Goal: Task Accomplishment & Management: Manage account settings

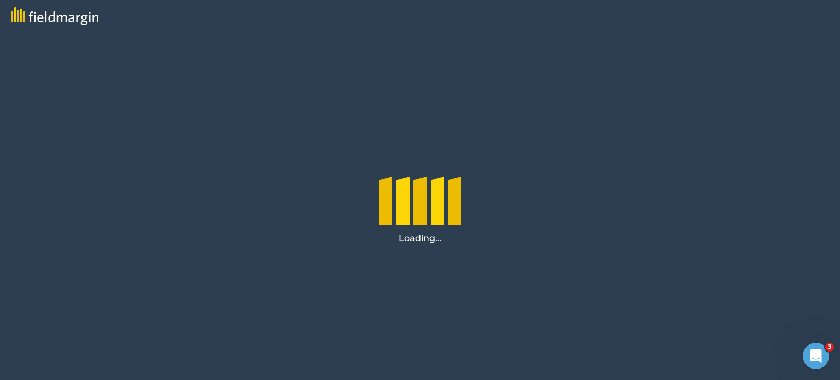
click at [466, 113] on div "Loading..." at bounding box center [420, 206] width 840 height 347
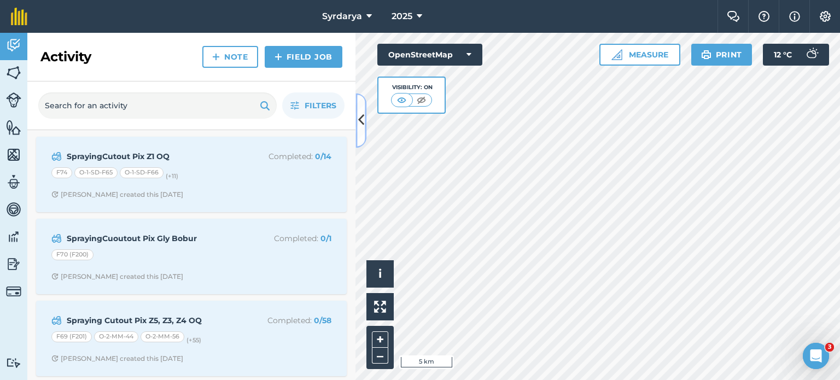
click at [361, 125] on icon at bounding box center [361, 120] width 6 height 19
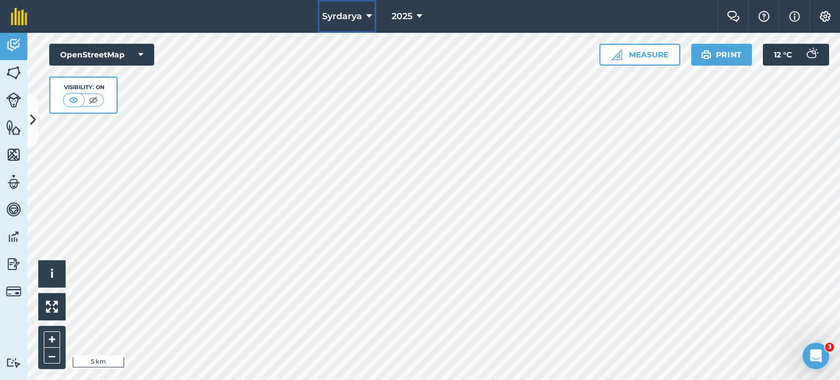
click at [368, 13] on icon at bounding box center [368, 16] width 5 height 13
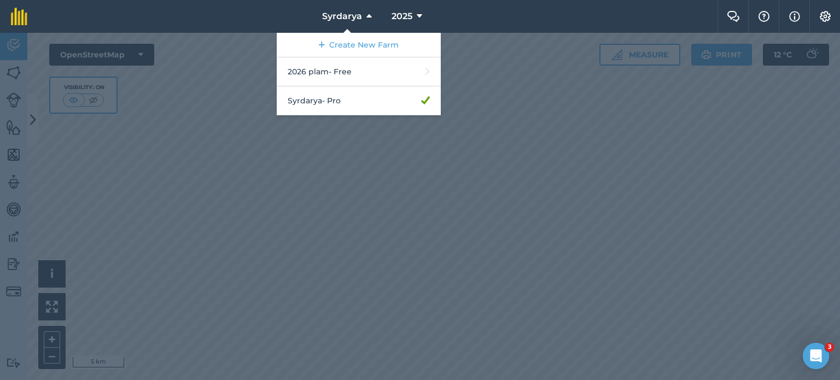
click at [393, 139] on div at bounding box center [420, 206] width 840 height 347
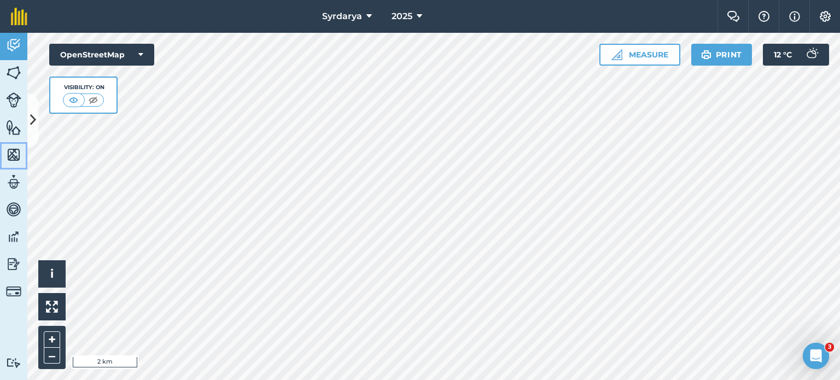
click at [10, 165] on link "Maps" at bounding box center [13, 155] width 27 height 27
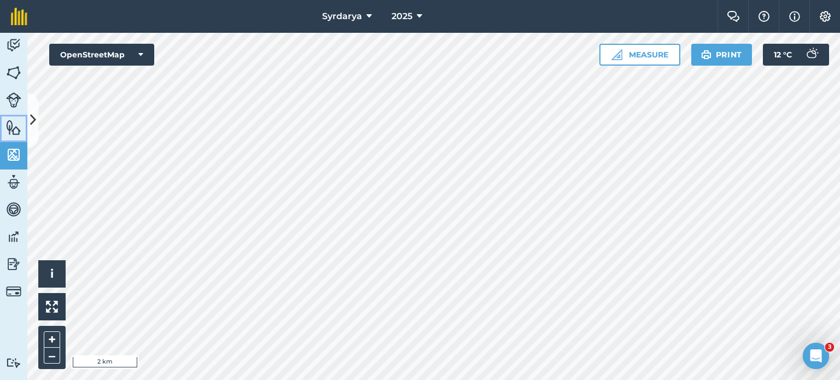
click at [16, 127] on img at bounding box center [13, 127] width 15 height 16
click at [32, 127] on icon at bounding box center [33, 120] width 6 height 19
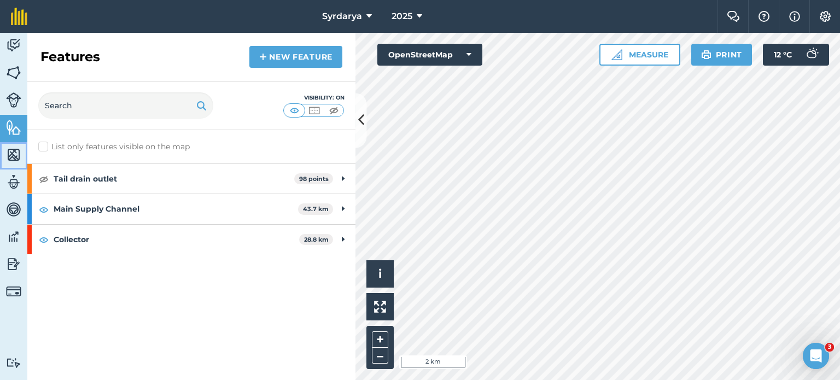
click at [13, 154] on img at bounding box center [13, 154] width 15 height 16
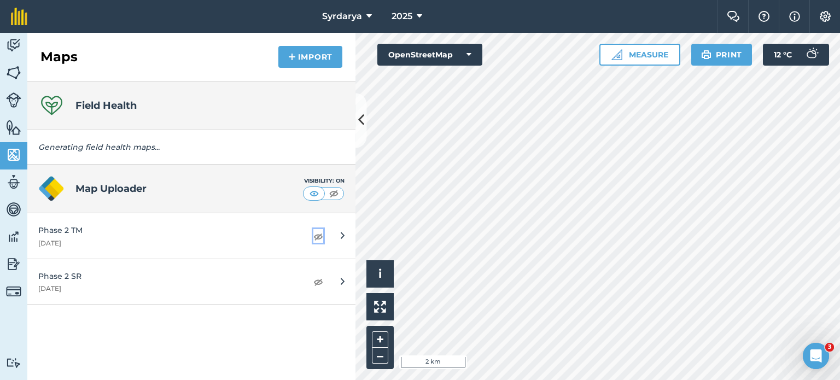
click at [318, 235] on img at bounding box center [318, 236] width 10 height 13
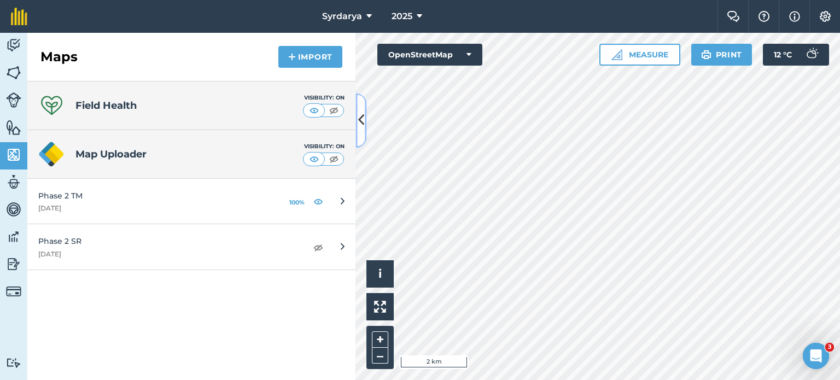
click at [365, 121] on button at bounding box center [360, 120] width 11 height 55
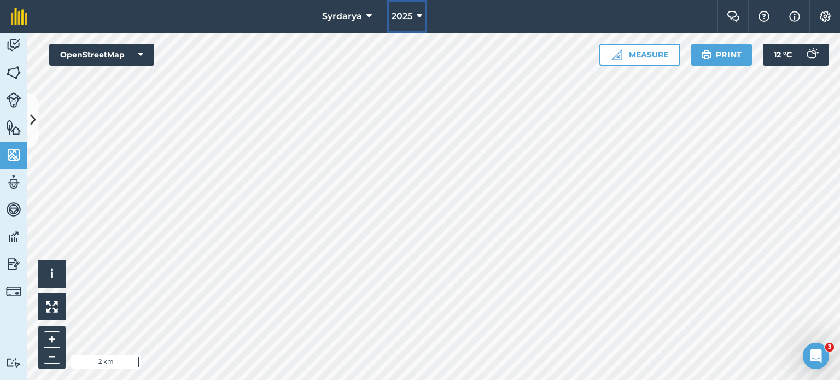
click at [399, 19] on span "2025" at bounding box center [401, 16] width 21 height 13
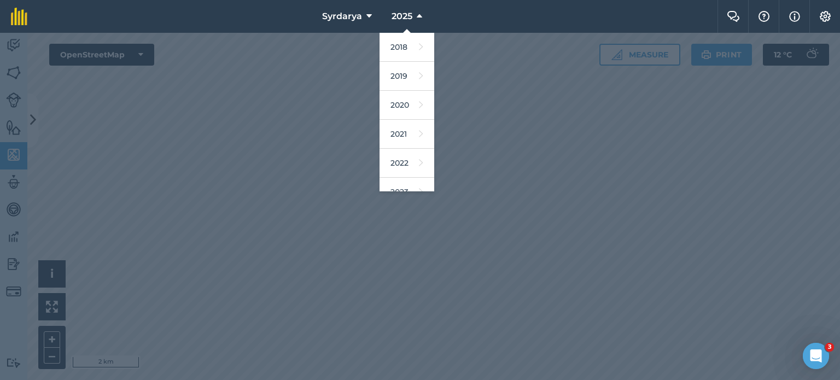
click at [343, 109] on div at bounding box center [420, 206] width 840 height 347
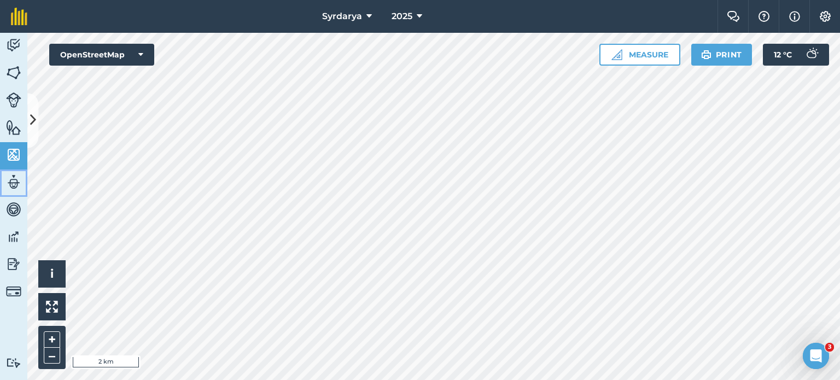
click at [7, 181] on img at bounding box center [13, 182] width 15 height 16
click at [20, 187] on img at bounding box center [13, 182] width 15 height 16
click at [35, 125] on icon at bounding box center [33, 120] width 6 height 19
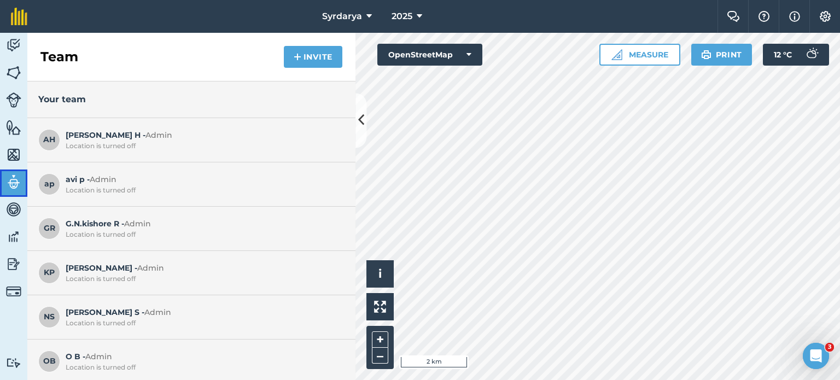
click at [10, 169] on link "Team" at bounding box center [13, 182] width 27 height 27
click at [18, 209] on img at bounding box center [13, 209] width 15 height 16
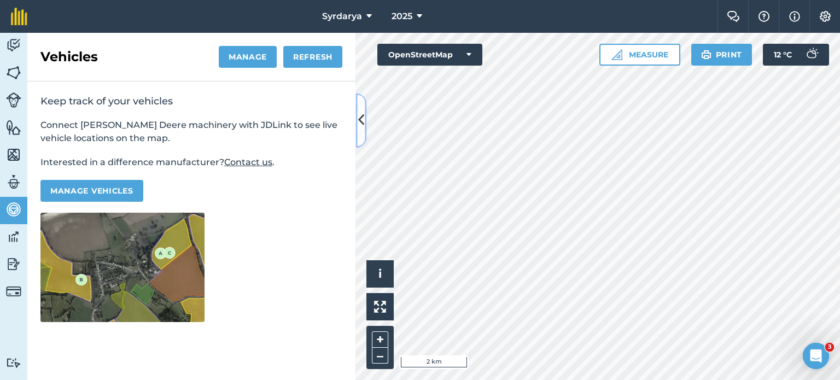
click at [363, 124] on icon at bounding box center [361, 120] width 6 height 19
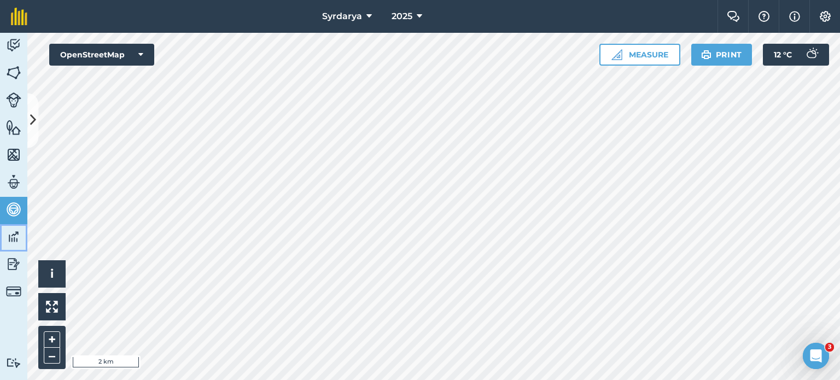
click at [15, 237] on img at bounding box center [13, 236] width 15 height 16
click at [7, 263] on img at bounding box center [13, 264] width 15 height 16
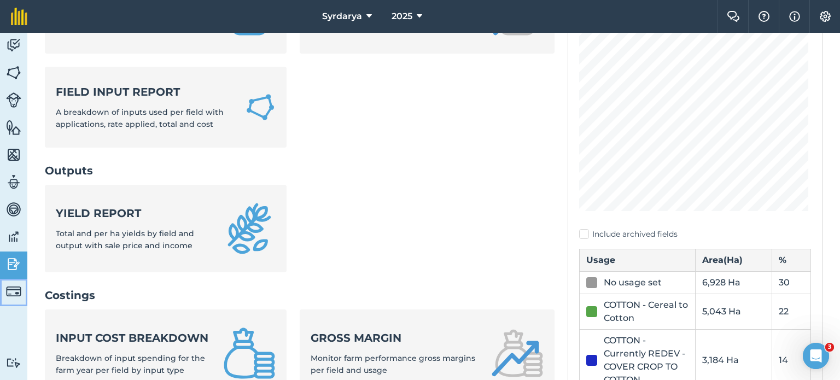
scroll to position [236, 0]
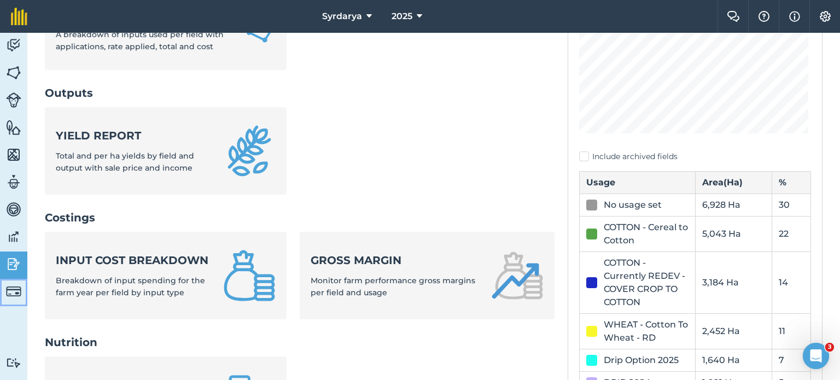
click at [17, 286] on img at bounding box center [13, 291] width 15 height 15
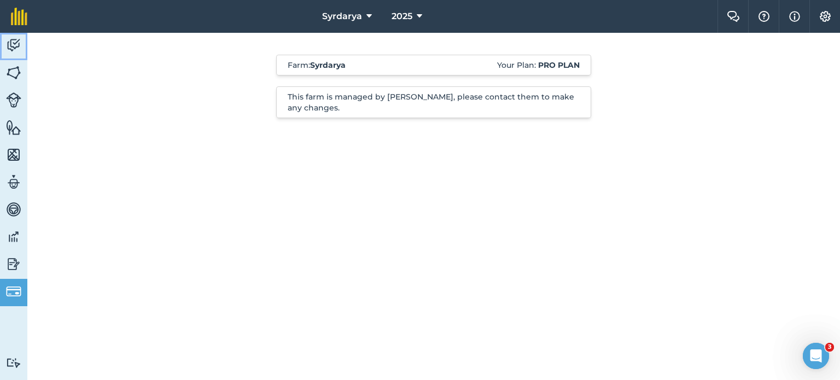
click at [13, 45] on img at bounding box center [13, 45] width 15 height 16
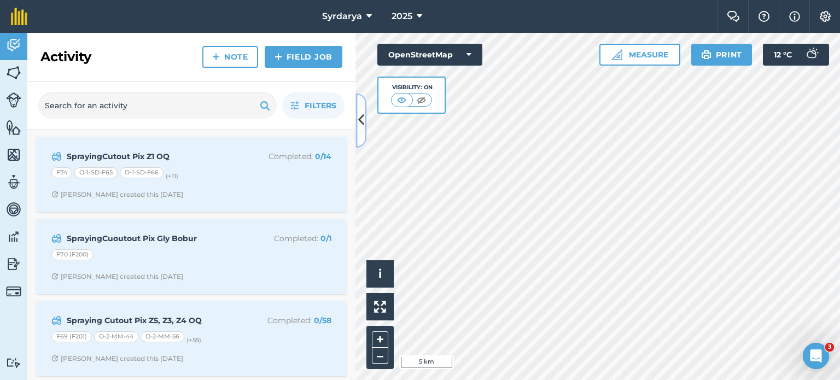
click at [362, 124] on icon at bounding box center [361, 120] width 6 height 19
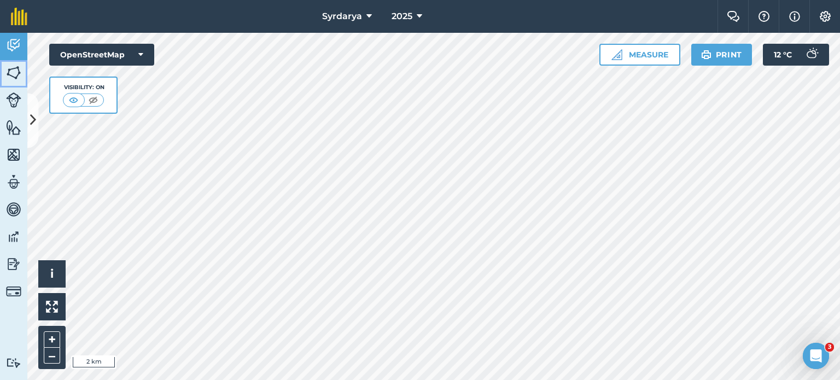
click at [16, 69] on img at bounding box center [13, 72] width 15 height 16
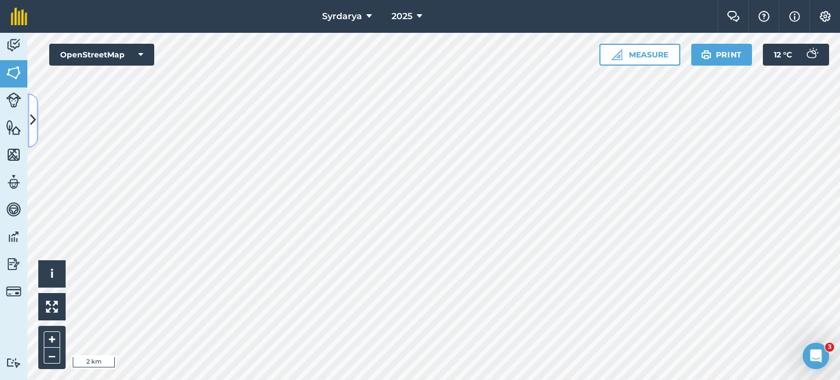
click at [30, 113] on icon at bounding box center [33, 120] width 6 height 19
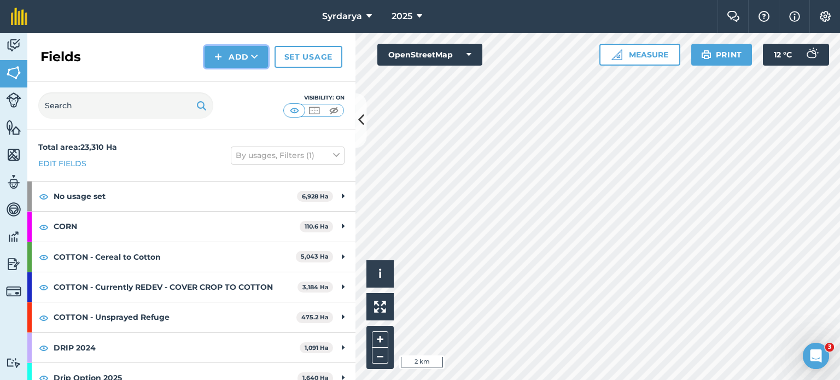
click at [224, 57] on button "Add" at bounding box center [235, 57] width 63 height 22
click at [337, 109] on img at bounding box center [334, 110] width 14 height 11
click at [295, 109] on img at bounding box center [295, 110] width 14 height 11
click at [121, 107] on input "text" at bounding box center [125, 105] width 175 height 26
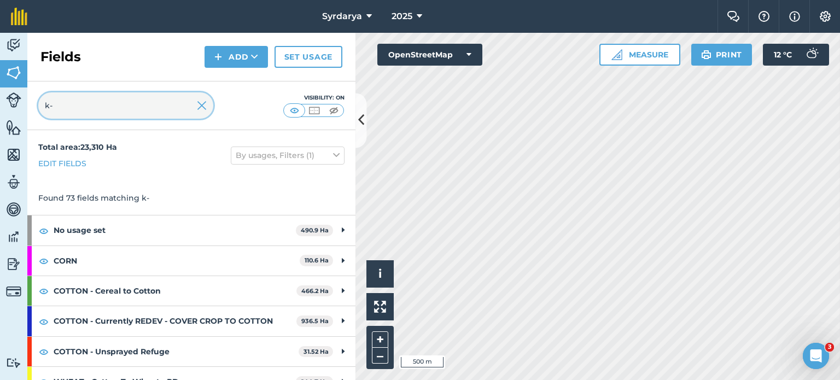
type input "k-"
click at [199, 107] on img at bounding box center [202, 105] width 10 height 13
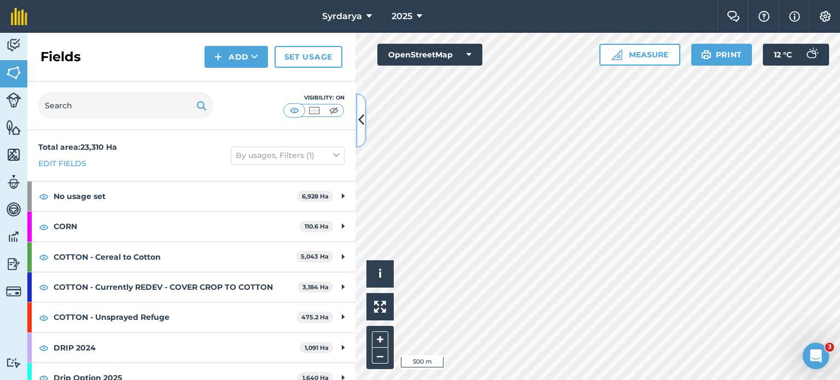
click at [357, 119] on button at bounding box center [360, 120] width 11 height 55
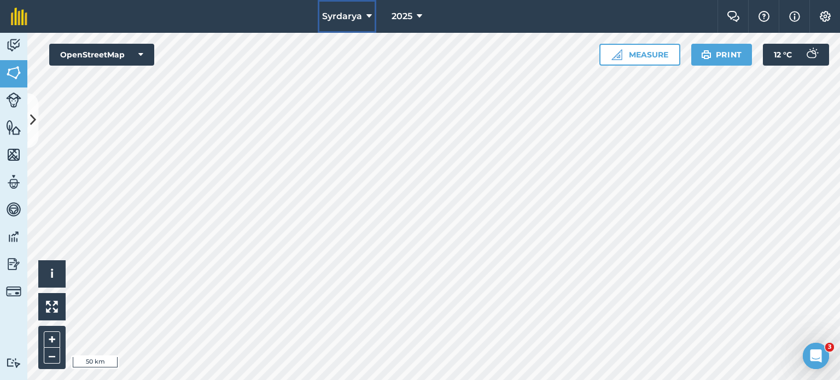
click at [348, 21] on span "Syrdarya" at bounding box center [342, 16] width 40 height 13
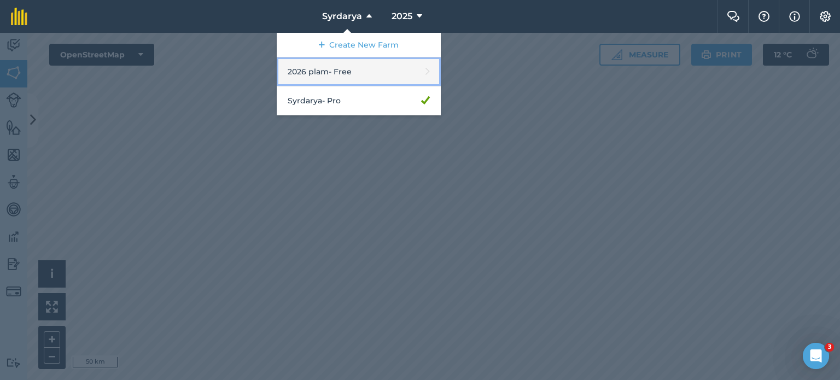
click at [335, 70] on link "2026 plam - Free" at bounding box center [359, 71] width 164 height 29
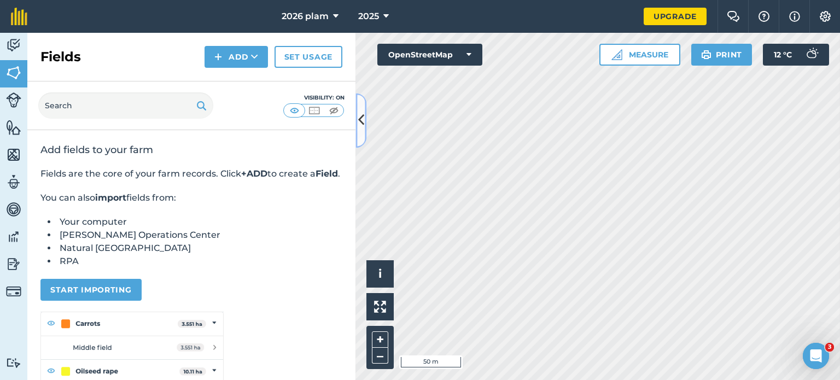
click at [360, 113] on icon at bounding box center [361, 120] width 6 height 19
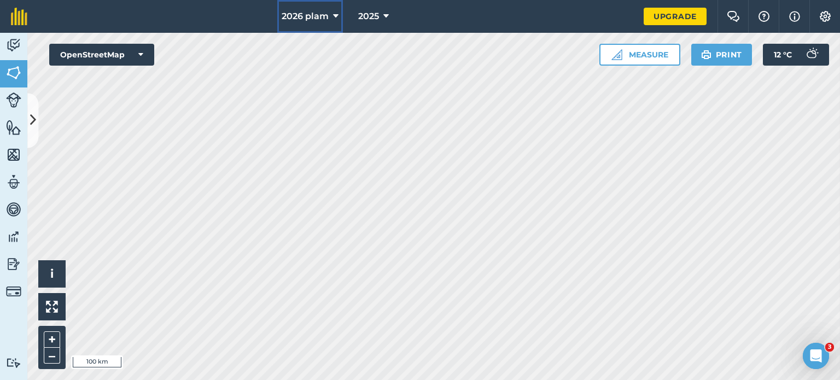
click at [316, 16] on span "2026 plam" at bounding box center [304, 16] width 47 height 13
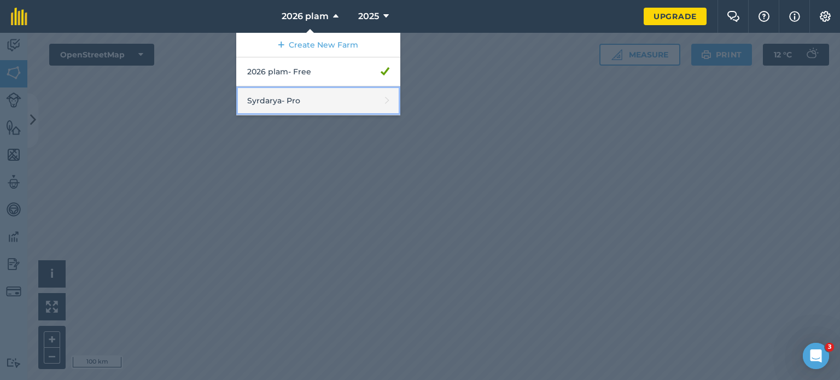
click at [294, 98] on link "Syrdarya - Pro" at bounding box center [318, 100] width 164 height 29
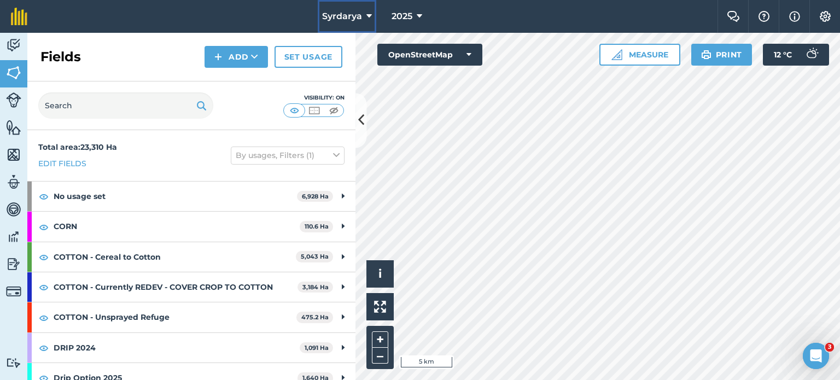
click at [360, 26] on button "Syrdarya" at bounding box center [347, 16] width 58 height 33
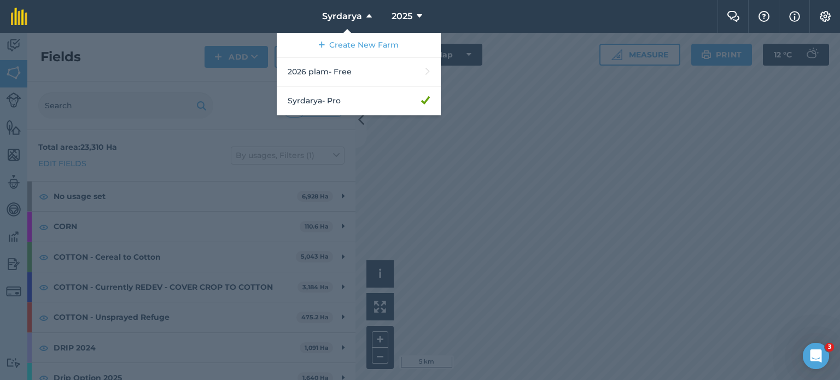
click at [351, 161] on div at bounding box center [420, 206] width 840 height 347
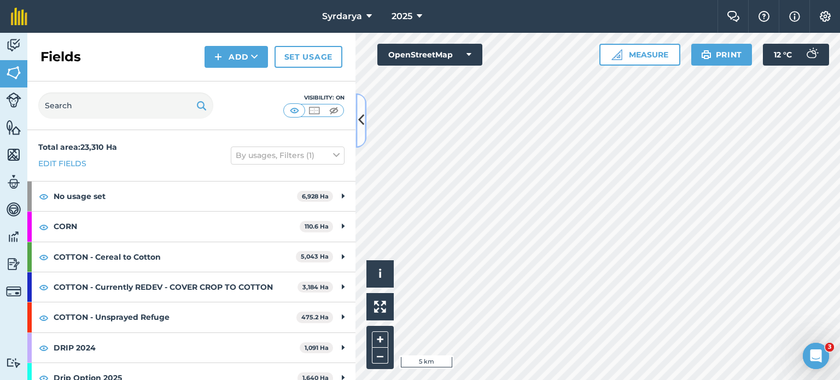
click at [363, 132] on button at bounding box center [360, 120] width 11 height 55
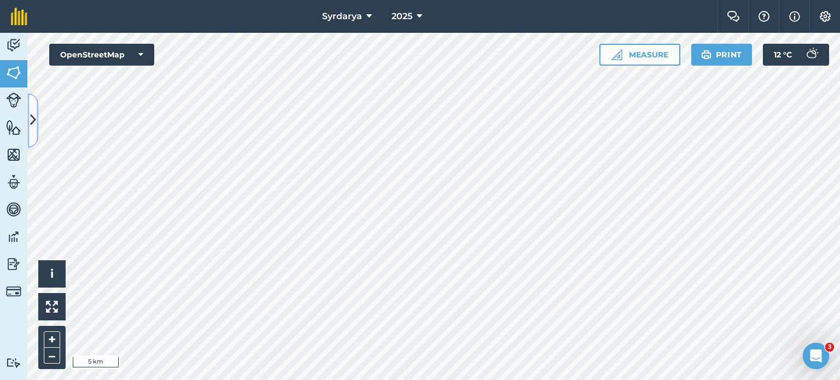
click at [37, 133] on button at bounding box center [32, 120] width 11 height 55
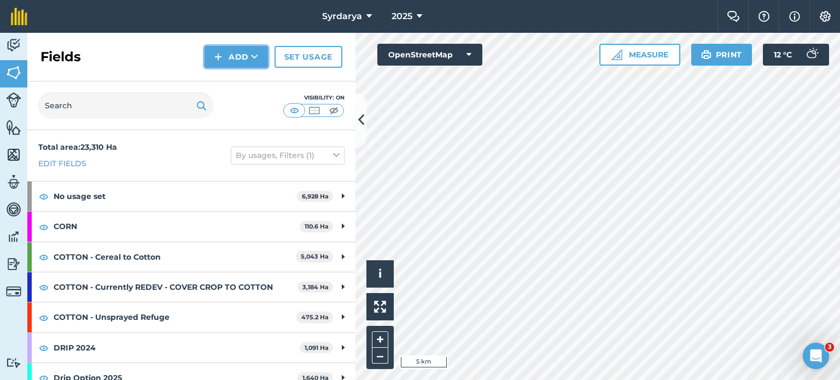
click at [239, 56] on button "Add" at bounding box center [235, 57] width 63 height 22
click at [245, 72] on link "Draw" at bounding box center [236, 81] width 60 height 24
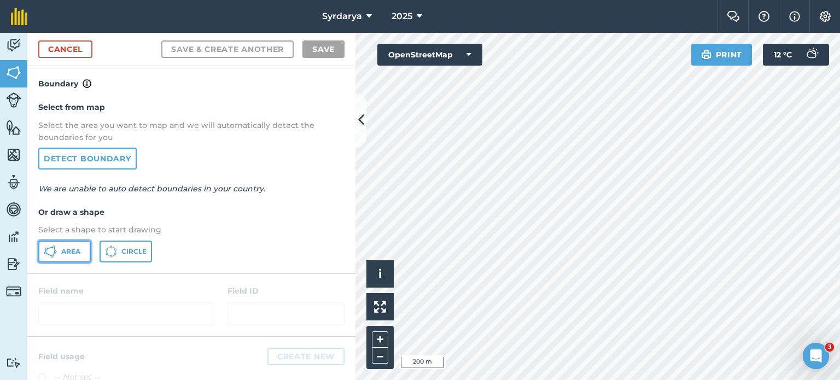
click at [66, 255] on button "Area" at bounding box center [64, 252] width 52 height 22
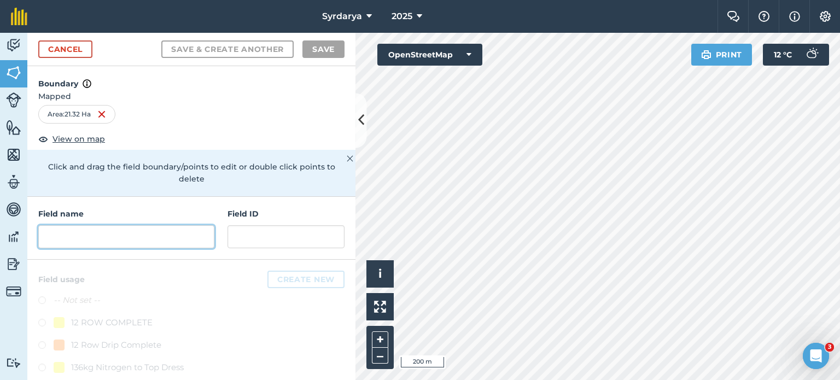
click at [89, 236] on input "text" at bounding box center [126, 236] width 176 height 23
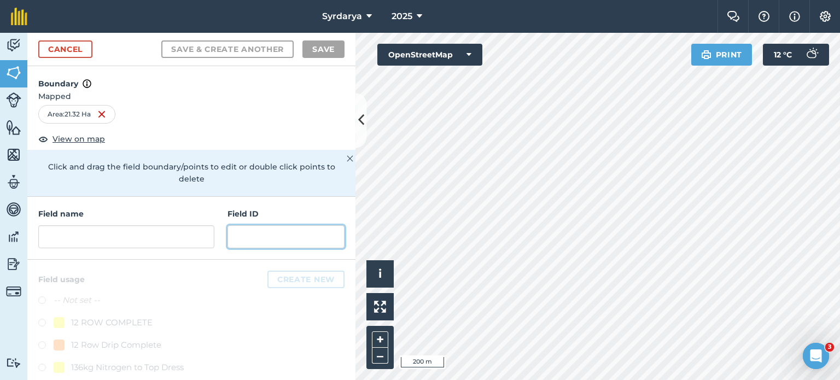
click at [243, 241] on input "text" at bounding box center [285, 236] width 117 height 23
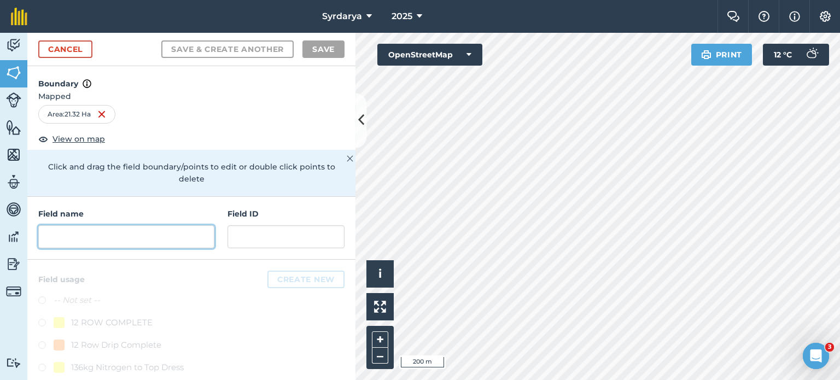
click at [104, 234] on input "text" at bounding box center [126, 236] width 176 height 23
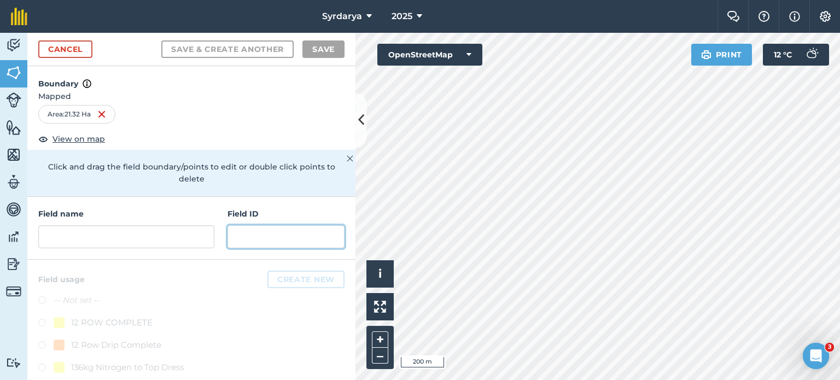
click at [265, 243] on input "text" at bounding box center [285, 236] width 117 height 23
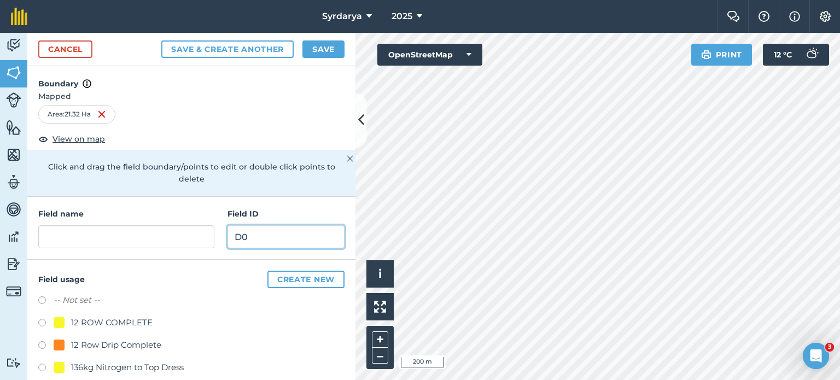
type input "D"
type input "S-4-TM-F27"
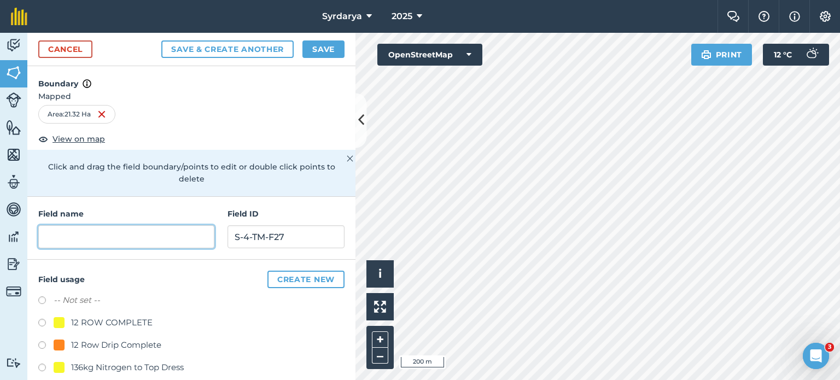
click at [101, 242] on input "text" at bounding box center [126, 236] width 176 height 23
type input "F27"
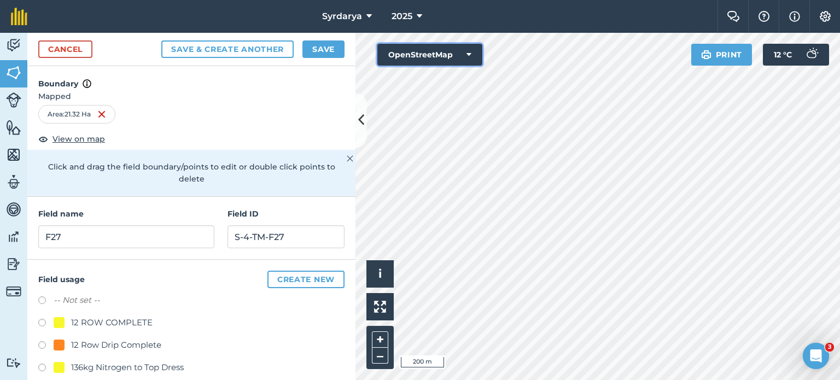
click at [415, 52] on button "OpenStreetMap" at bounding box center [429, 55] width 105 height 22
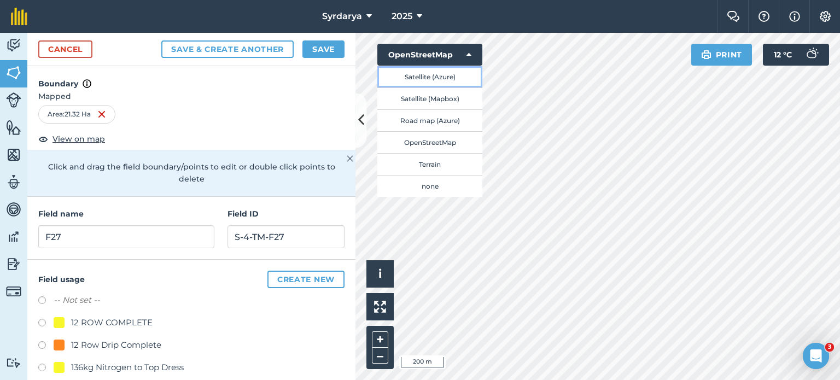
click at [433, 75] on button "Satellite (Azure)" at bounding box center [429, 77] width 105 height 22
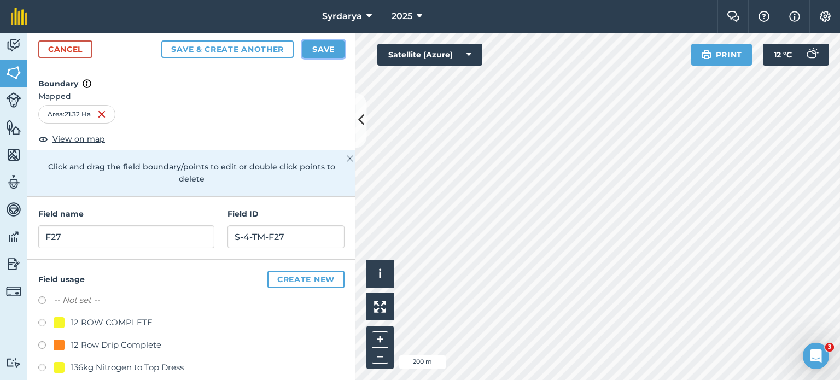
click at [320, 55] on button "Save" at bounding box center [323, 48] width 42 height 17
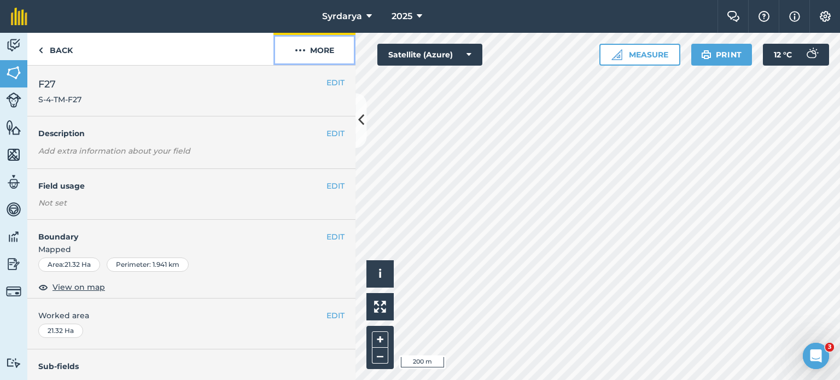
click at [302, 52] on img at bounding box center [300, 50] width 11 height 13
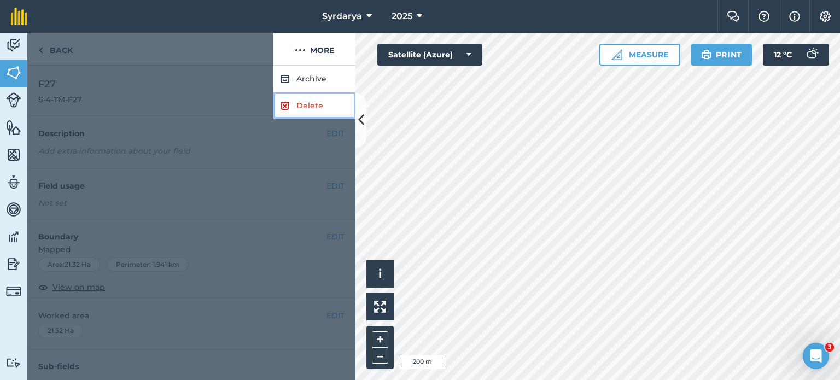
click at [304, 112] on link "Delete" at bounding box center [314, 105] width 82 height 27
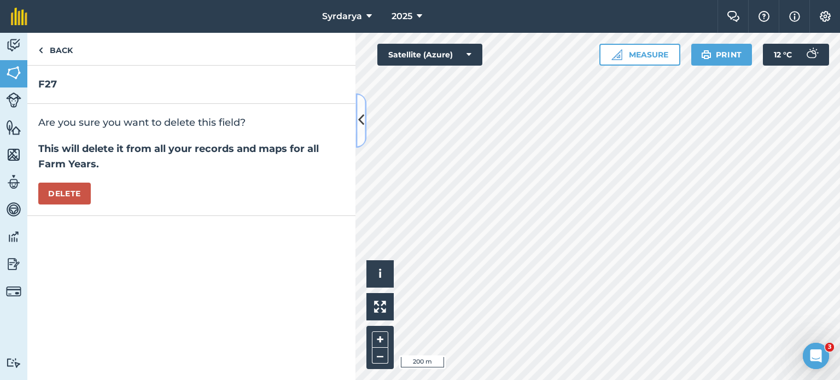
click at [356, 125] on button at bounding box center [360, 120] width 11 height 55
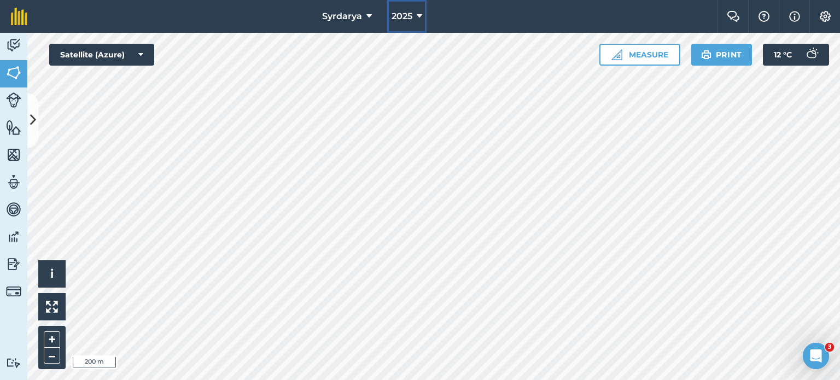
click at [387, 17] on button "2025" at bounding box center [406, 16] width 39 height 33
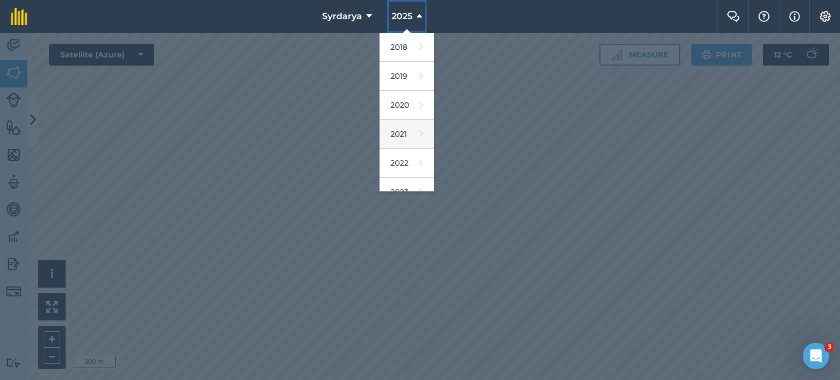
scroll to position [130, 0]
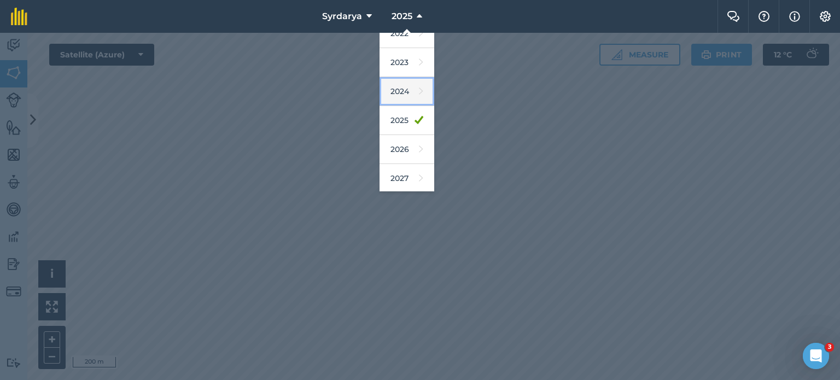
click at [406, 90] on link "2024" at bounding box center [406, 91] width 55 height 29
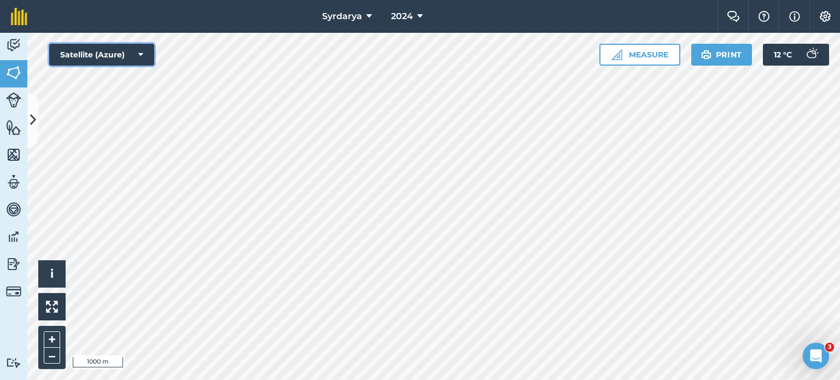
click at [101, 51] on button "Satellite (Azure)" at bounding box center [101, 55] width 105 height 22
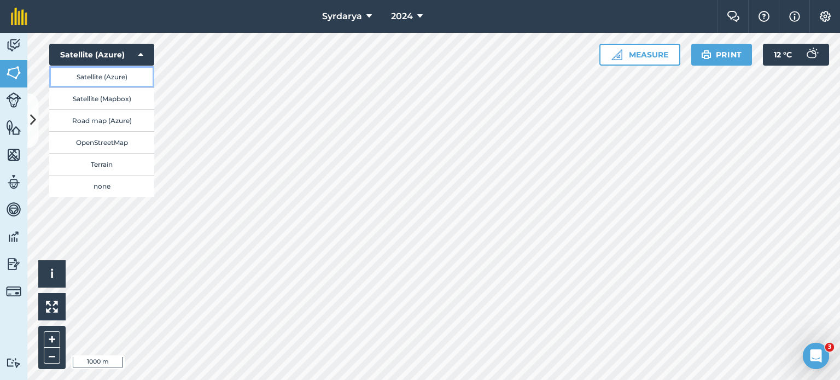
click at [114, 82] on button "Satellite (Azure)" at bounding box center [101, 77] width 105 height 22
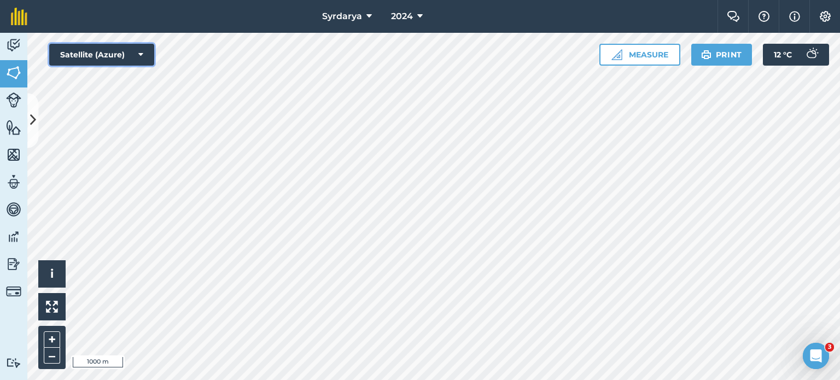
click at [131, 55] on button "Satellite (Azure)" at bounding box center [101, 55] width 105 height 22
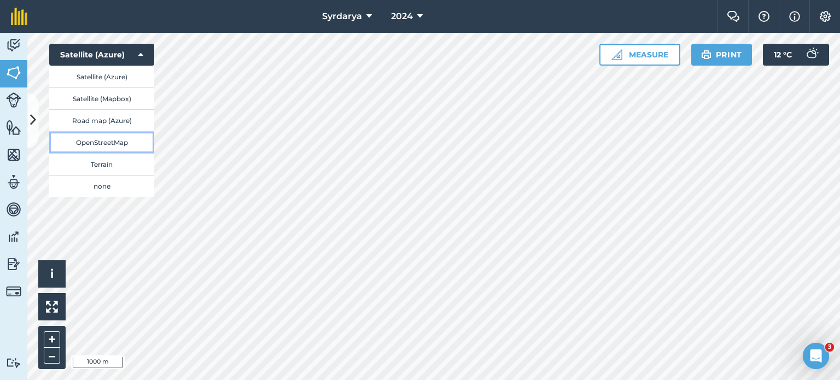
click at [106, 144] on button "OpenStreetMap" at bounding box center [101, 142] width 105 height 22
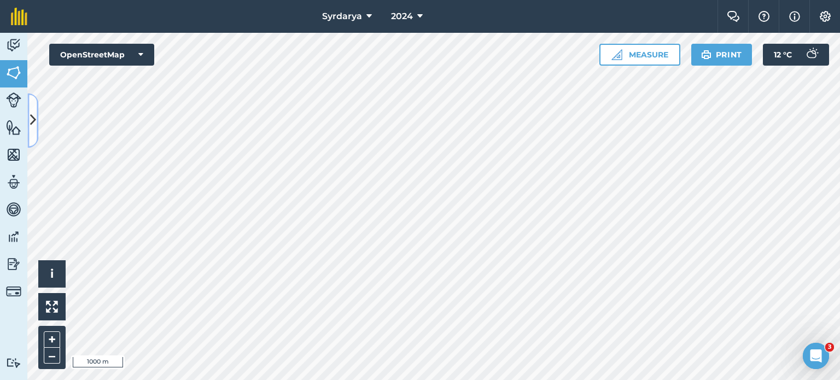
click at [28, 113] on button at bounding box center [32, 120] width 11 height 55
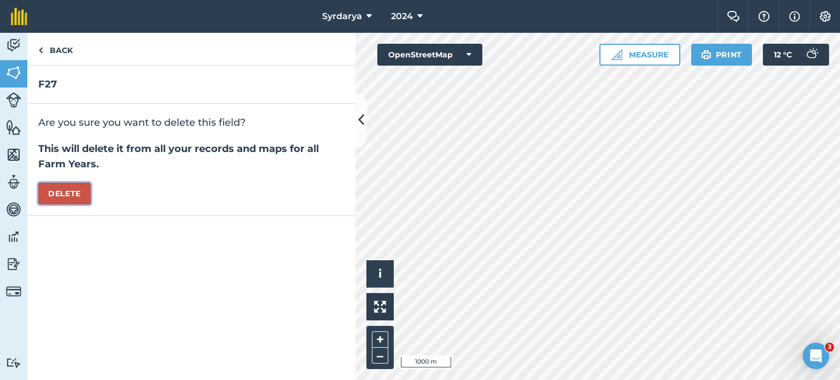
click at [68, 187] on button "Delete" at bounding box center [64, 194] width 52 height 22
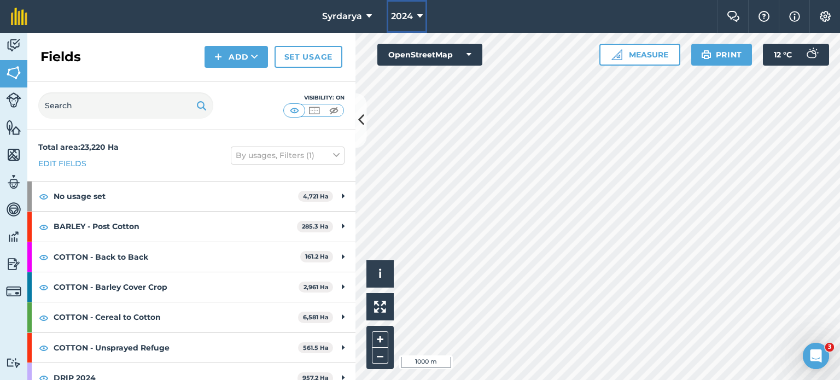
click at [394, 12] on span "2024" at bounding box center [402, 16] width 22 height 13
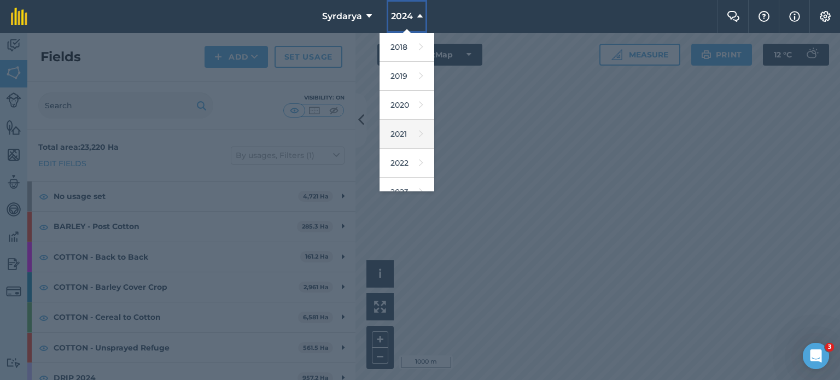
scroll to position [130, 0]
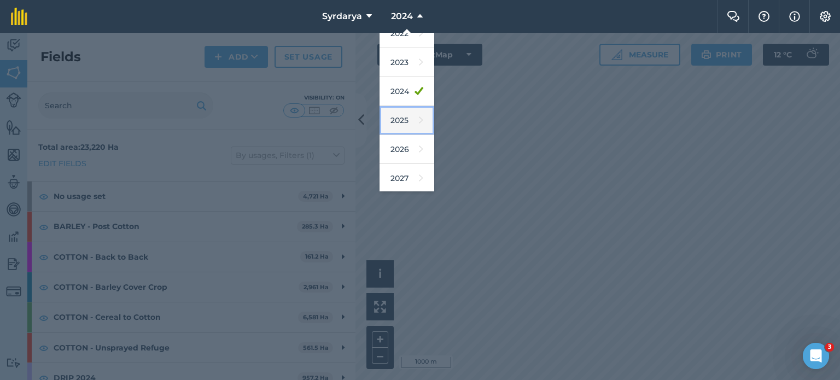
click at [404, 114] on link "2025" at bounding box center [406, 120] width 55 height 29
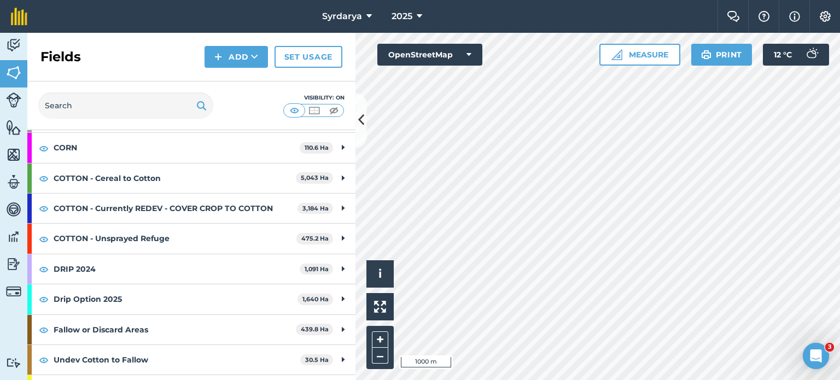
scroll to position [78, 0]
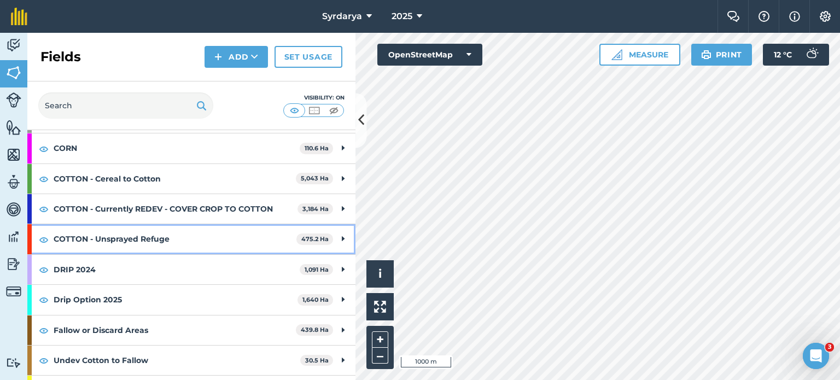
click at [222, 237] on strong "COTTON - Unsprayed Refuge" at bounding box center [175, 239] width 243 height 30
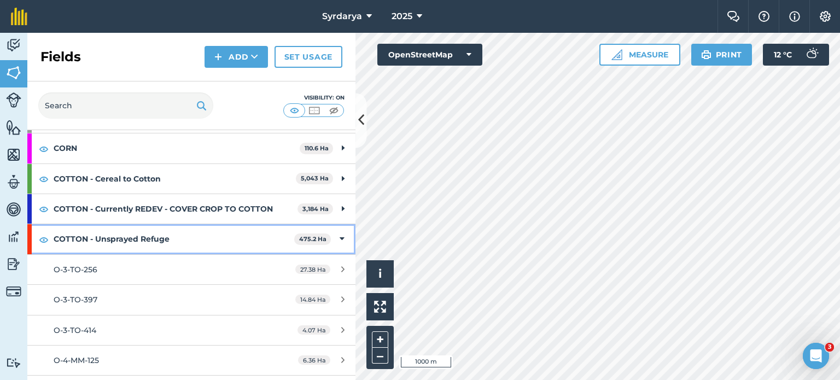
click at [339, 239] on icon at bounding box center [341, 239] width 5 height 12
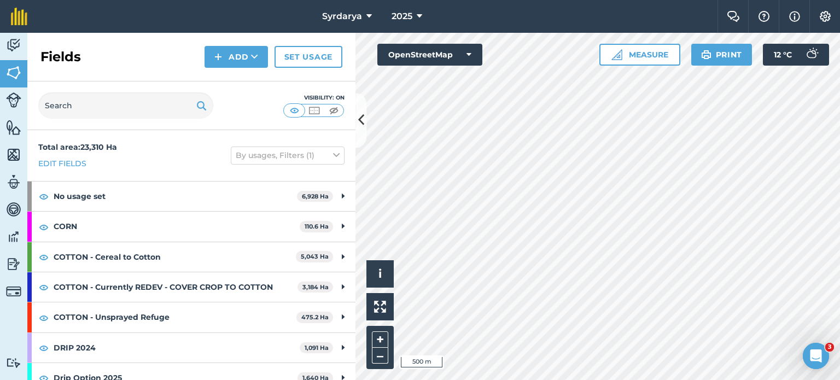
scroll to position [0, 0]
click at [312, 57] on link "Set usage" at bounding box center [308, 57] width 68 height 22
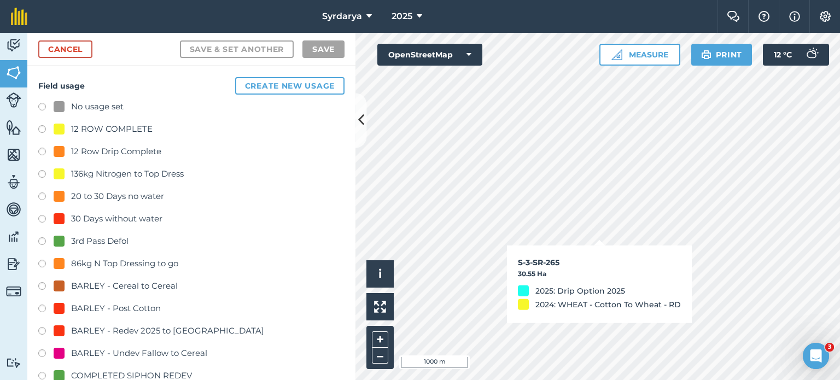
checkbox input "true"
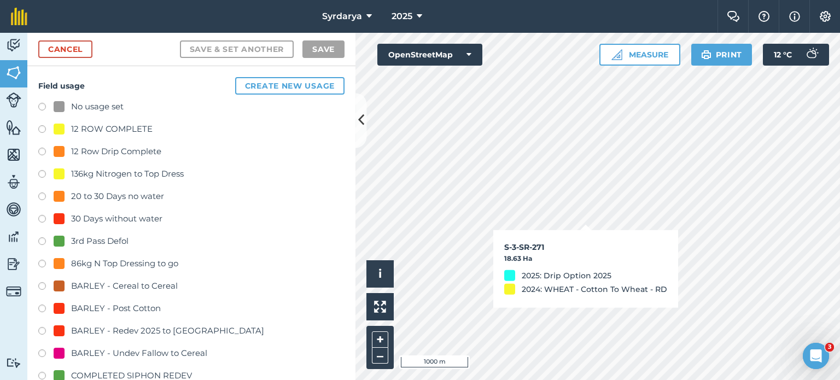
checkbox input "true"
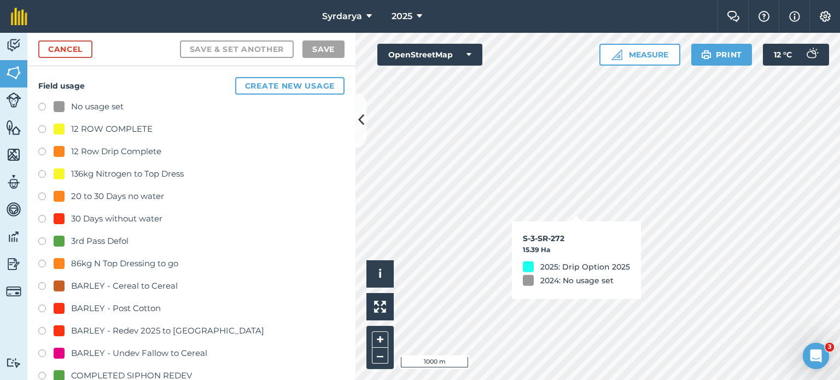
checkbox input "true"
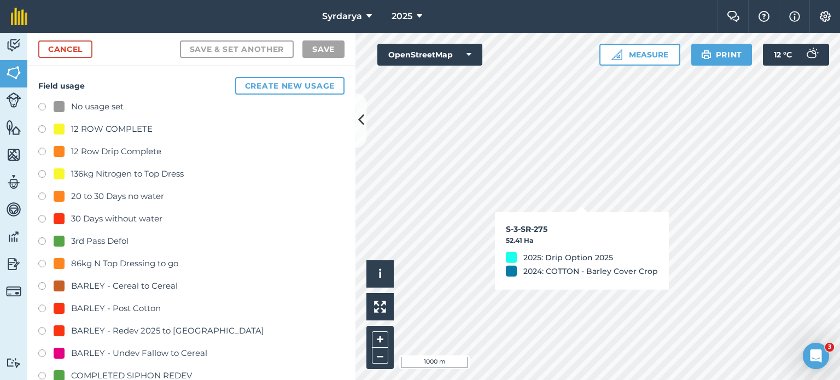
checkbox input "true"
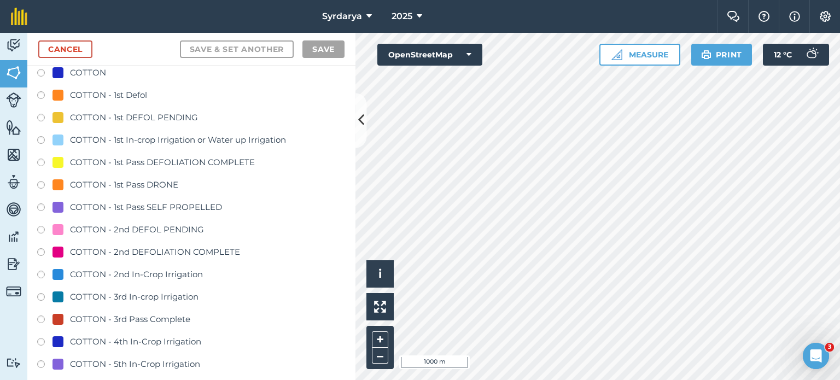
scroll to position [0, 1]
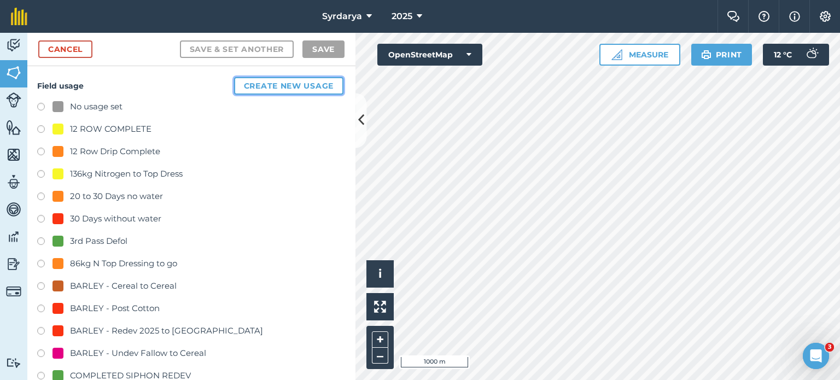
click at [254, 85] on button "Create new usage" at bounding box center [288, 85] width 109 height 17
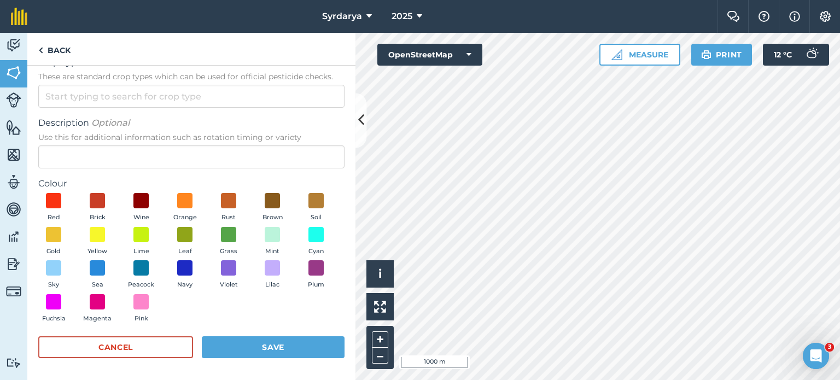
scroll to position [0, 0]
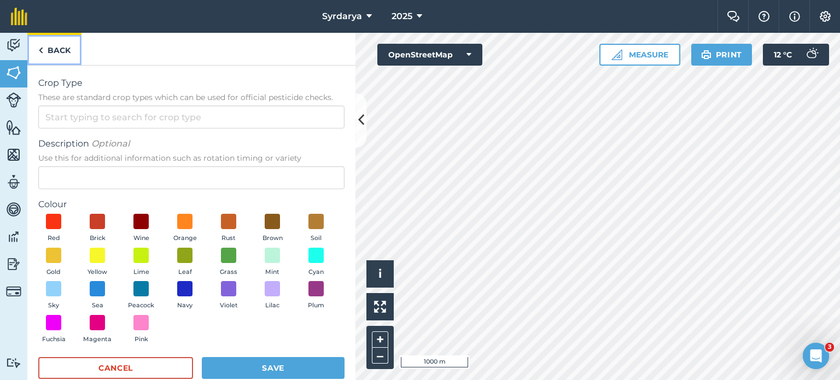
click at [47, 51] on link "Back" at bounding box center [54, 49] width 54 height 32
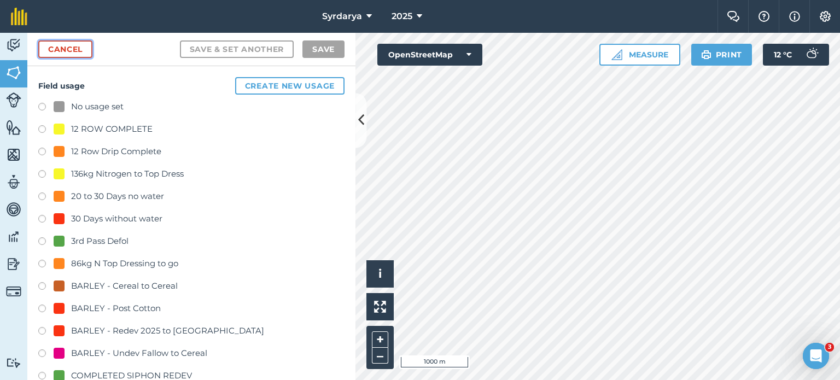
click at [73, 46] on link "Cancel" at bounding box center [65, 48] width 54 height 17
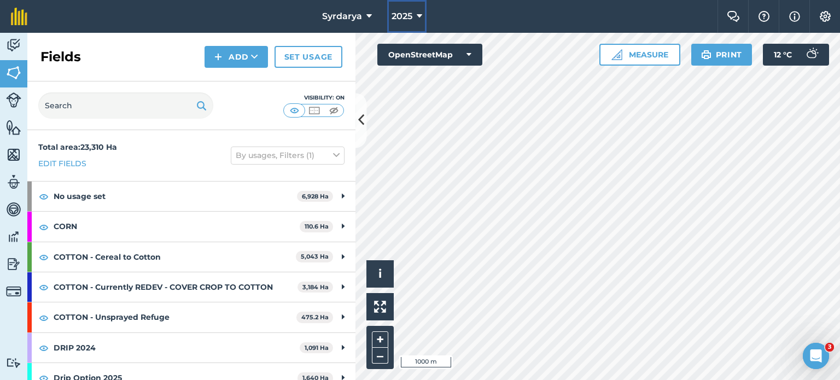
click at [420, 11] on icon at bounding box center [419, 16] width 5 height 13
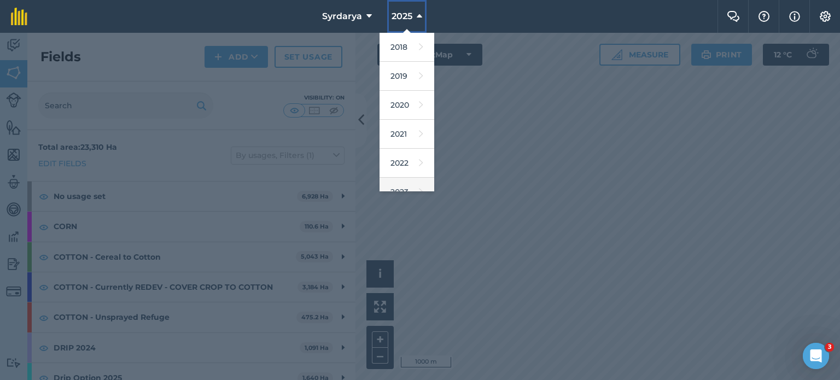
scroll to position [130, 0]
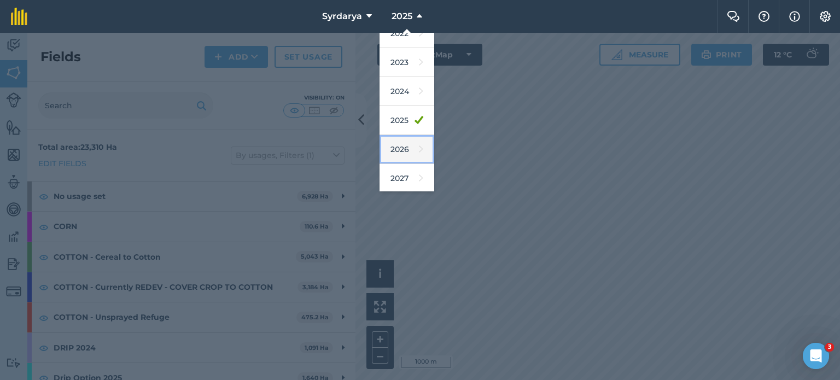
click at [403, 148] on link "2026" at bounding box center [406, 149] width 55 height 29
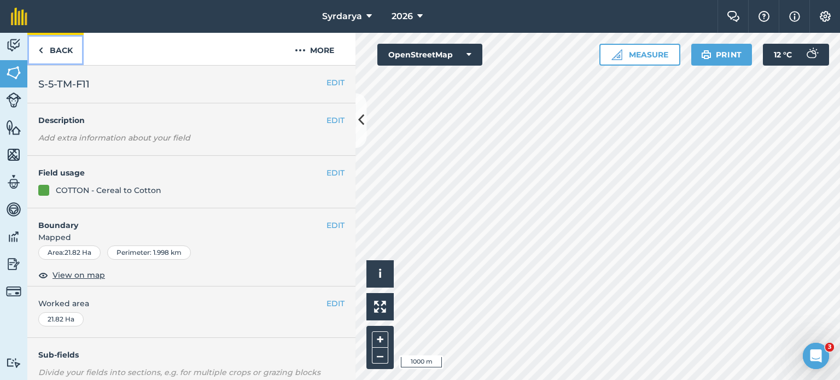
click at [44, 50] on link "Back" at bounding box center [55, 49] width 56 height 32
click at [390, 11] on button "2026" at bounding box center [407, 16] width 40 height 33
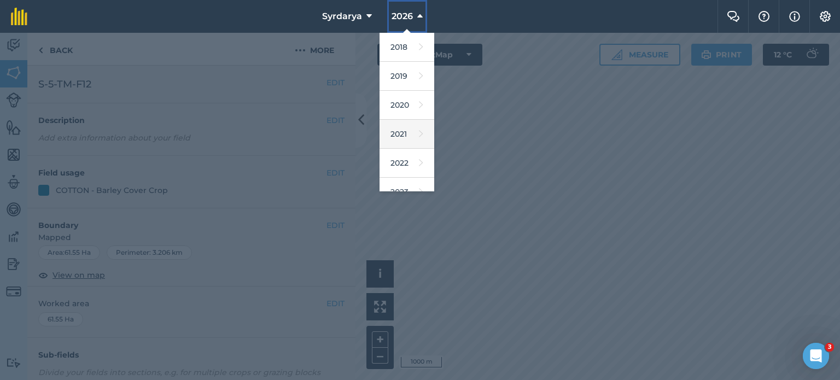
scroll to position [130, 0]
click at [406, 119] on link "2025" at bounding box center [406, 120] width 55 height 29
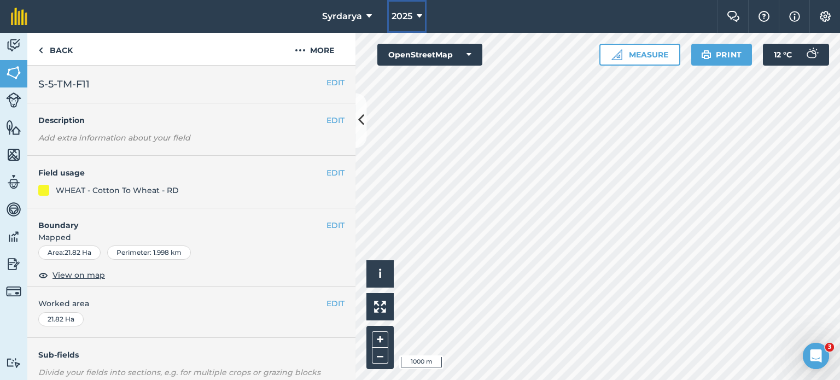
click at [407, 15] on span "2025" at bounding box center [401, 16] width 21 height 13
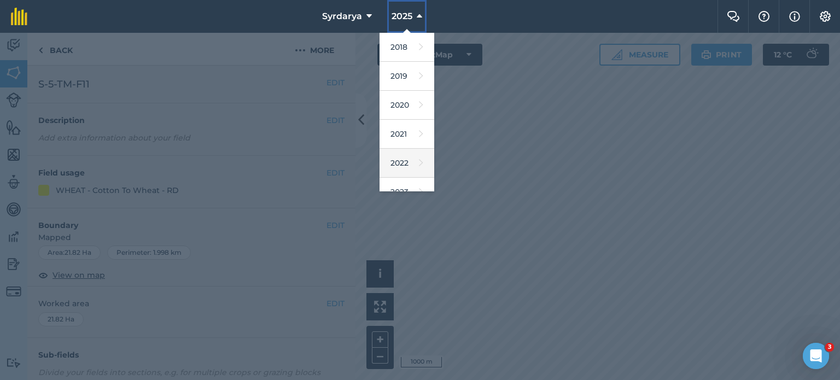
scroll to position [130, 0]
click at [462, 181] on div at bounding box center [420, 206] width 840 height 347
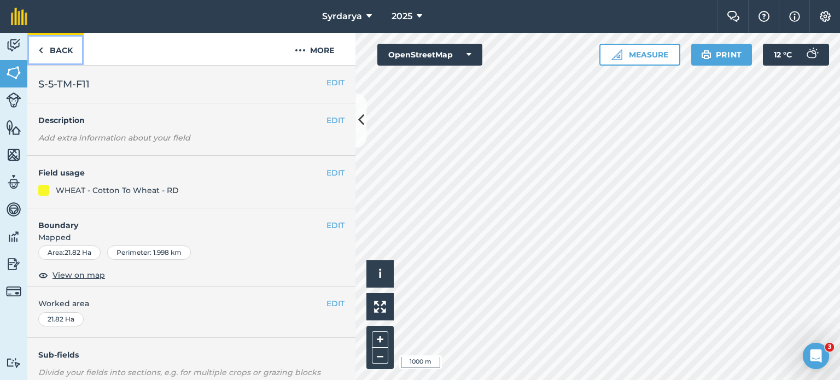
click at [44, 56] on link "Back" at bounding box center [55, 49] width 56 height 32
click at [47, 57] on link "Back" at bounding box center [55, 49] width 56 height 32
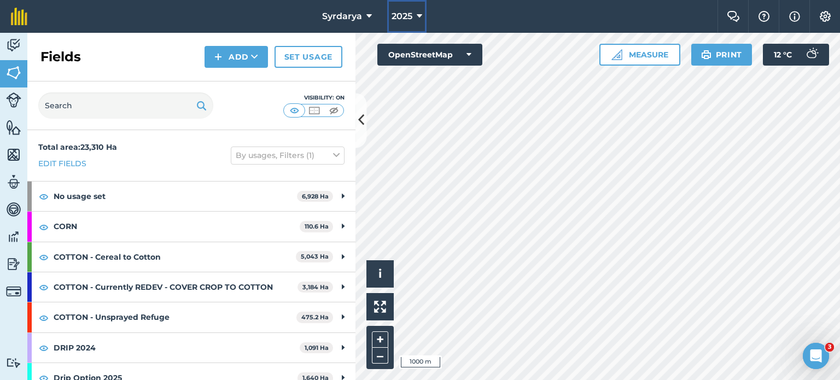
click at [414, 15] on button "2025" at bounding box center [406, 16] width 39 height 33
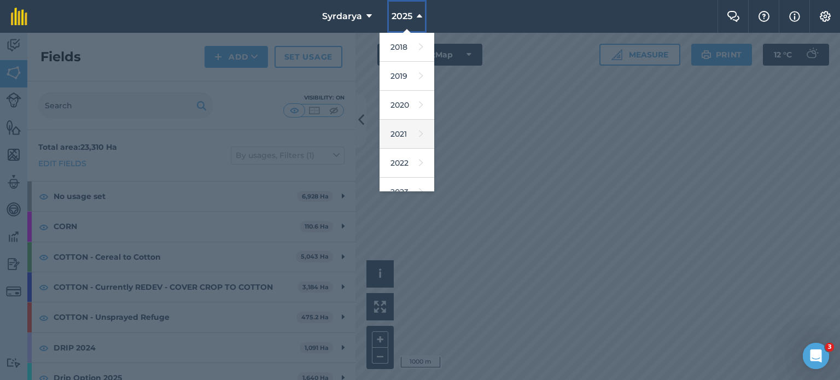
scroll to position [130, 0]
click at [41, 246] on div at bounding box center [420, 206] width 840 height 347
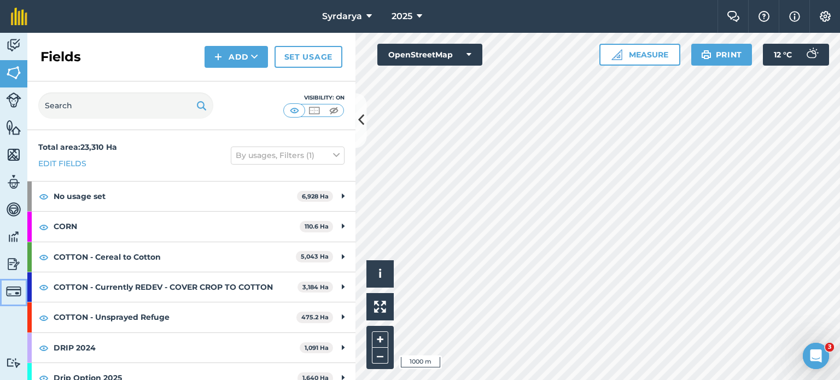
click at [15, 281] on link "Billing" at bounding box center [13, 292] width 27 height 27
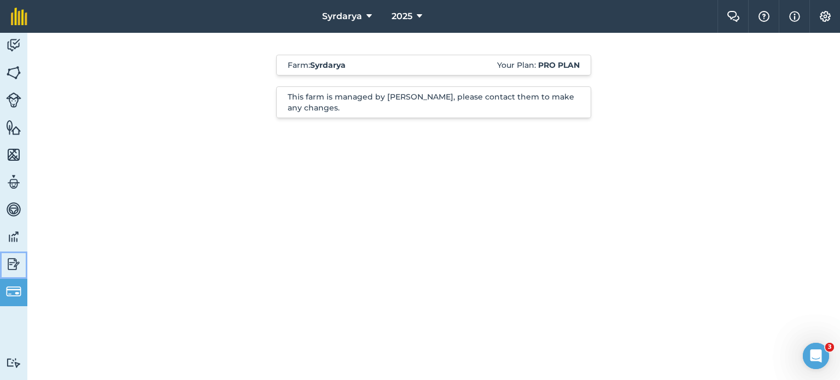
click at [11, 274] on link "Reporting" at bounding box center [13, 264] width 27 height 27
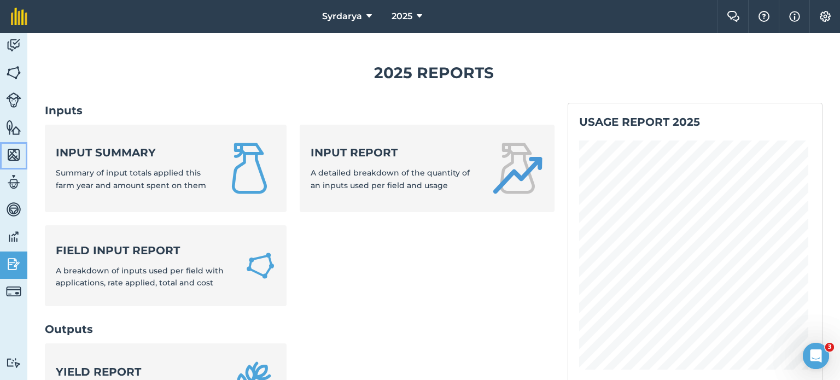
click at [16, 157] on img at bounding box center [13, 154] width 15 height 16
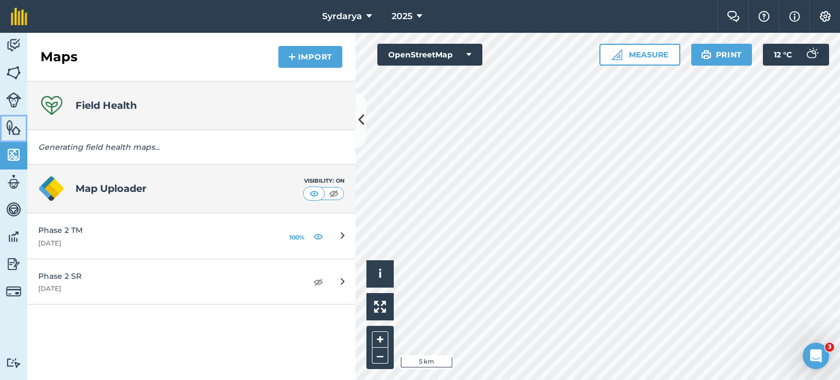
click at [2, 134] on link "Features" at bounding box center [13, 128] width 27 height 27
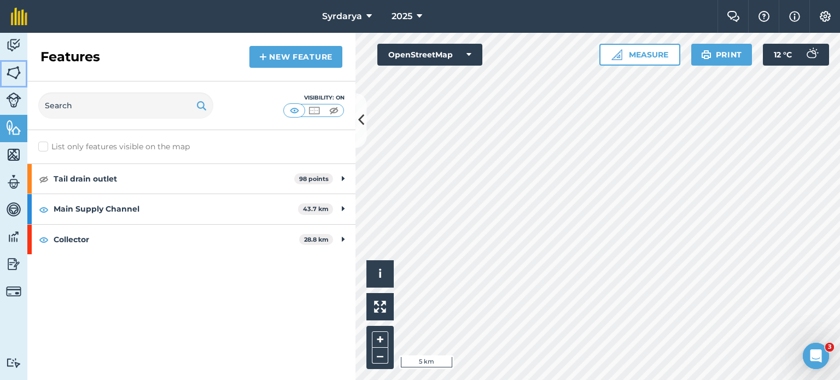
click at [14, 67] on img at bounding box center [13, 72] width 15 height 16
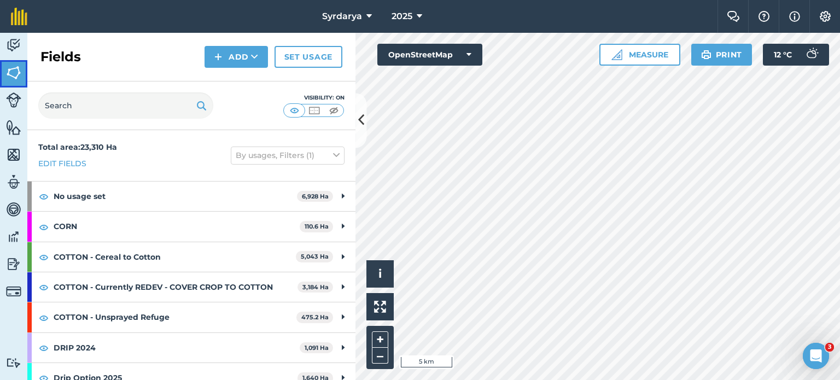
scroll to position [192, 0]
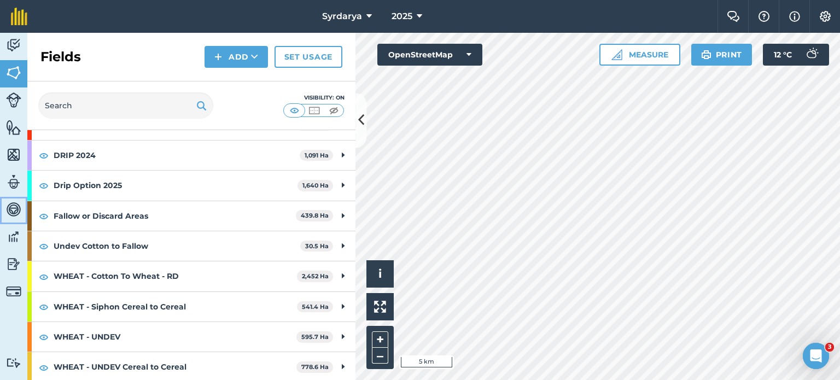
click at [15, 211] on img at bounding box center [13, 209] width 15 height 16
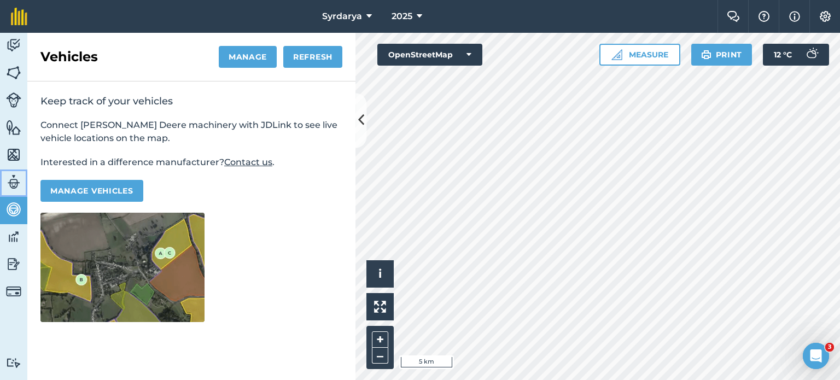
click at [12, 191] on link "Team" at bounding box center [13, 182] width 27 height 27
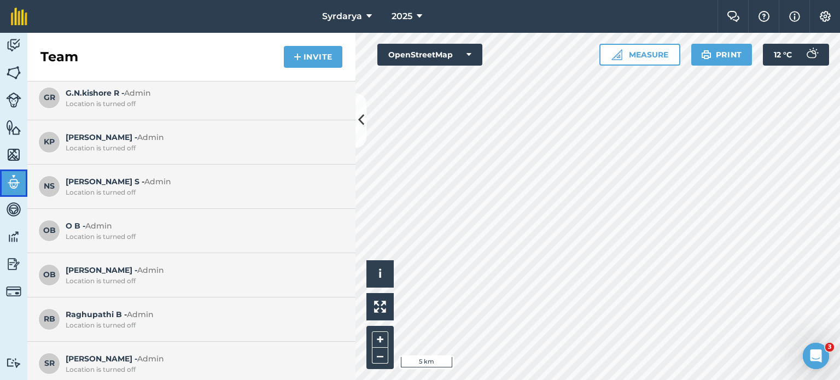
scroll to position [144, 0]
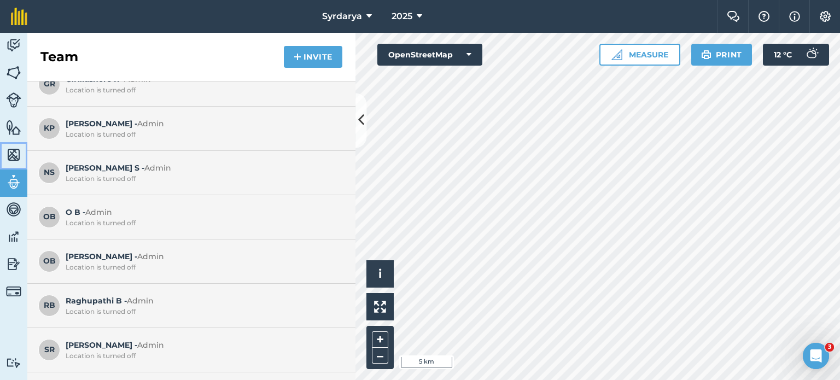
click at [11, 144] on link "Maps" at bounding box center [13, 155] width 27 height 27
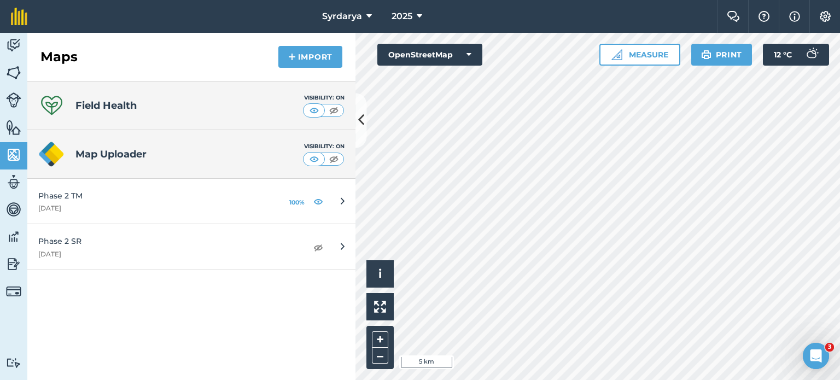
click at [119, 109] on h4 "Field Health" at bounding box center [105, 105] width 61 height 15
click at [85, 104] on h4 "Field Health" at bounding box center [105, 105] width 61 height 15
drag, startPoint x: 85, startPoint y: 104, endPoint x: 160, endPoint y: 115, distance: 75.1
click at [160, 115] on div "Field Health Visibility: On" at bounding box center [191, 105] width 328 height 49
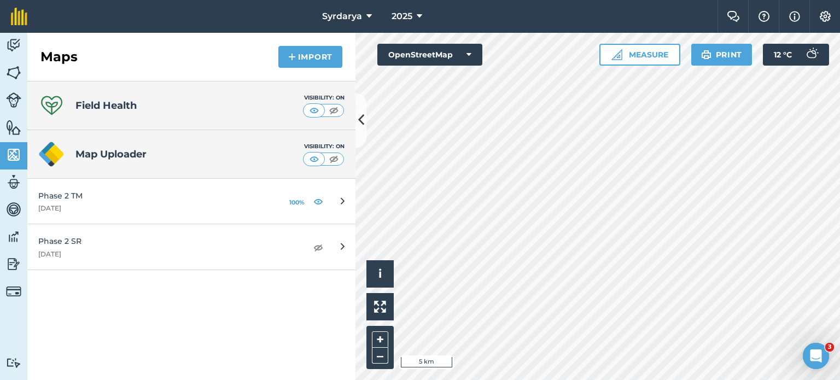
click at [46, 103] on icon at bounding box center [51, 105] width 21 height 19
click at [124, 107] on h4 "Field Health" at bounding box center [105, 105] width 61 height 15
click at [125, 153] on h4 "Map Uploader" at bounding box center [188, 153] width 227 height 15
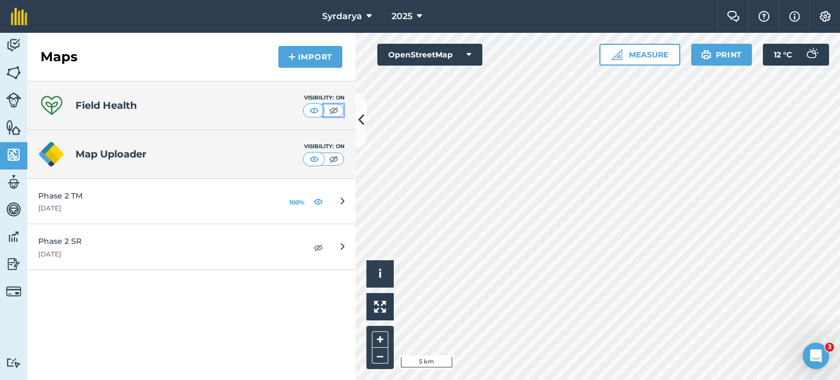
click at [333, 113] on img at bounding box center [334, 110] width 14 height 11
click at [310, 109] on img at bounding box center [314, 110] width 14 height 11
click at [409, 10] on span "2025" at bounding box center [401, 16] width 21 height 13
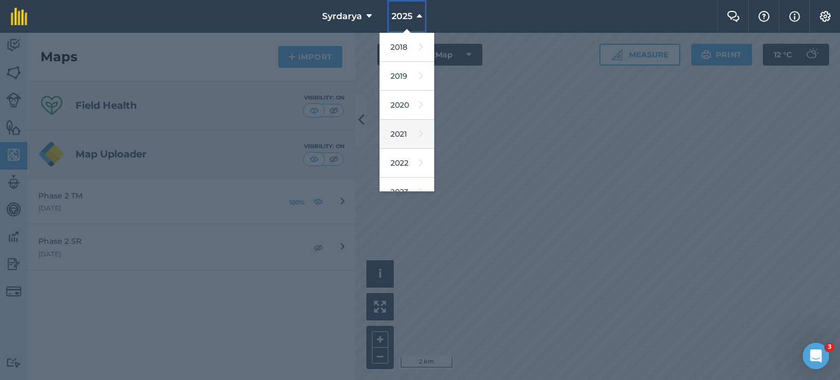
scroll to position [130, 0]
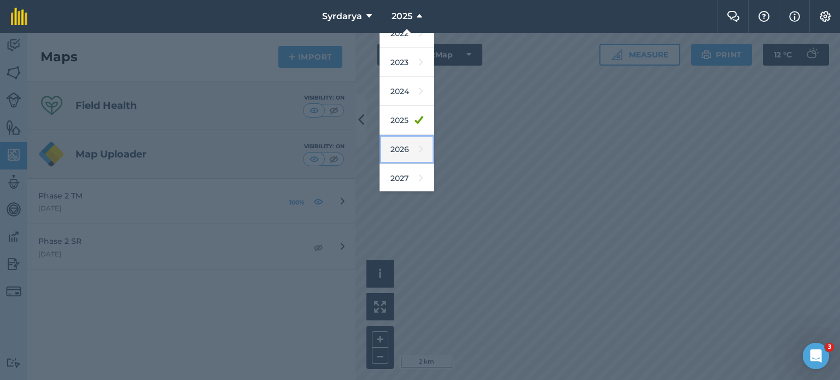
click at [403, 146] on link "2026" at bounding box center [406, 149] width 55 height 29
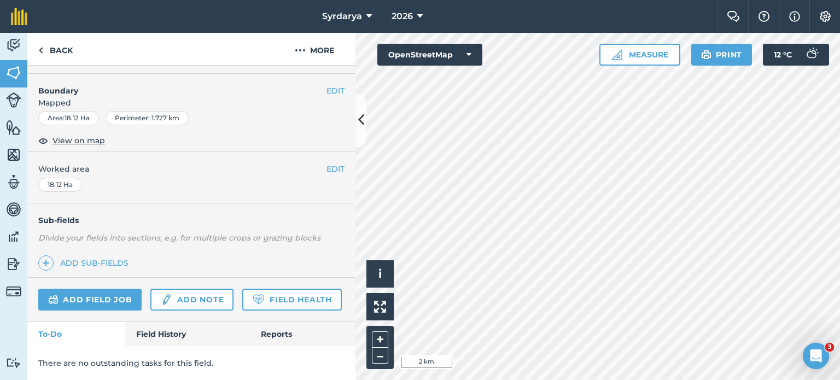
scroll to position [163, 0]
click at [242, 299] on link "Field Health" at bounding box center [291, 300] width 99 height 22
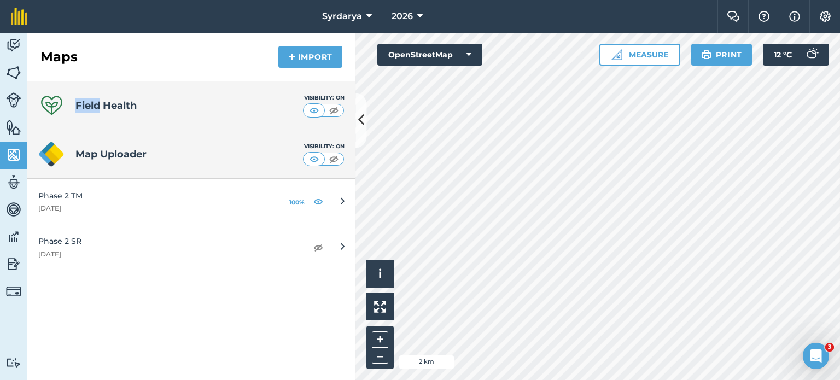
drag, startPoint x: 99, startPoint y: 99, endPoint x: 50, endPoint y: 104, distance: 49.5
click at [50, 104] on div "Field Health Visibility: On" at bounding box center [191, 105] width 328 height 49
click at [50, 104] on icon at bounding box center [51, 105] width 21 height 19
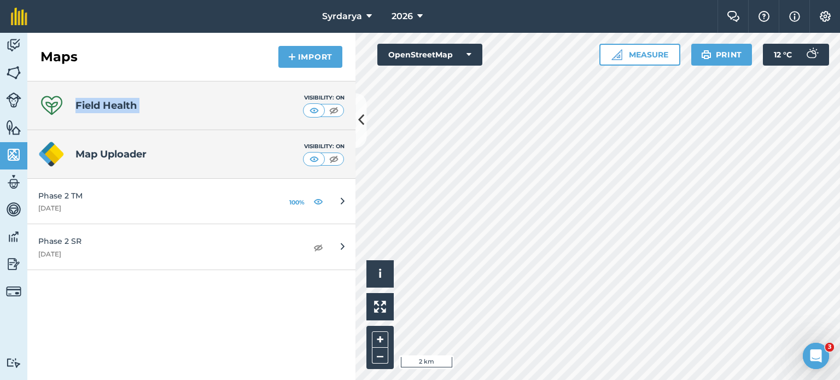
drag, startPoint x: 50, startPoint y: 104, endPoint x: 142, endPoint y: 104, distance: 91.3
click at [142, 104] on div "Field Health Visibility: On" at bounding box center [191, 105] width 328 height 49
click at [113, 107] on h4 "Field Health" at bounding box center [105, 105] width 61 height 15
click at [437, 50] on button "OpenStreetMap" at bounding box center [429, 55] width 105 height 22
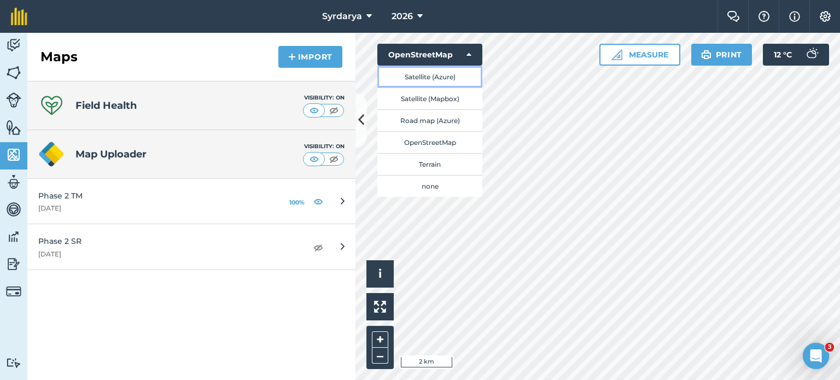
click at [436, 78] on button "Satellite (Azure)" at bounding box center [429, 77] width 105 height 22
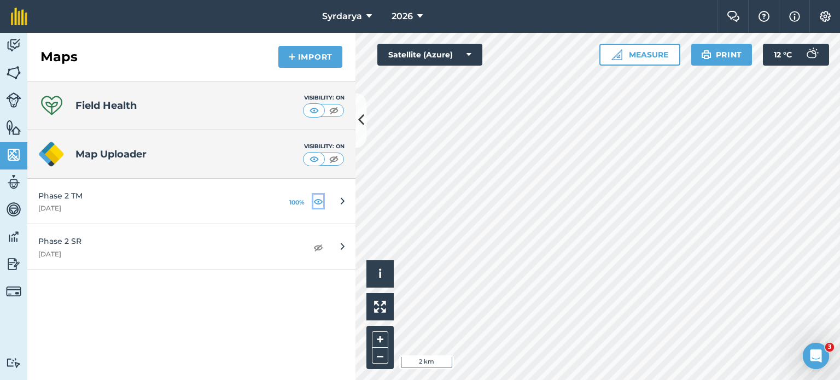
click at [313, 200] on img at bounding box center [318, 201] width 10 height 13
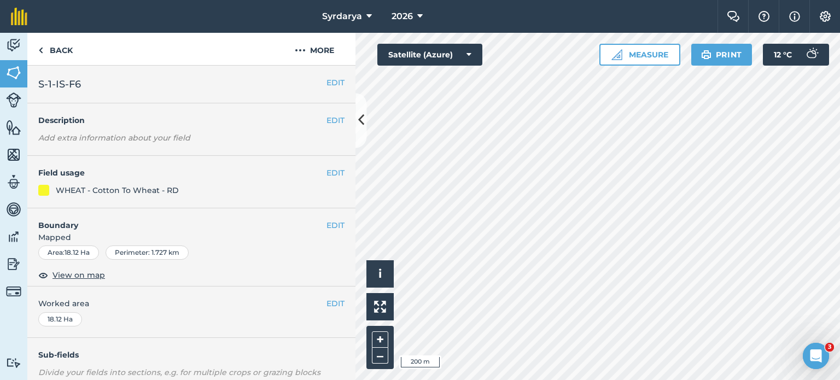
scroll to position [163, 0]
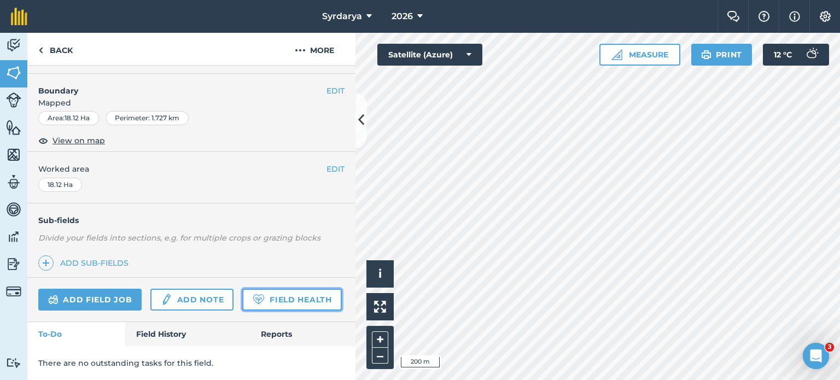
click at [242, 301] on link "Field Health" at bounding box center [291, 300] width 99 height 22
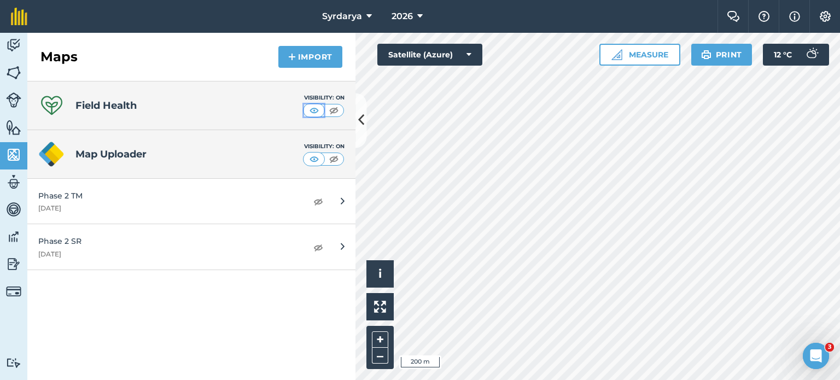
click at [313, 107] on img at bounding box center [314, 110] width 14 height 11
click at [329, 108] on img at bounding box center [334, 110] width 14 height 11
click at [314, 108] on img at bounding box center [314, 110] width 14 height 11
click at [16, 44] on img at bounding box center [13, 45] width 15 height 16
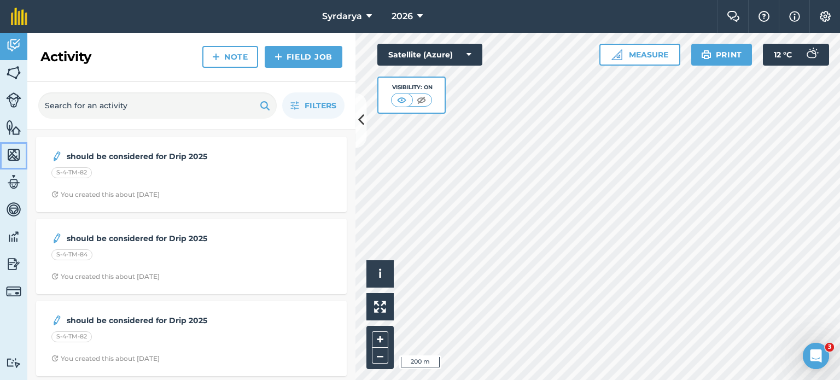
click at [11, 165] on link "Maps" at bounding box center [13, 155] width 27 height 27
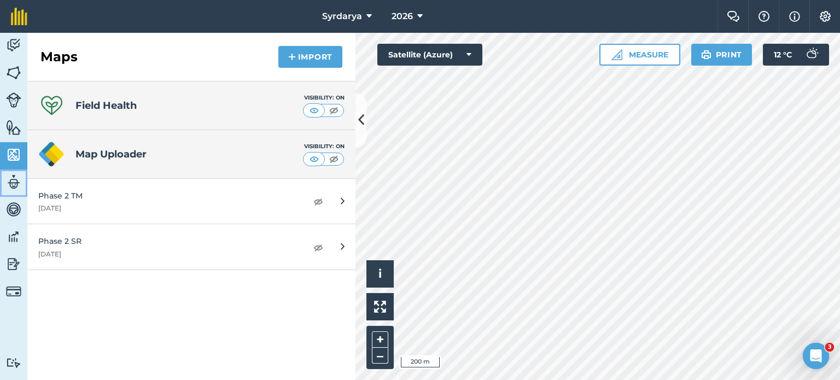
click at [10, 180] on img at bounding box center [13, 182] width 15 height 16
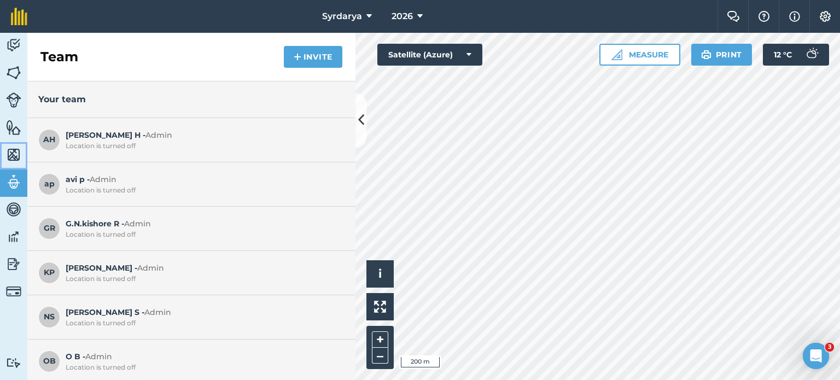
click at [5, 158] on link "Maps" at bounding box center [13, 155] width 27 height 27
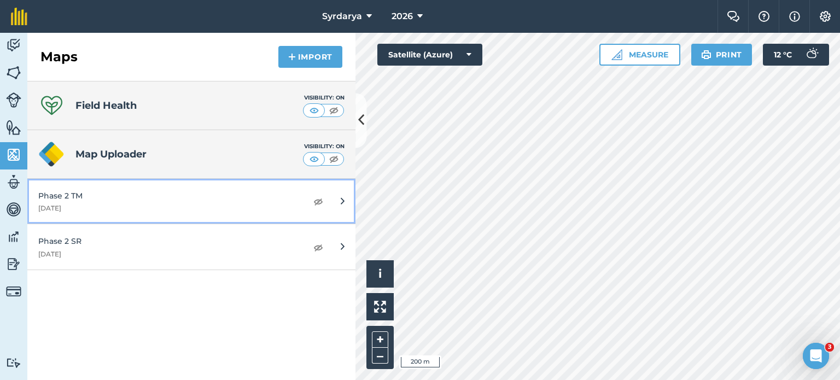
click at [339, 199] on link "Phase 2 TM 1st January 2025" at bounding box center [191, 201] width 328 height 45
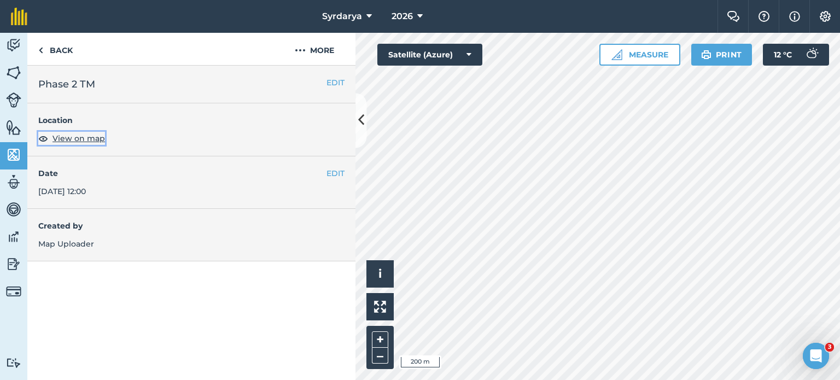
click at [79, 138] on span "View on map" at bounding box center [78, 138] width 52 height 12
click at [309, 53] on button "More" at bounding box center [314, 49] width 82 height 32
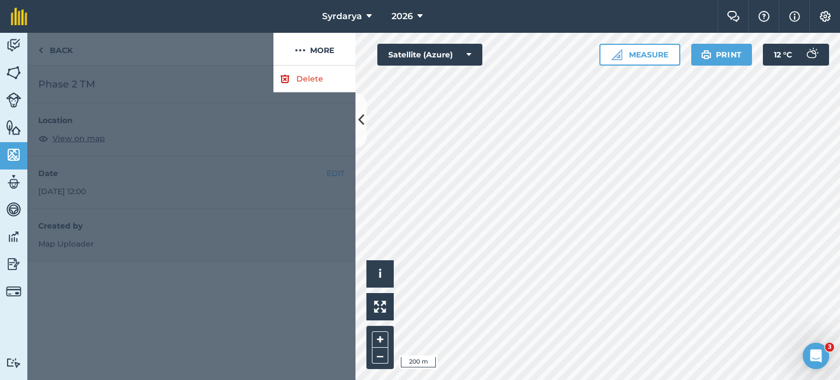
click at [239, 142] on div at bounding box center [191, 223] width 328 height 314
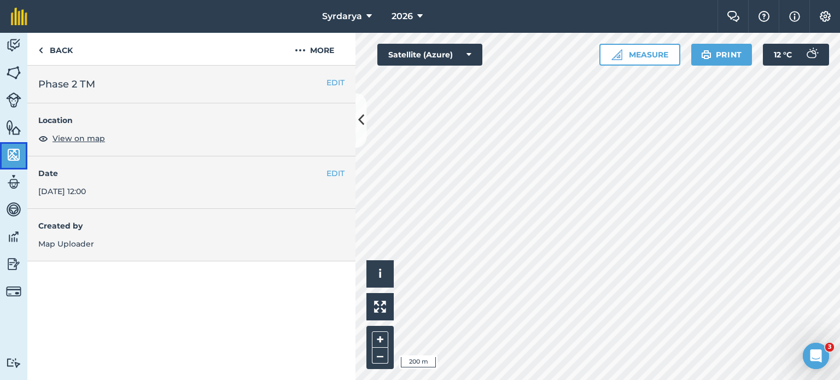
click at [13, 150] on img at bounding box center [13, 154] width 15 height 16
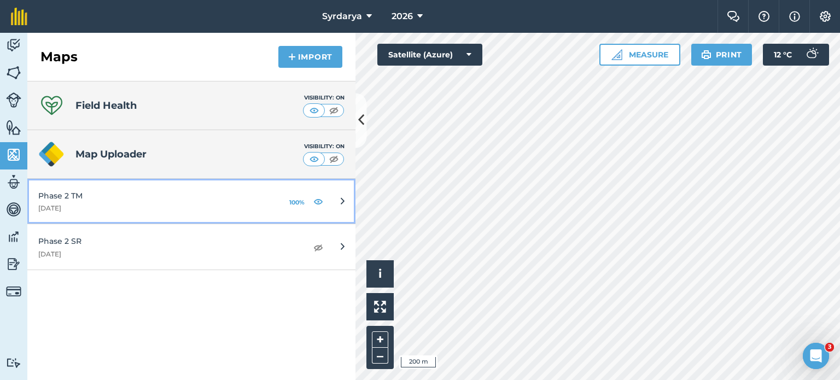
click at [324, 202] on link "Phase 2 TM 1st January 2025 100%" at bounding box center [191, 201] width 328 height 45
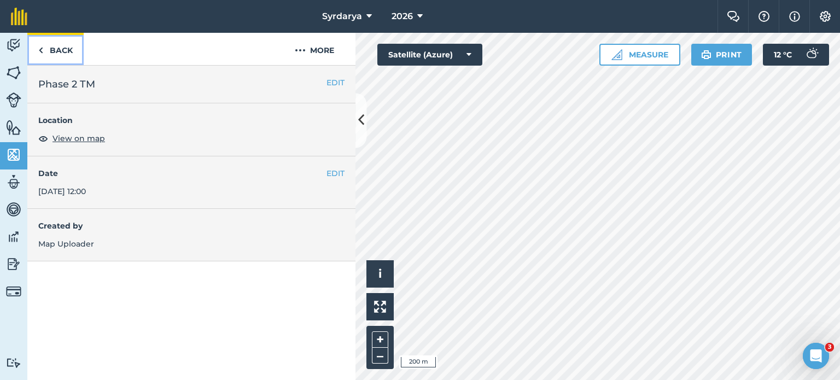
click at [43, 55] on img at bounding box center [40, 50] width 5 height 13
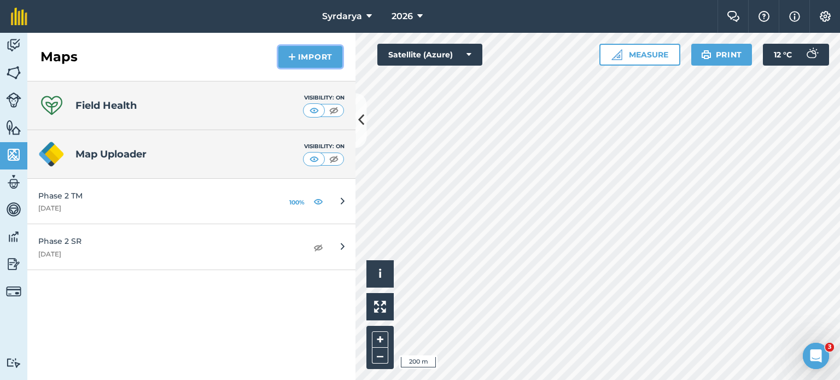
click at [299, 63] on button "Import" at bounding box center [310, 57] width 64 height 22
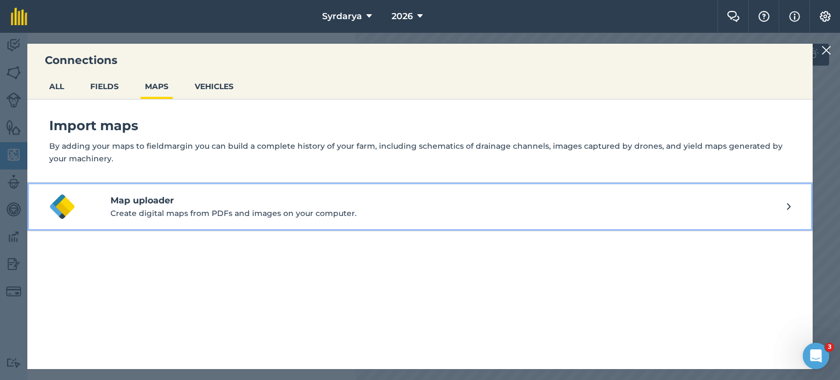
click at [196, 209] on p "Create digital maps from PDFs and images on your computer." at bounding box center [448, 213] width 676 height 12
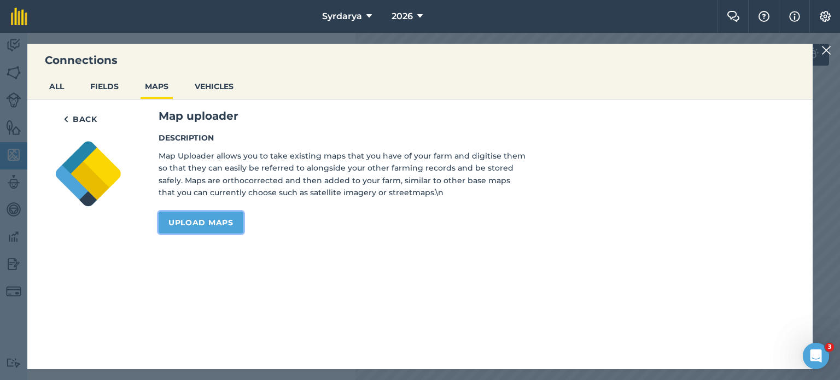
click at [211, 222] on link "Upload maps" at bounding box center [201, 223] width 85 height 22
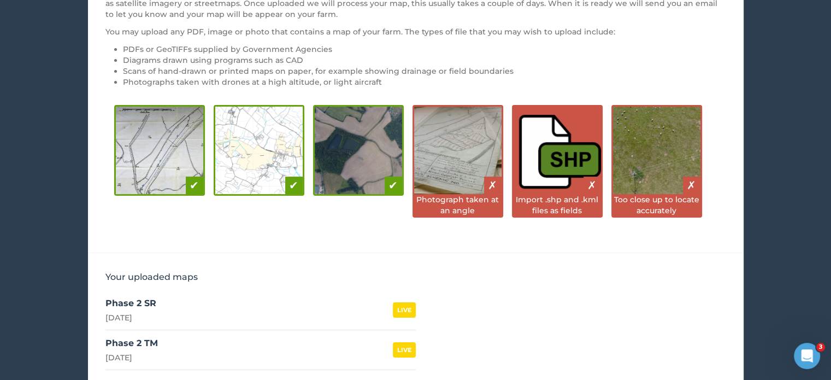
scroll to position [177, 0]
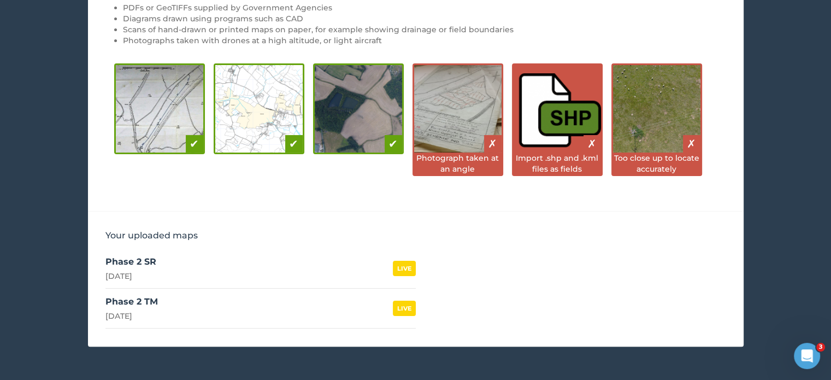
click at [407, 267] on div "LIVE" at bounding box center [404, 268] width 23 height 15
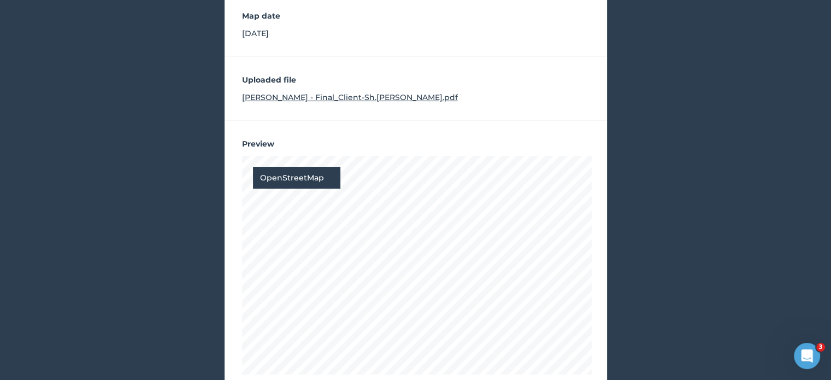
click at [473, 156] on div at bounding box center [417, 265] width 350 height 219
click at [316, 174] on div "OpenStreetMap" at bounding box center [296, 178] width 87 height 22
click at [299, 220] on div "Satellite (Azure)" at bounding box center [296, 221] width 87 height 22
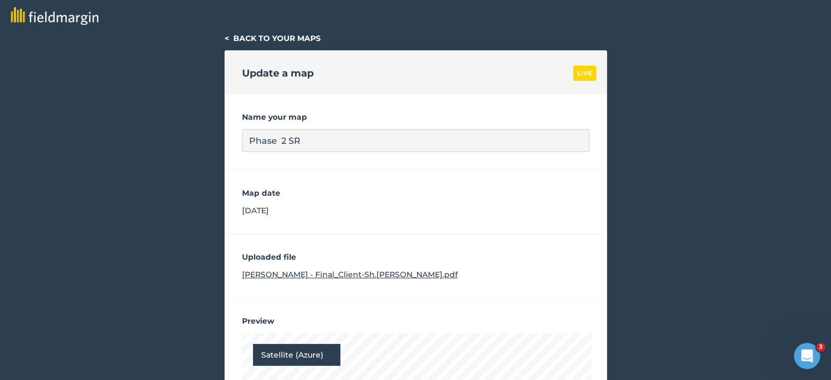
click at [227, 41] on link "< Back to your maps" at bounding box center [273, 38] width 96 height 10
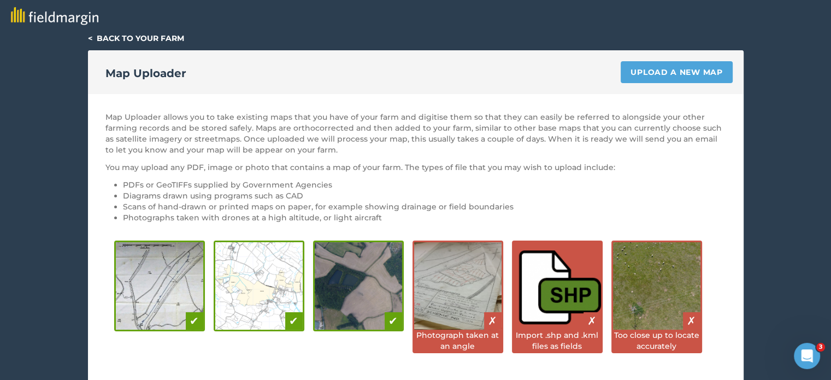
scroll to position [177, 0]
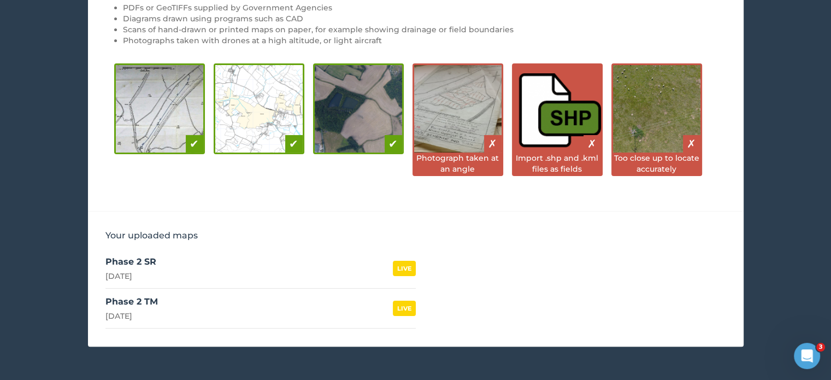
click at [402, 303] on div "LIVE" at bounding box center [404, 308] width 23 height 15
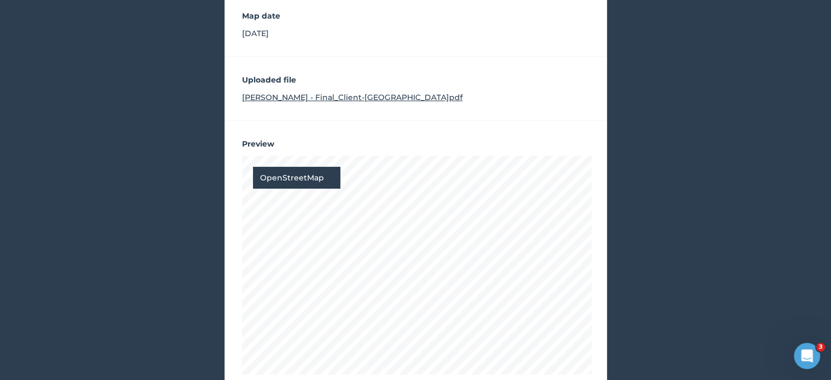
click at [300, 170] on div "OpenStreetMap" at bounding box center [296, 178] width 87 height 22
click at [302, 222] on div "Satellite (Azure)" at bounding box center [296, 221] width 87 height 22
click at [277, 178] on div "Satellite (Azure)" at bounding box center [296, 178] width 87 height 22
click at [291, 203] on div "OpenStreetMap" at bounding box center [296, 200] width 87 height 22
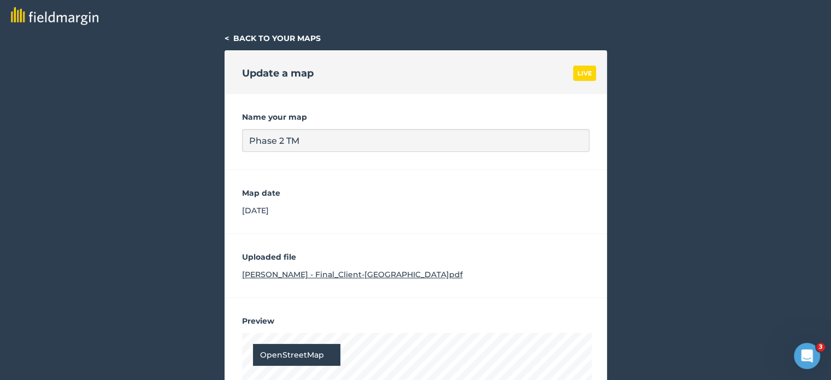
click at [578, 74] on div "LIVE" at bounding box center [584, 73] width 23 height 15
click at [580, 73] on div "LIVE" at bounding box center [584, 73] width 23 height 15
click at [488, 113] on label "Name your map" at bounding box center [416, 117] width 348 height 11
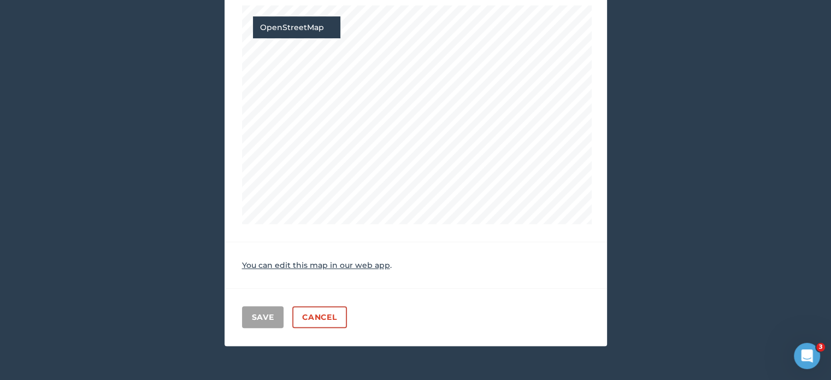
click at [304, 266] on link "You can edit this map in our web app" at bounding box center [316, 265] width 148 height 10
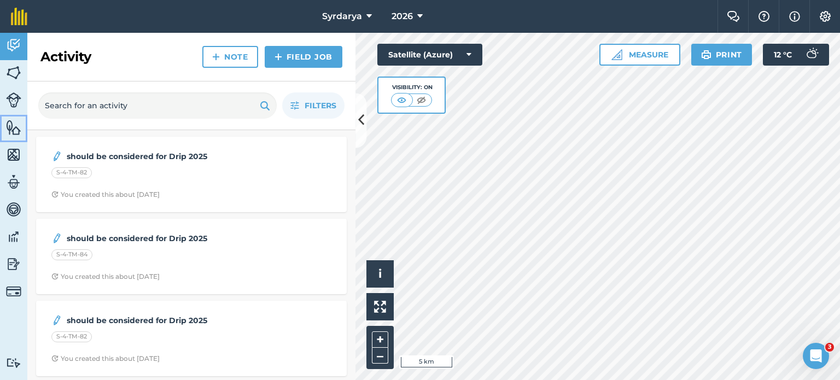
click at [13, 131] on img at bounding box center [13, 127] width 15 height 16
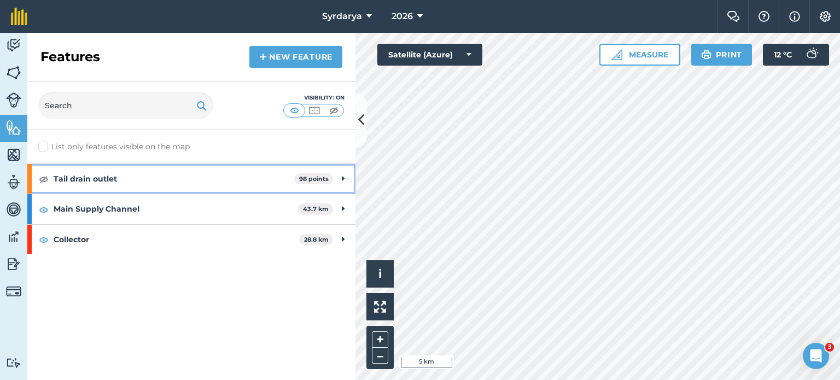
click at [342, 178] on icon at bounding box center [343, 179] width 3 height 12
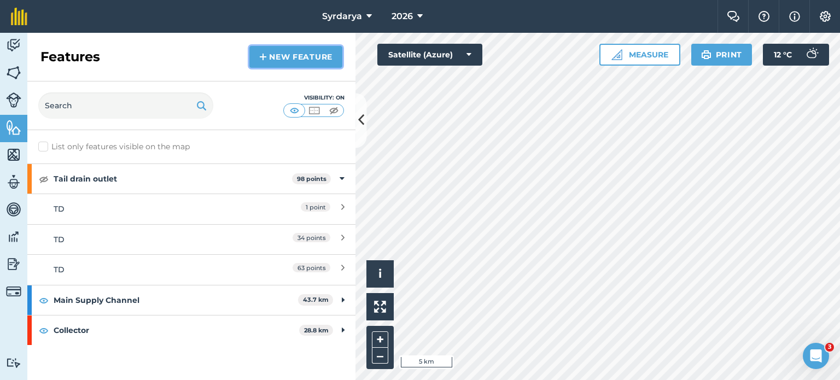
click at [299, 56] on link "New feature" at bounding box center [295, 57] width 93 height 22
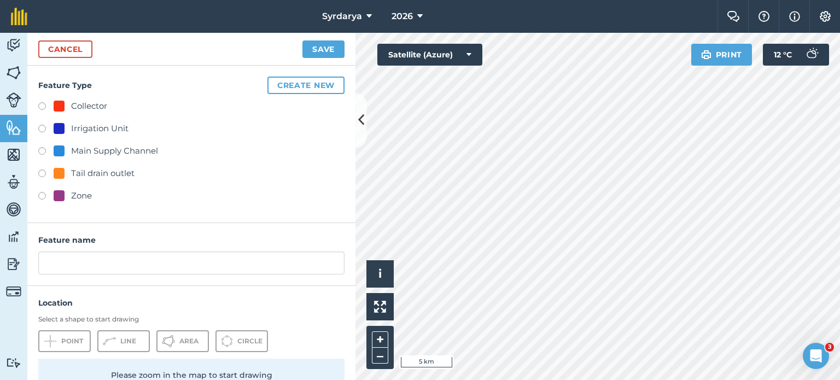
click at [43, 108] on label at bounding box center [45, 107] width 15 height 11
radio input "true"
type input "Collector 2"
click at [41, 103] on label at bounding box center [45, 107] width 15 height 11
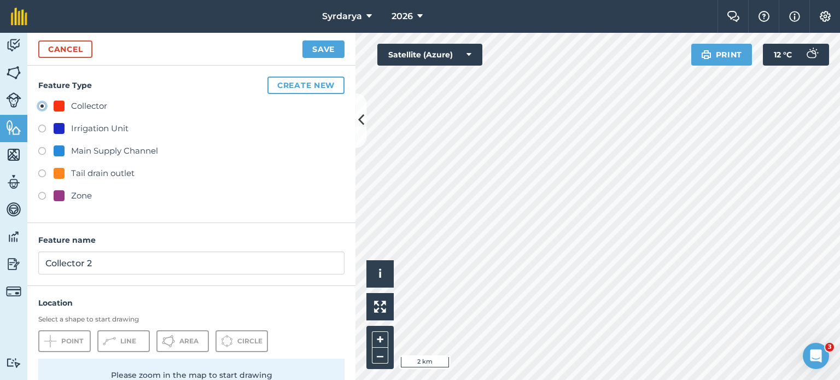
click at [41, 103] on label at bounding box center [45, 107] width 15 height 11
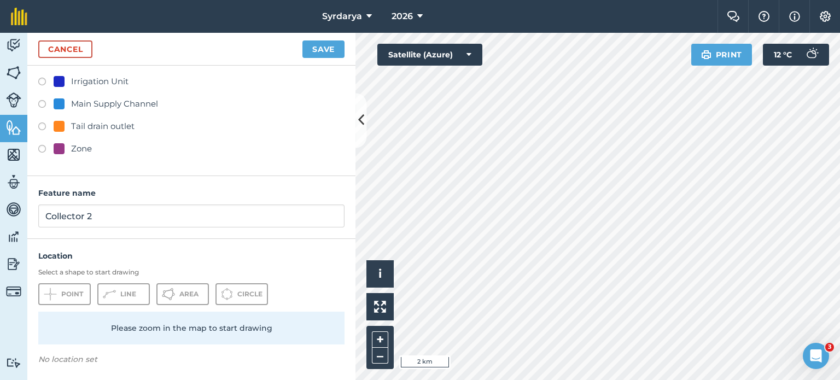
click at [125, 316] on div "Please zoom in the map to start drawing" at bounding box center [191, 328] width 306 height 33
click at [126, 304] on div "Select a shape to start drawing Point Line Area Circle Please zoom in the map t…" at bounding box center [191, 306] width 306 height 77
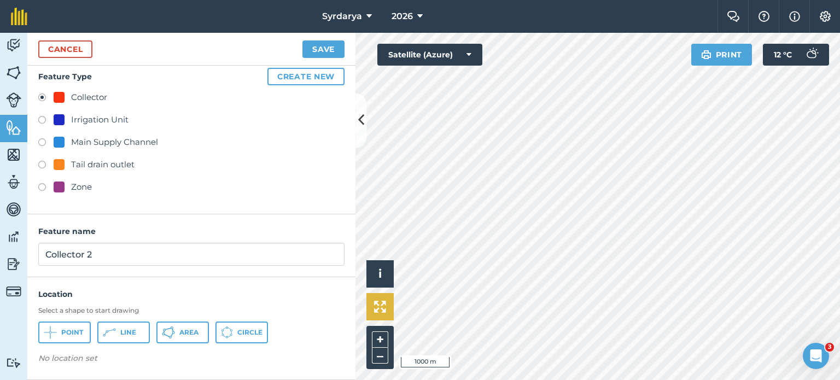
scroll to position [8, 0]
click at [115, 338] on icon at bounding box center [109, 333] width 13 height 13
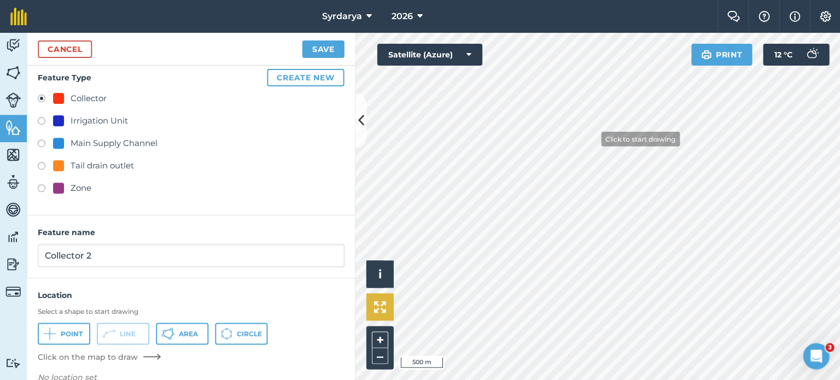
scroll to position [0, 0]
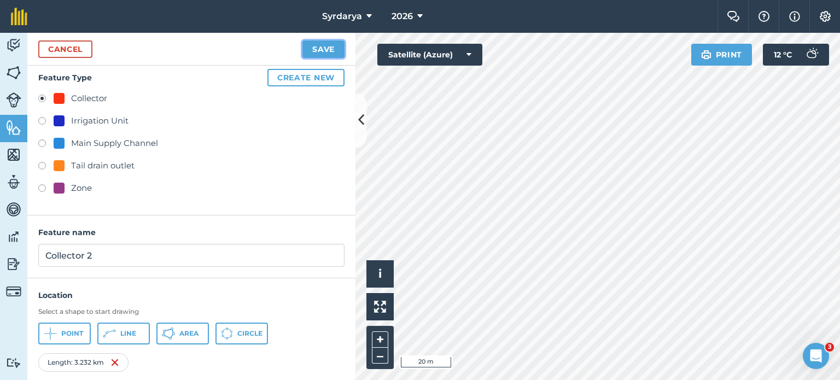
click at [320, 42] on button "Save" at bounding box center [323, 48] width 42 height 17
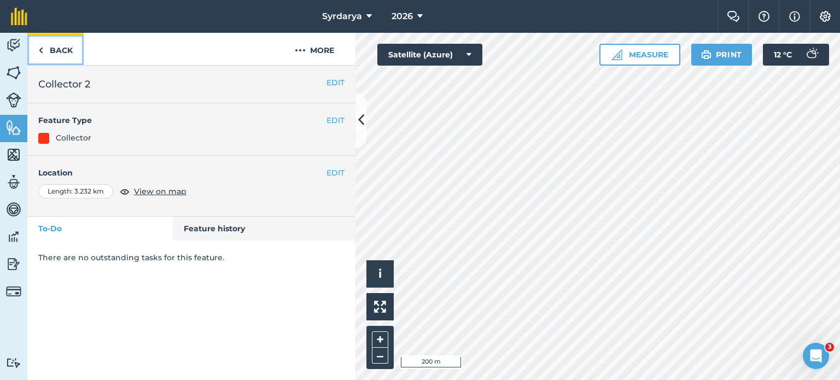
click at [37, 45] on link "Back" at bounding box center [55, 49] width 56 height 32
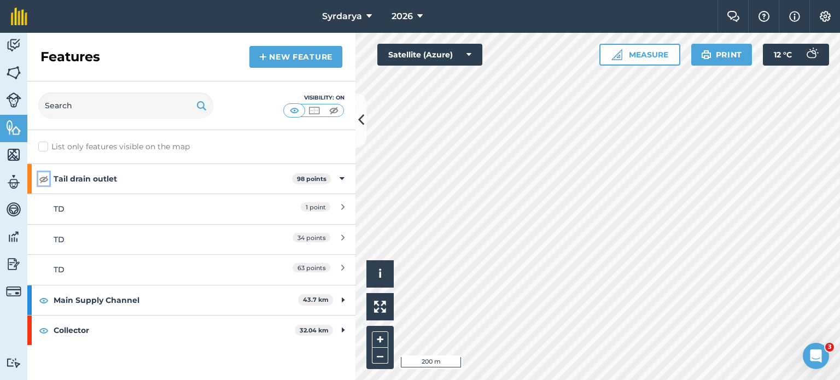
click at [45, 181] on img at bounding box center [44, 178] width 10 height 13
click at [41, 181] on img at bounding box center [44, 178] width 10 height 13
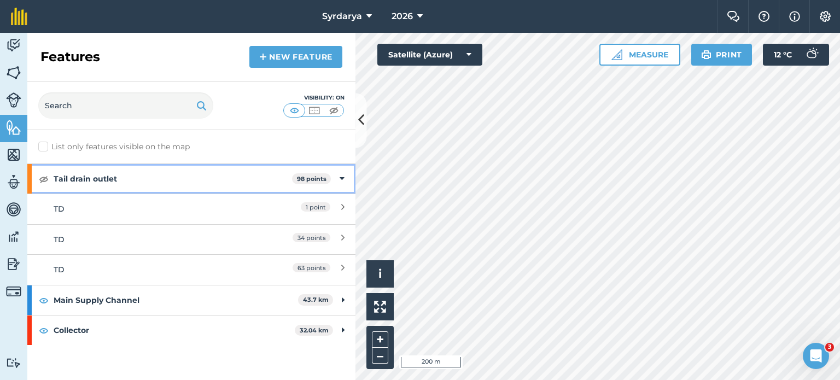
click at [337, 183] on div "Tail drain outlet 98 points" at bounding box center [191, 179] width 328 height 30
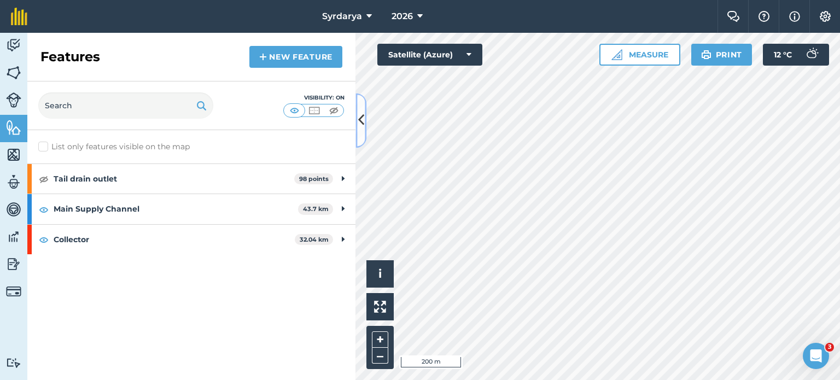
click at [362, 116] on icon at bounding box center [361, 120] width 6 height 19
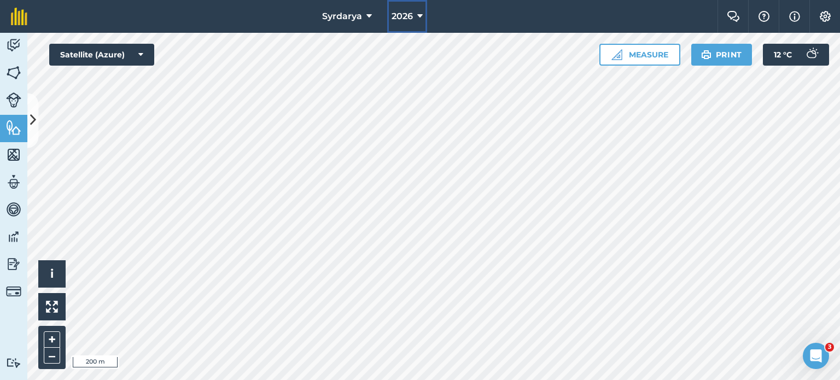
click at [406, 15] on span "2026" at bounding box center [401, 16] width 21 height 13
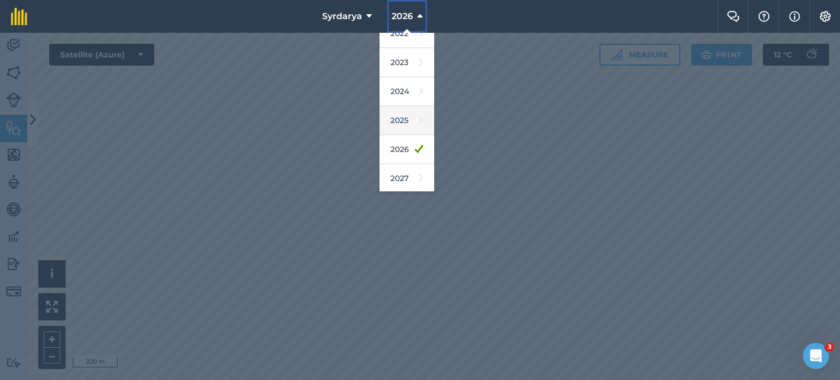
scroll to position [129, 0]
click at [398, 126] on link "2025" at bounding box center [406, 121] width 55 height 29
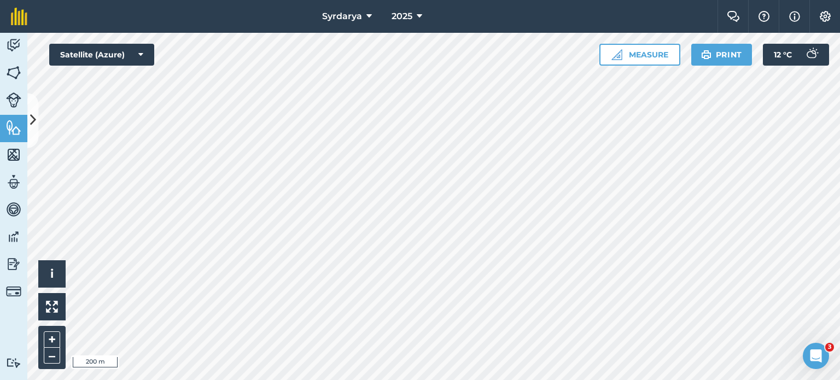
click at [27, 133] on div at bounding box center [433, 206] width 812 height 347
click at [33, 132] on button at bounding box center [32, 120] width 11 height 55
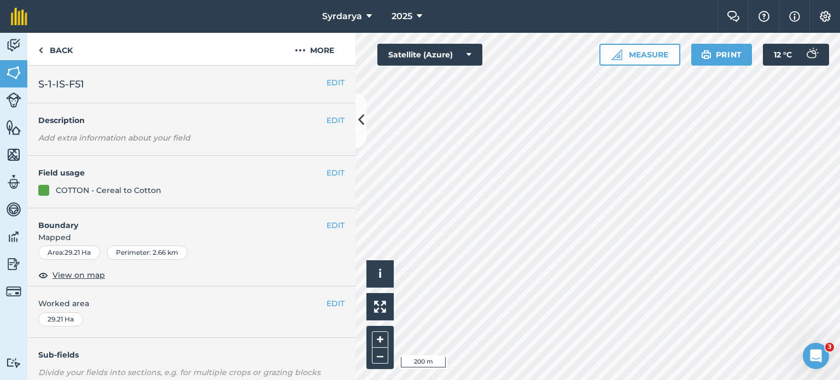
scroll to position [216, 0]
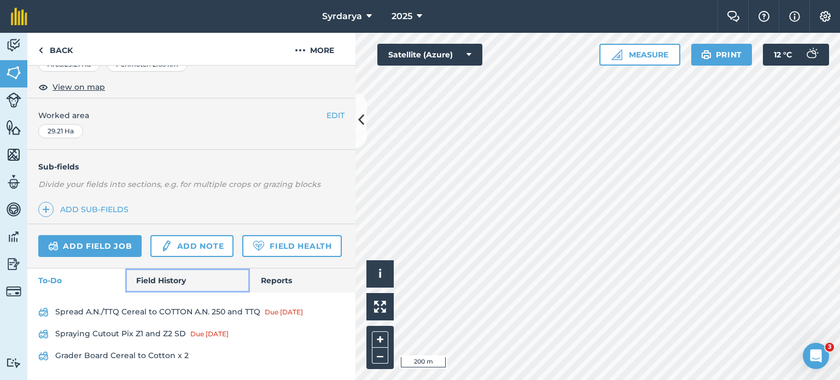
click at [166, 284] on link "Field History" at bounding box center [187, 280] width 124 height 24
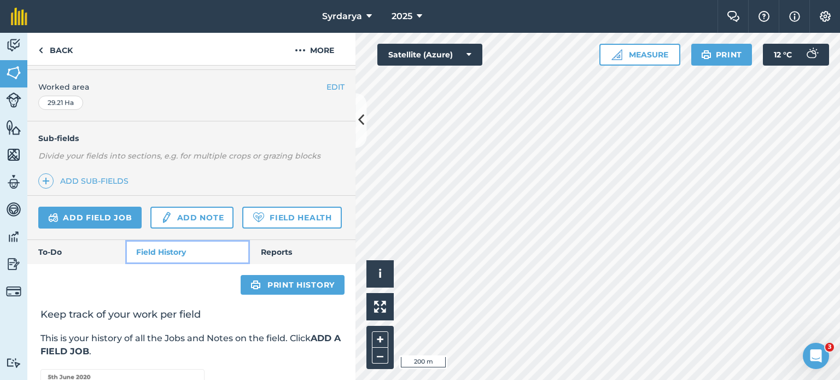
scroll to position [353, 0]
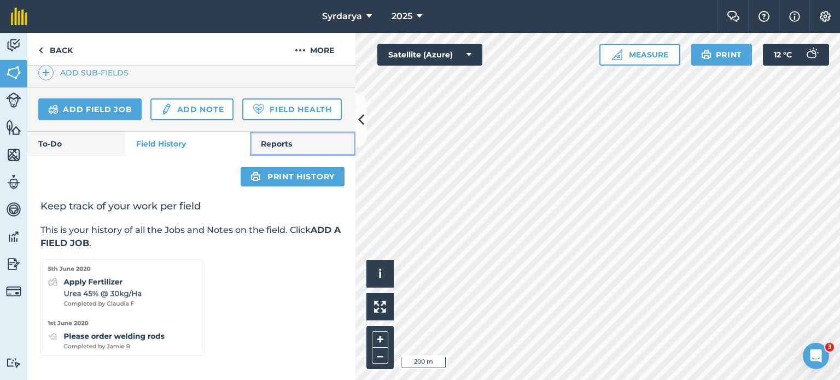
click at [289, 135] on link "Reports" at bounding box center [302, 144] width 105 height 24
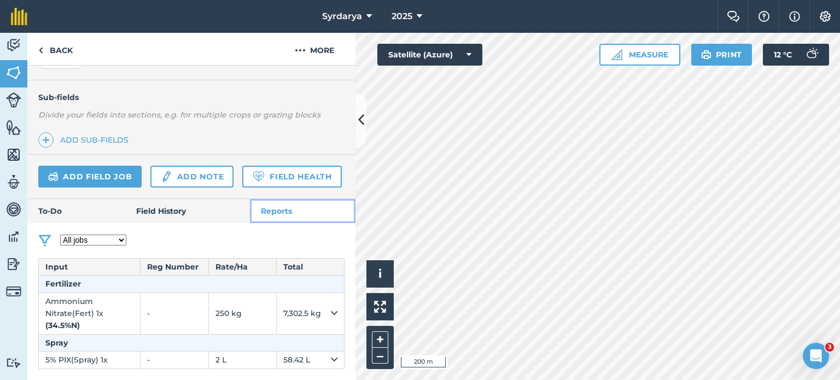
scroll to position [273, 0]
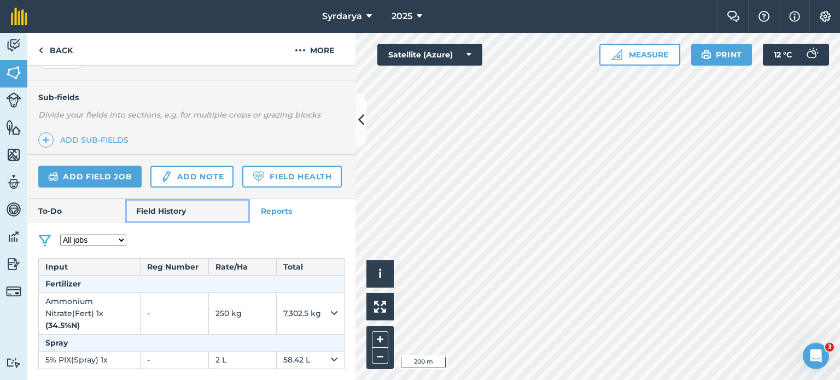
click at [139, 223] on link "Field History" at bounding box center [187, 211] width 124 height 24
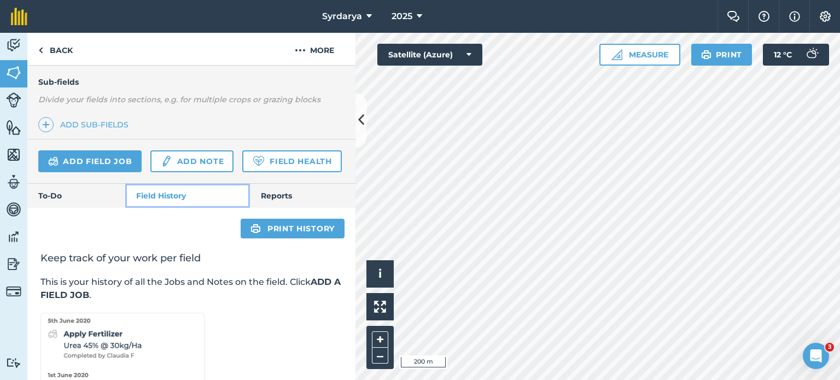
scroll to position [353, 0]
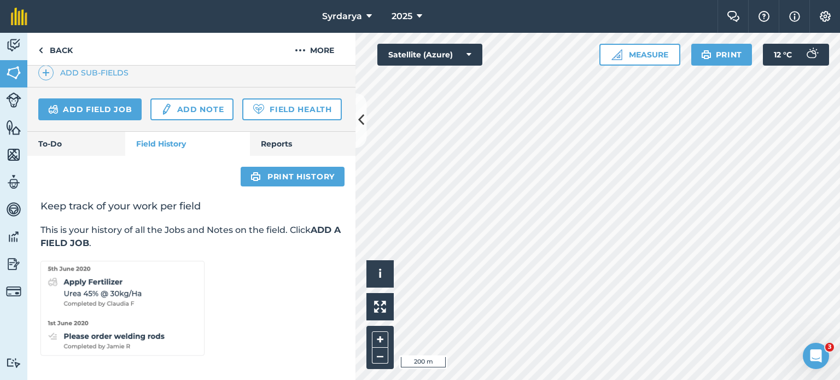
click at [80, 165] on div "Print history Keep track of your work per field This is your history of all the…" at bounding box center [191, 268] width 328 height 224
click at [71, 148] on link "To-Do" at bounding box center [76, 144] width 98 height 24
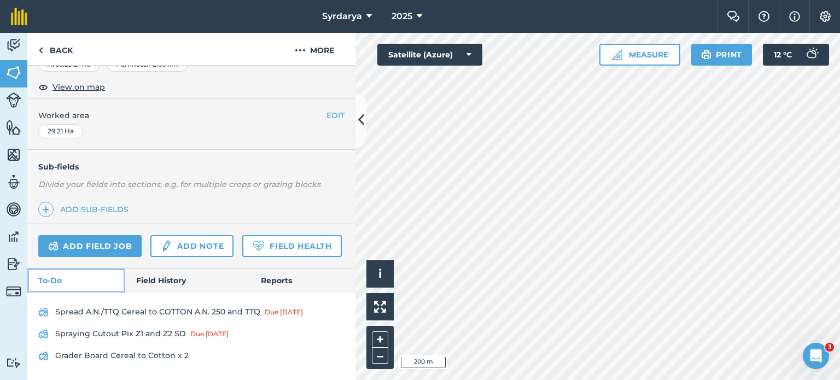
scroll to position [216, 0]
click at [242, 246] on link "Field Health" at bounding box center [291, 246] width 99 height 22
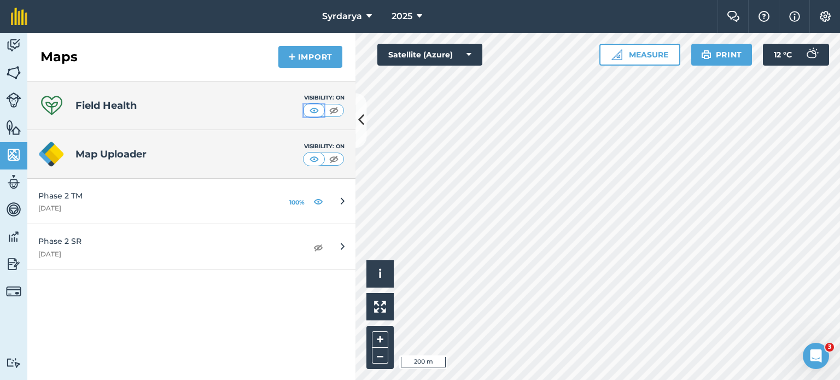
click at [317, 112] on img at bounding box center [314, 110] width 14 height 11
click at [332, 109] on img at bounding box center [334, 110] width 14 height 11
click at [312, 109] on img at bounding box center [314, 110] width 14 height 11
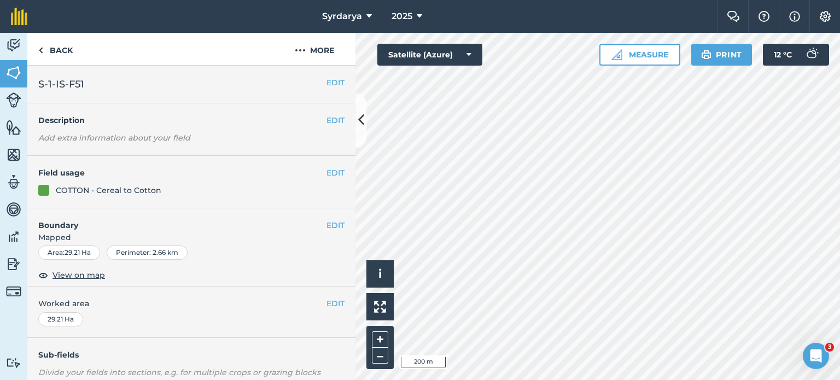
scroll to position [216, 0]
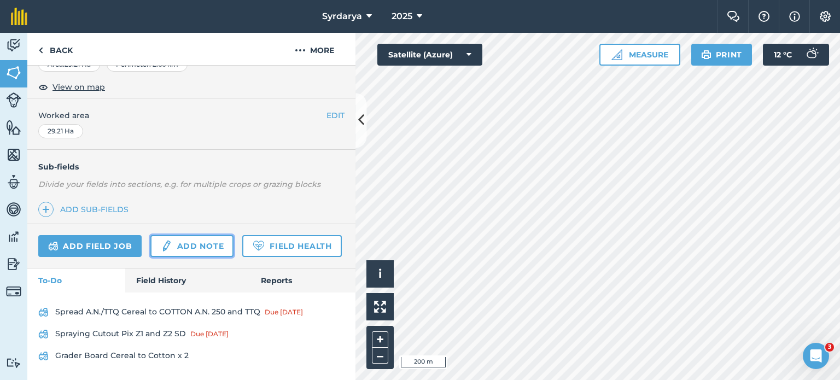
click at [188, 235] on link "Add note" at bounding box center [191, 246] width 83 height 22
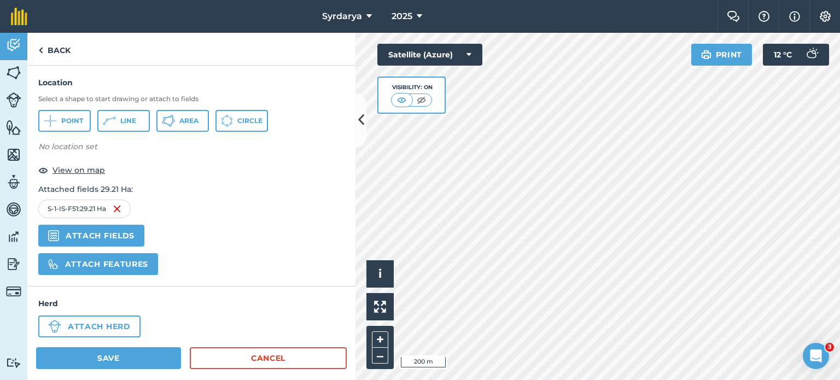
scroll to position [632, 0]
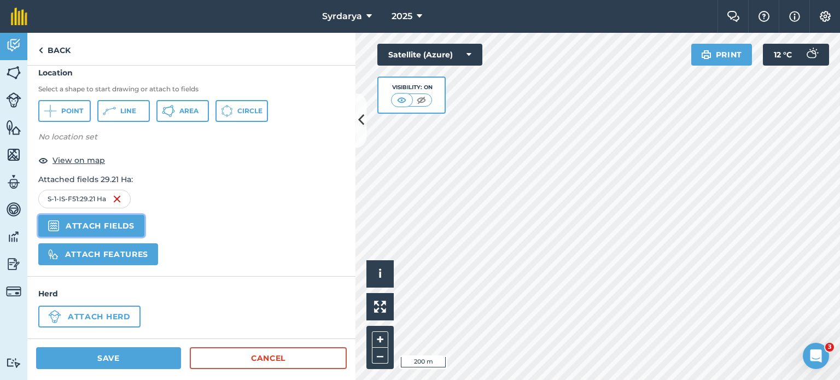
click at [83, 222] on button "Attach fields" at bounding box center [91, 226] width 106 height 22
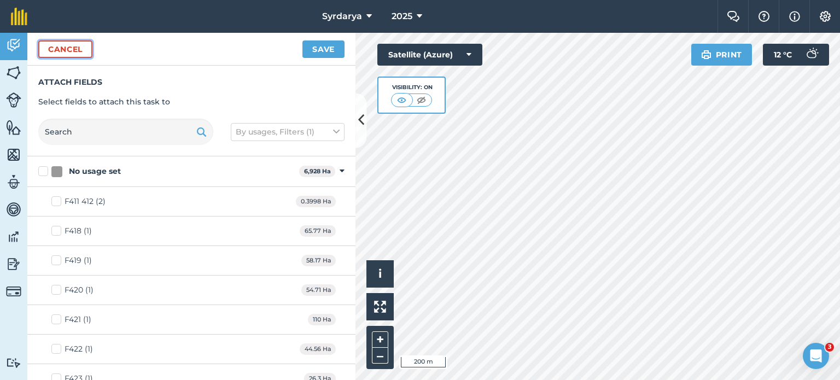
click at [70, 50] on button "Cancel" at bounding box center [65, 48] width 54 height 17
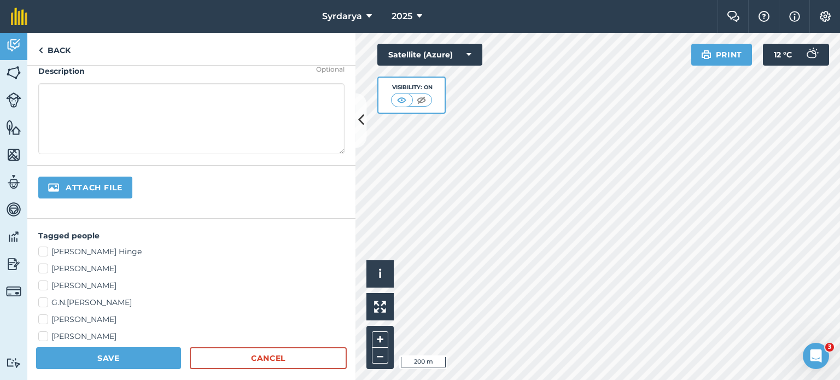
scroll to position [0, 0]
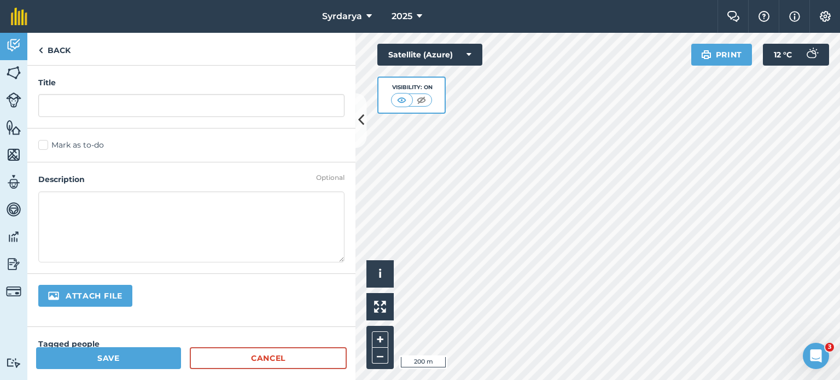
click at [98, 296] on input "file" at bounding box center [121, 296] width 167 height 23
type input "C:\fakepath\FE IndoRama Agro LLC, Sardoba, Uzbekistan - Master Layout.pdf"
click at [132, 318] on span "FE IndoRama Agro LLC, Sardoba, Uzbekistan - Master Layout.pdf" at bounding box center [115, 322] width 134 height 9
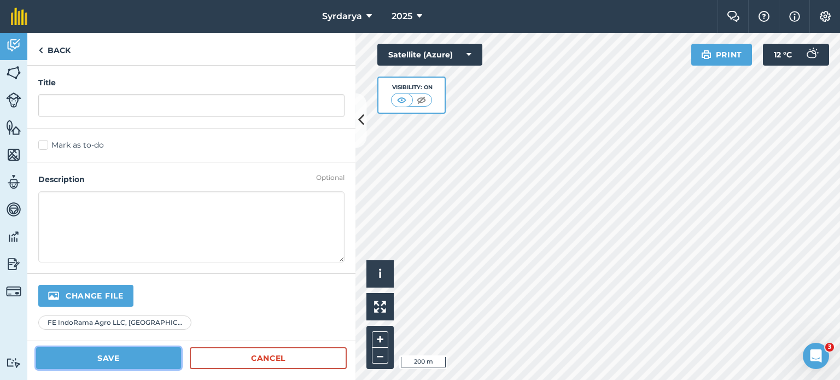
click at [153, 355] on button "Save" at bounding box center [108, 358] width 145 height 22
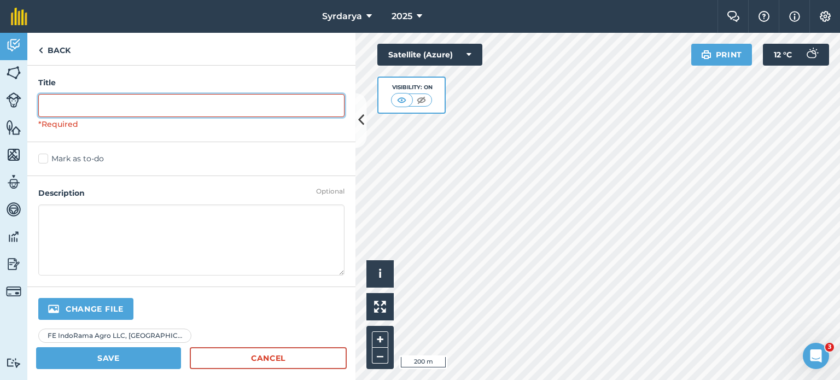
click at [149, 104] on input "text" at bounding box center [191, 105] width 306 height 23
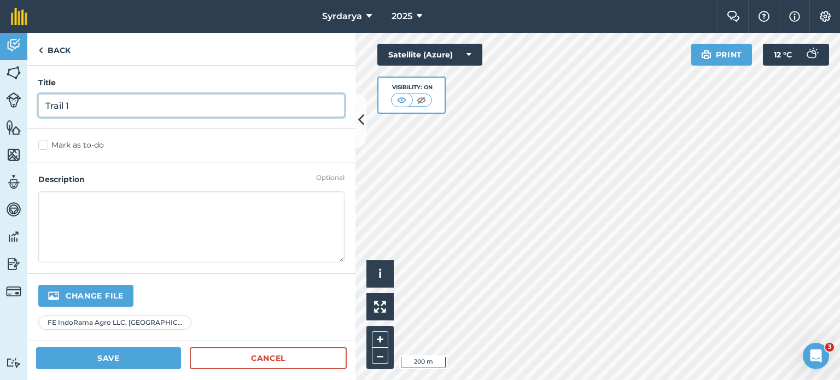
type input "Trail 1"
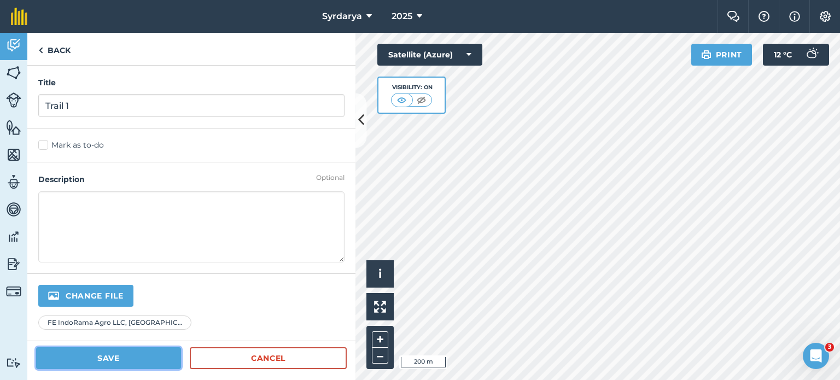
click at [113, 357] on button "Save" at bounding box center [108, 358] width 145 height 22
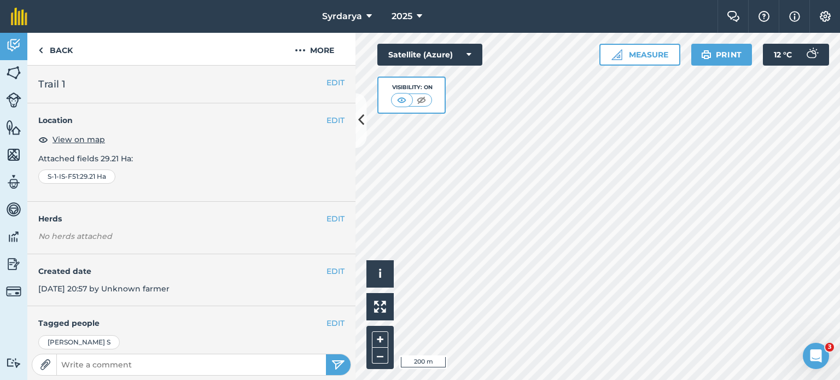
scroll to position [77, 0]
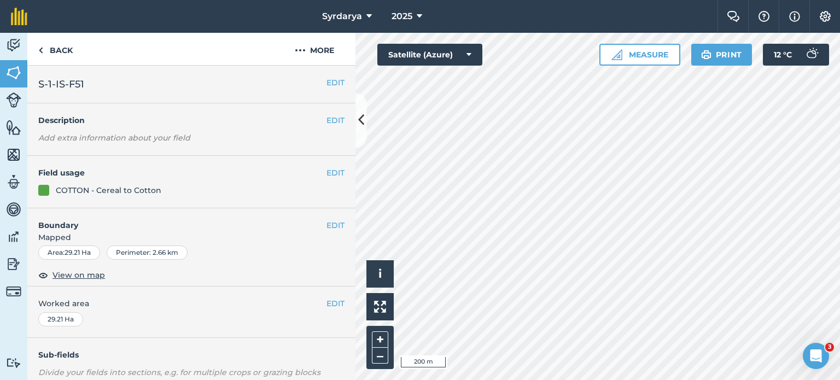
scroll to position [216, 0]
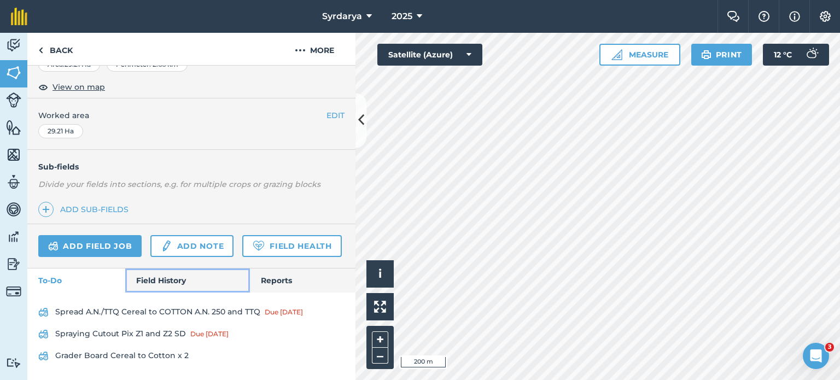
click at [164, 277] on link "Field History" at bounding box center [187, 280] width 124 height 24
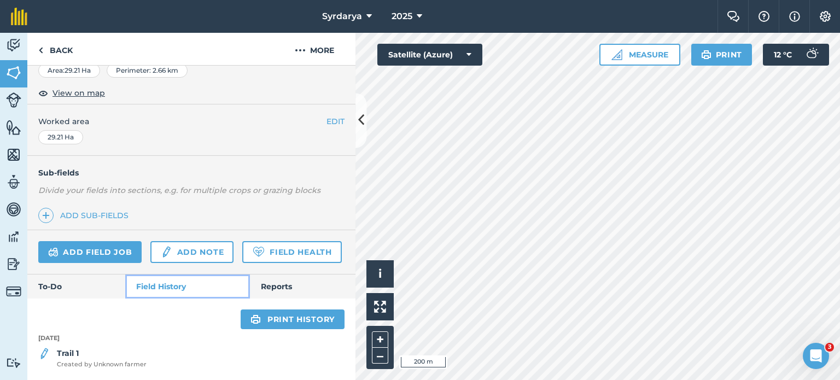
scroll to position [210, 0]
click at [59, 356] on strong "Trail 1" at bounding box center [68, 353] width 22 height 10
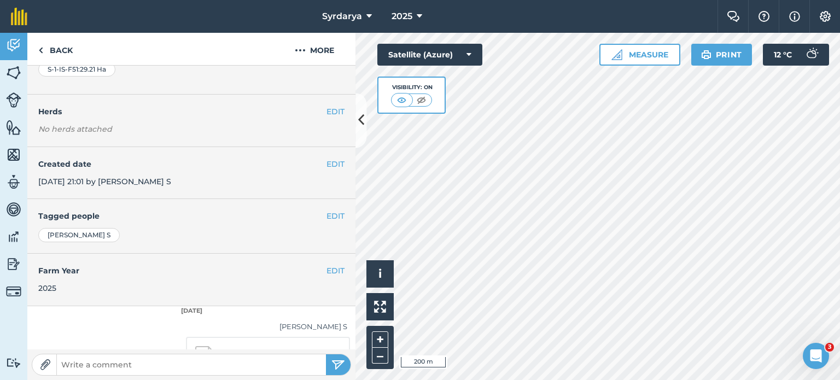
scroll to position [141, 0]
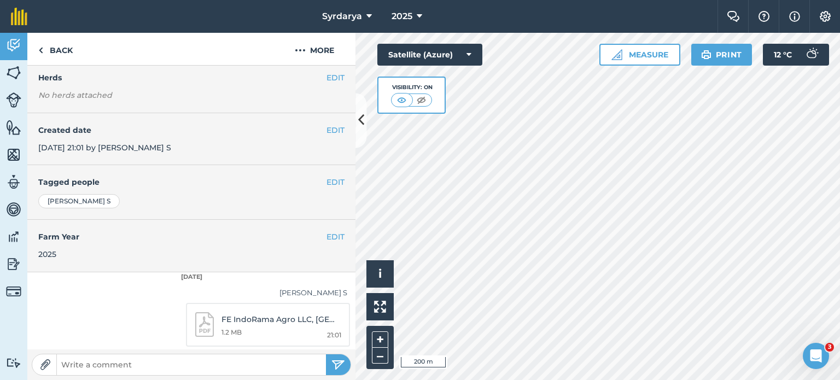
click at [203, 333] on link "FE IndoRama Agro LLC, Sardoba, Uzbekistan - Master Layout.pdf 21:01 1.2 MB" at bounding box center [268, 325] width 164 height 44
click at [48, 362] on img at bounding box center [45, 364] width 11 height 11
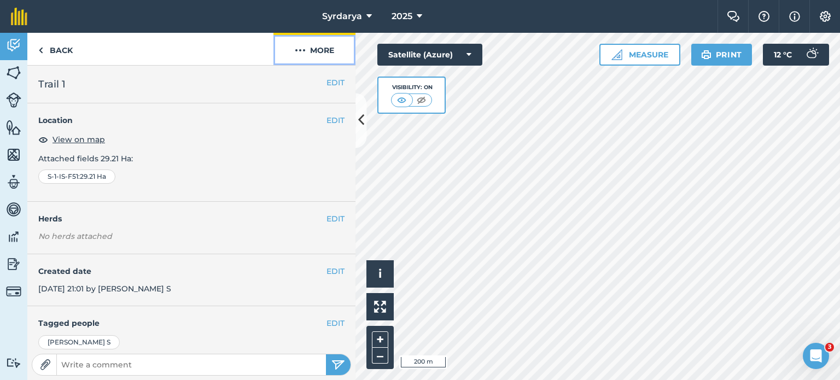
click at [308, 54] on button "More" at bounding box center [314, 49] width 82 height 32
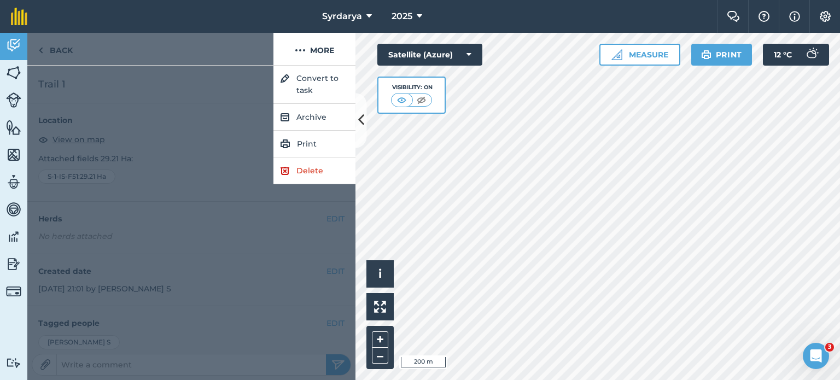
click at [146, 84] on div at bounding box center [191, 223] width 328 height 314
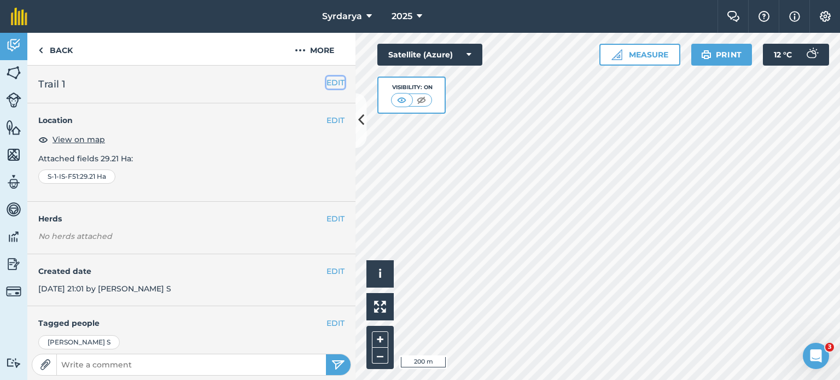
click at [326, 78] on button "EDIT" at bounding box center [335, 83] width 18 height 12
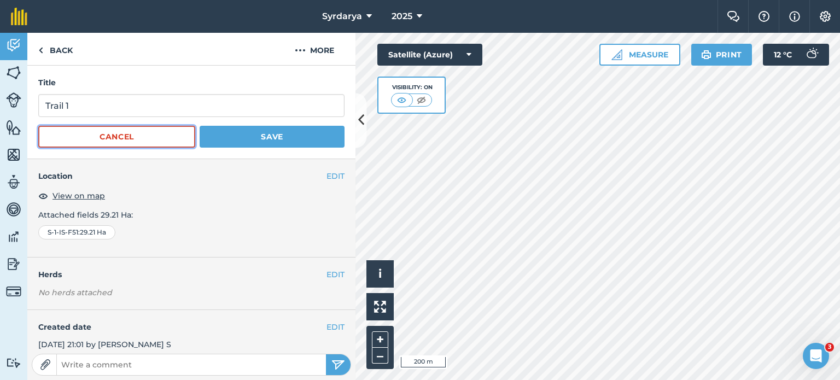
click at [180, 139] on button "Cancel" at bounding box center [116, 137] width 157 height 22
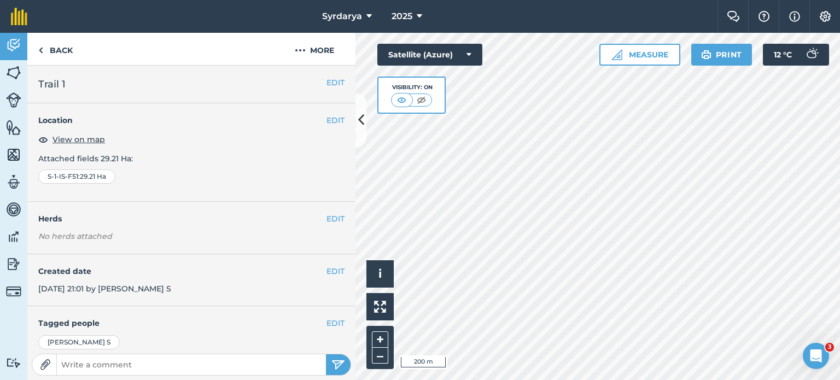
scroll to position [141, 0]
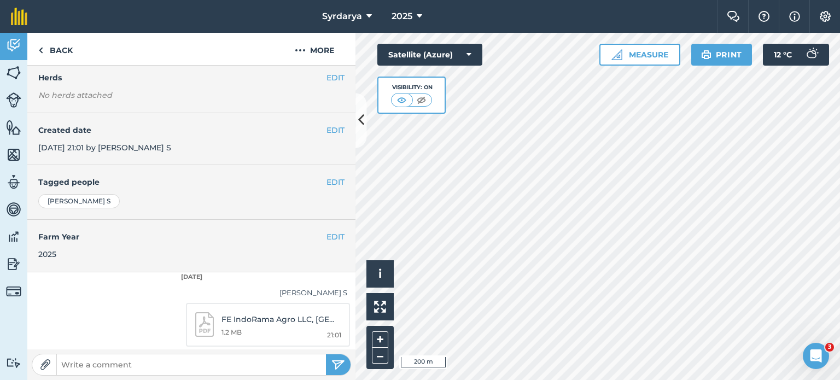
drag, startPoint x: 284, startPoint y: 327, endPoint x: 224, endPoint y: 285, distance: 74.2
click at [224, 285] on div "Nithin S FE IndoRama Agro LLC, Sardoba, Uzbekistan - Master Layout.pdf 21:01 1.…" at bounding box center [191, 317] width 328 height 67
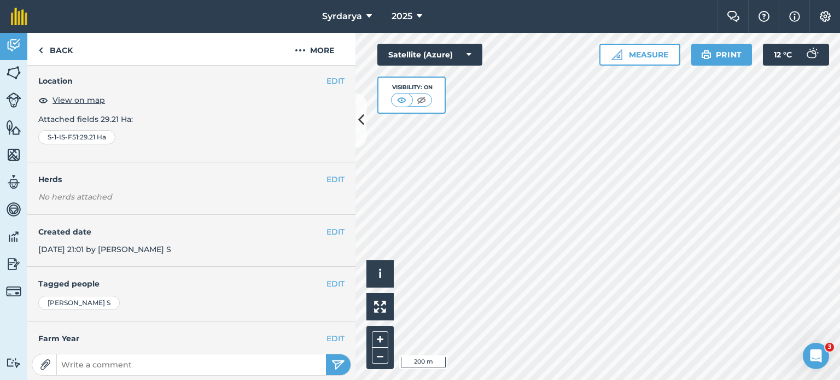
scroll to position [39, 0]
click at [33, 51] on link "Back" at bounding box center [55, 49] width 56 height 32
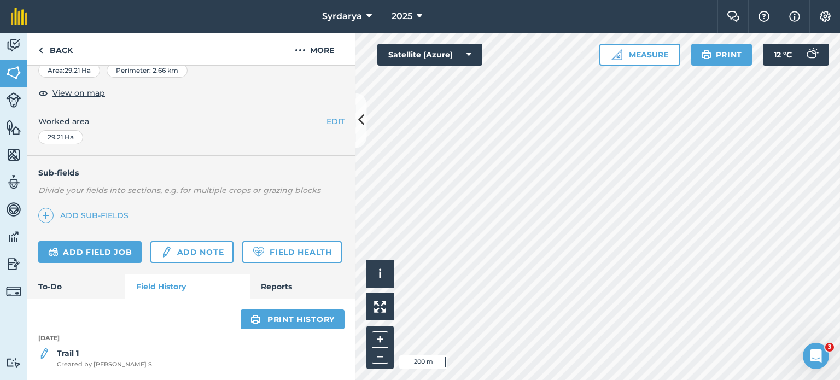
scroll to position [210, 0]
click at [44, 356] on img at bounding box center [44, 353] width 12 height 13
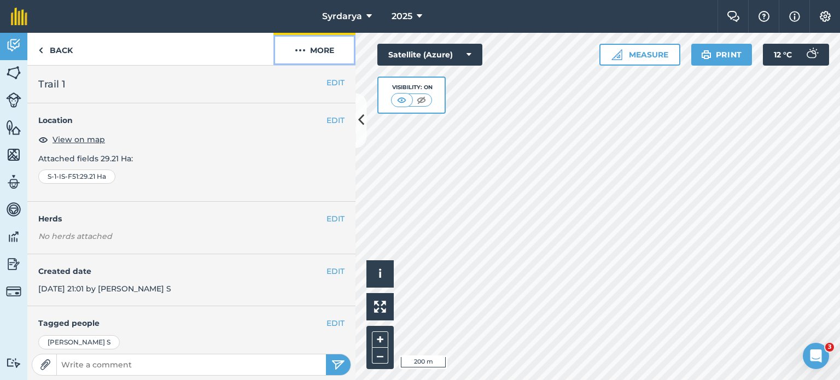
click at [304, 49] on img at bounding box center [300, 50] width 11 height 13
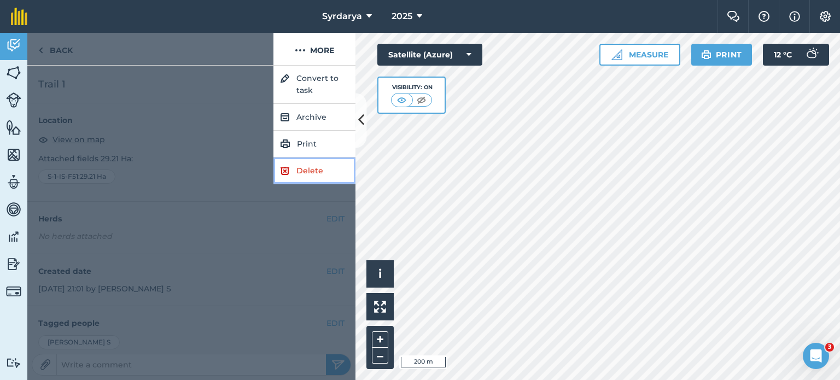
click at [313, 176] on link "Delete" at bounding box center [314, 170] width 82 height 27
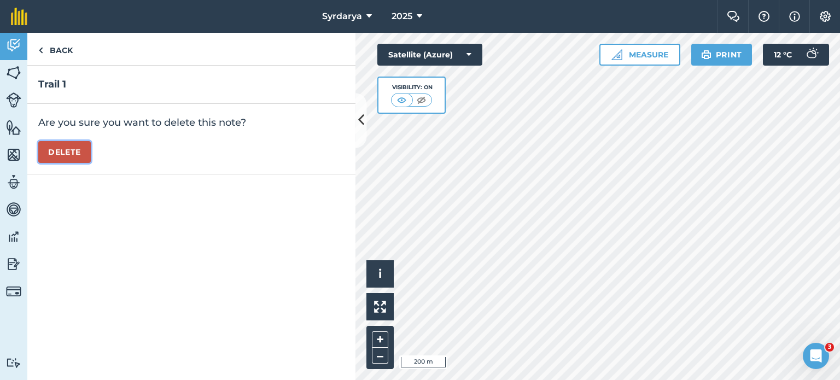
click at [68, 154] on button "Delete" at bounding box center [64, 152] width 52 height 22
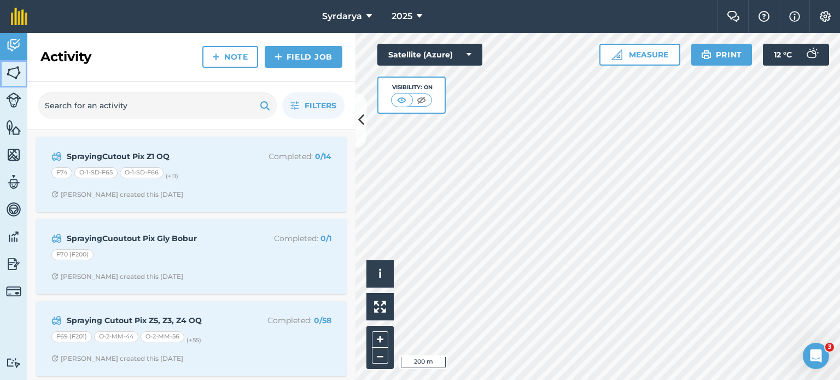
click at [22, 78] on link "Fields" at bounding box center [13, 73] width 27 height 27
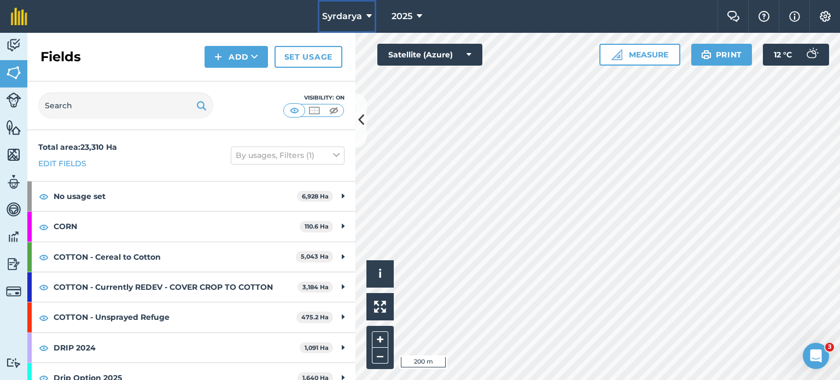
click at [357, 18] on span "Syrdarya" at bounding box center [342, 16] width 40 height 13
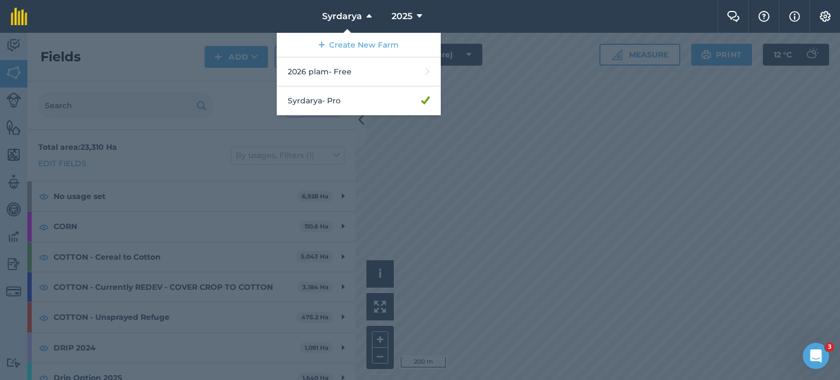
click at [221, 29] on nav "Syrdarya Create New Farm 2026 plam - Free Syrdarya - Pro 2025" at bounding box center [377, 16] width 679 height 33
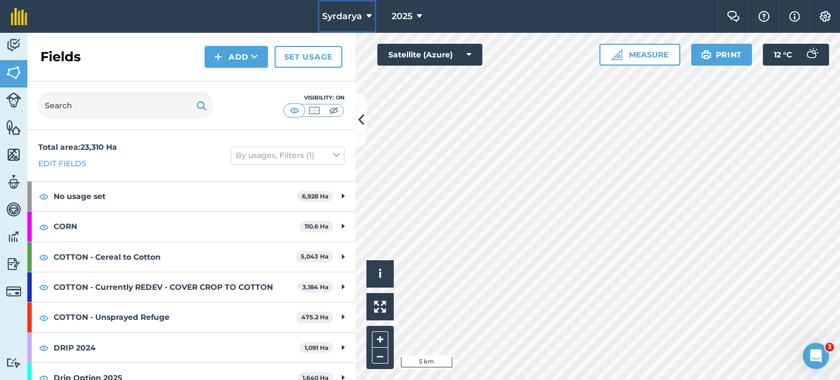
click at [361, 20] on span "Syrdarya" at bounding box center [342, 16] width 40 height 13
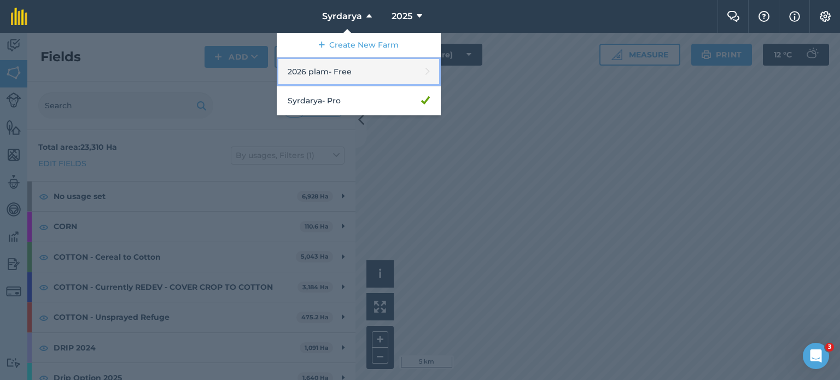
click at [419, 74] on link "2026 plam - Free" at bounding box center [359, 71] width 164 height 29
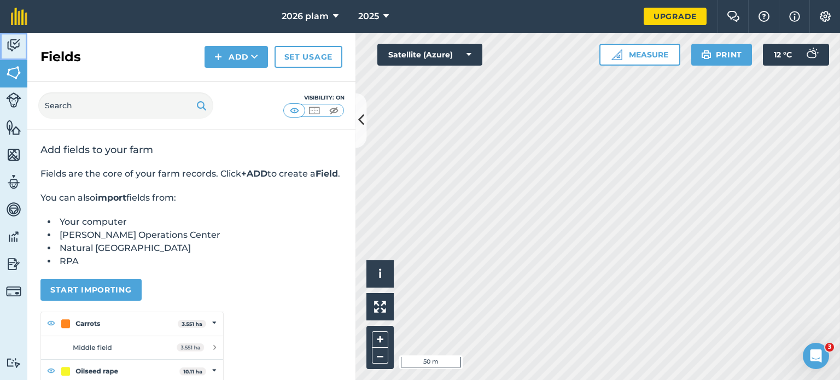
click at [16, 46] on img at bounding box center [13, 45] width 15 height 16
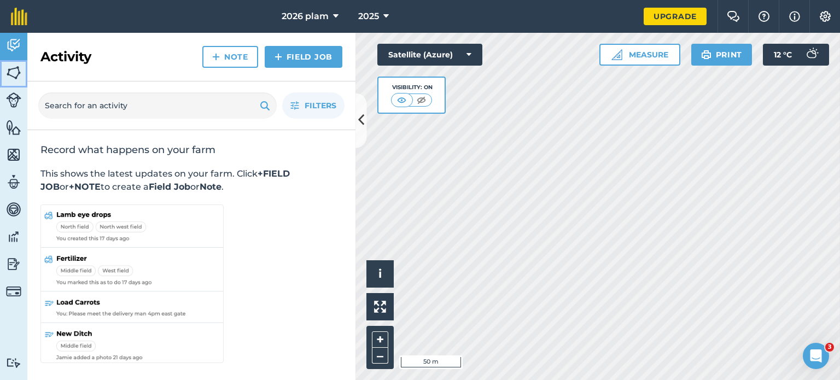
click at [9, 73] on img at bounding box center [13, 72] width 15 height 16
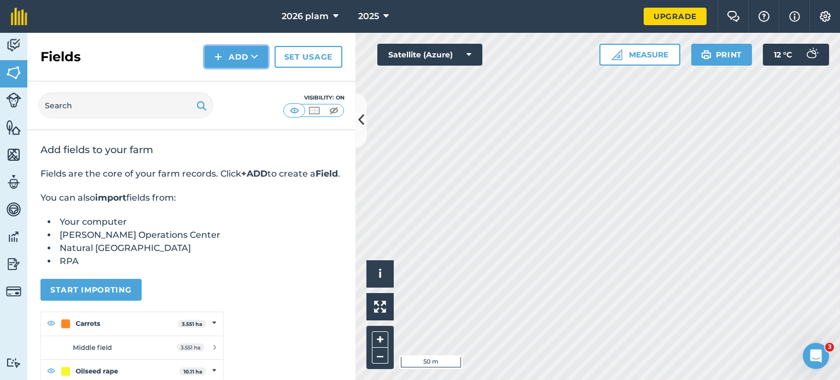
click at [214, 59] on button "Add" at bounding box center [235, 57] width 63 height 22
click at [225, 110] on link "Import" at bounding box center [236, 106] width 60 height 24
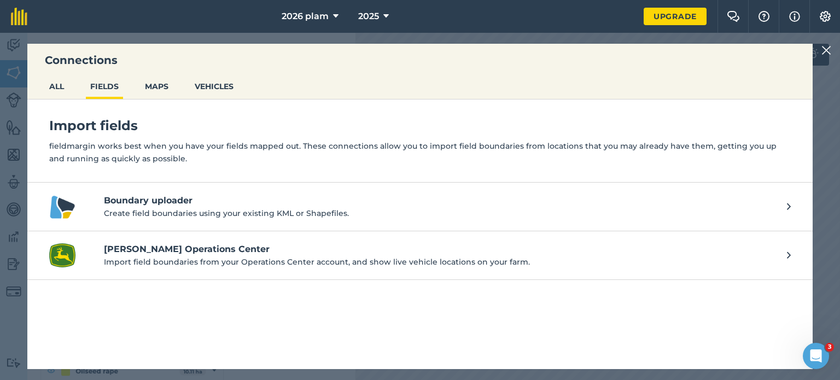
click at [179, 212] on p "Create field boundaries using your existing KML or Shapefiles." at bounding box center [440, 213] width 672 height 12
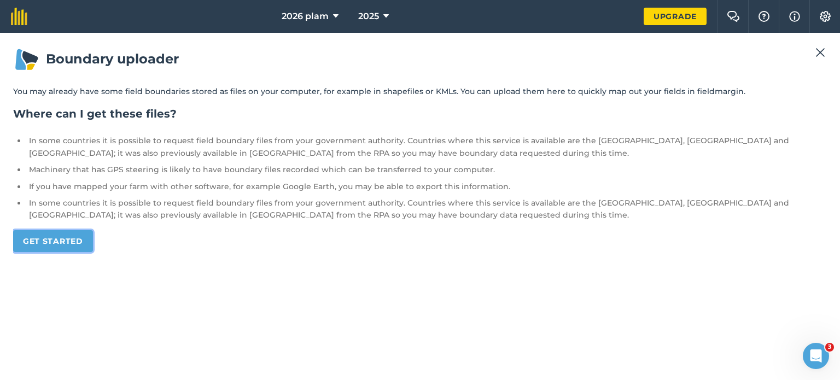
click at [64, 242] on link "Get started" at bounding box center [53, 241] width 80 height 22
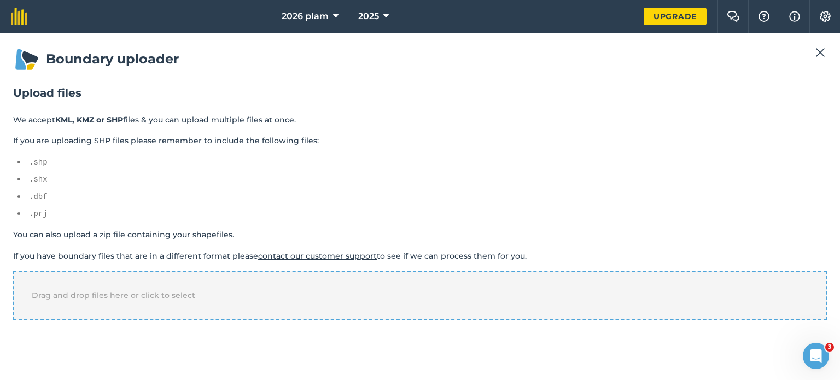
click at [113, 286] on div "Drag and drop files here or click to select" at bounding box center [419, 295] width 813 height 49
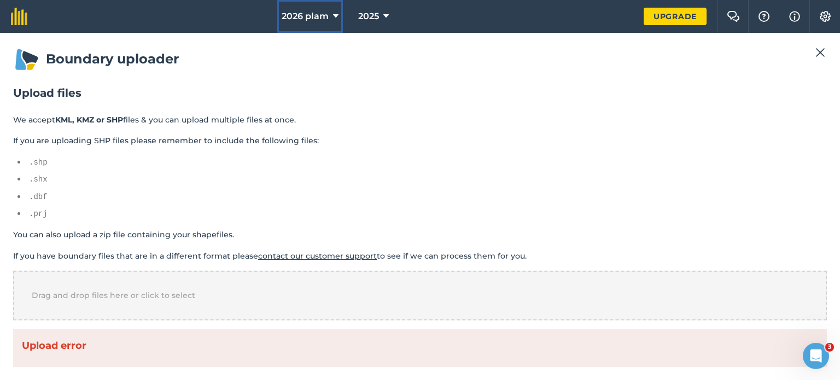
click at [335, 12] on icon at bounding box center [335, 16] width 5 height 13
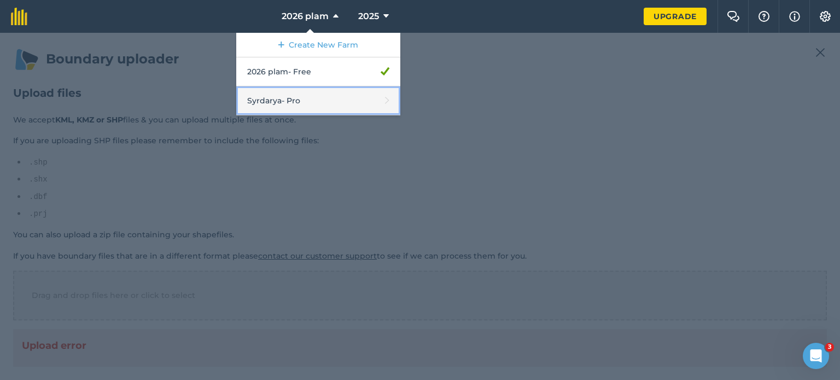
click at [314, 95] on link "Syrdarya - Pro" at bounding box center [318, 100] width 164 height 29
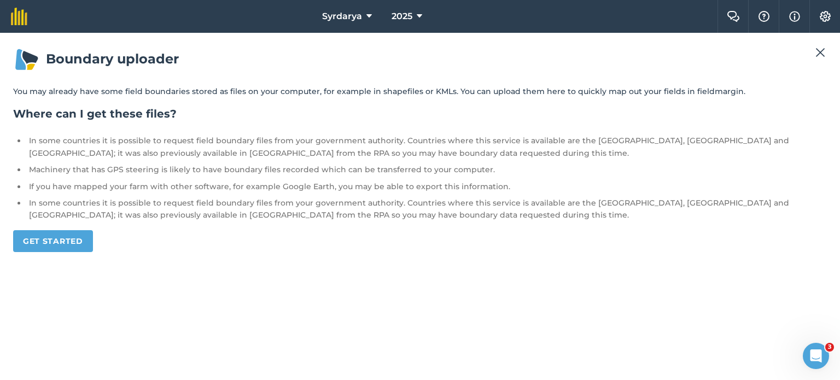
click at [815, 43] on div "Boundary uploader You may already have some field boundaries stored as files on…" at bounding box center [420, 206] width 840 height 347
click at [820, 52] on img at bounding box center [820, 52] width 10 height 13
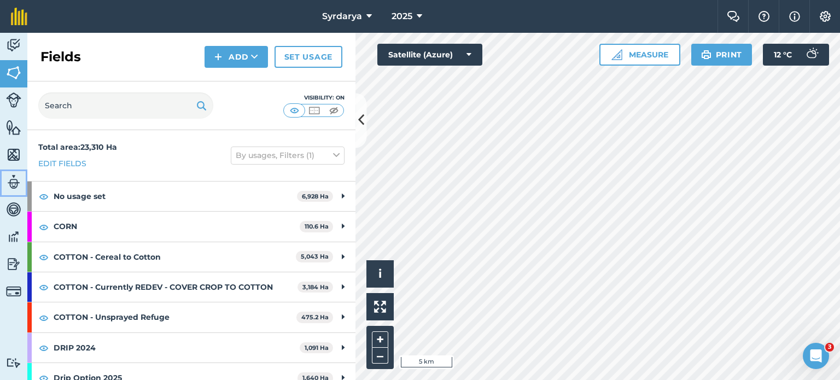
click at [1, 180] on link "Team" at bounding box center [13, 182] width 27 height 27
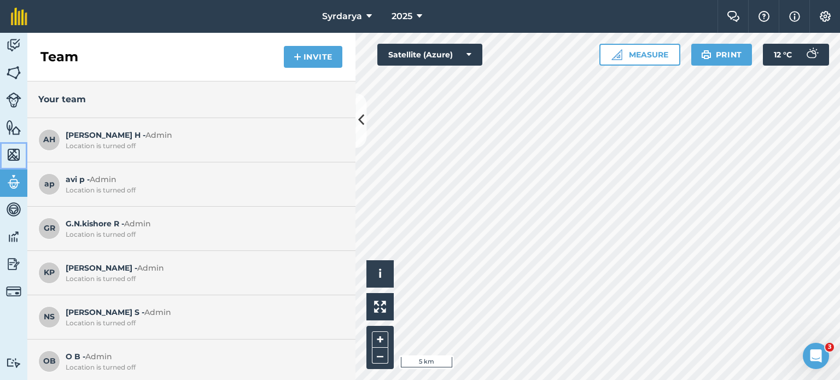
click at [11, 150] on img at bounding box center [13, 154] width 15 height 16
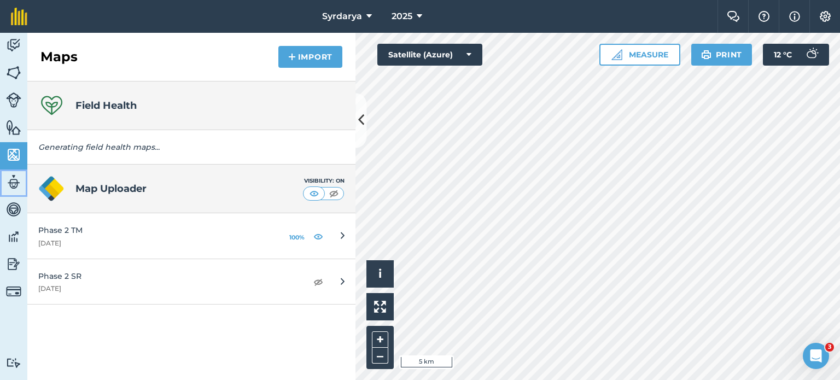
click at [17, 177] on img at bounding box center [13, 182] width 15 height 16
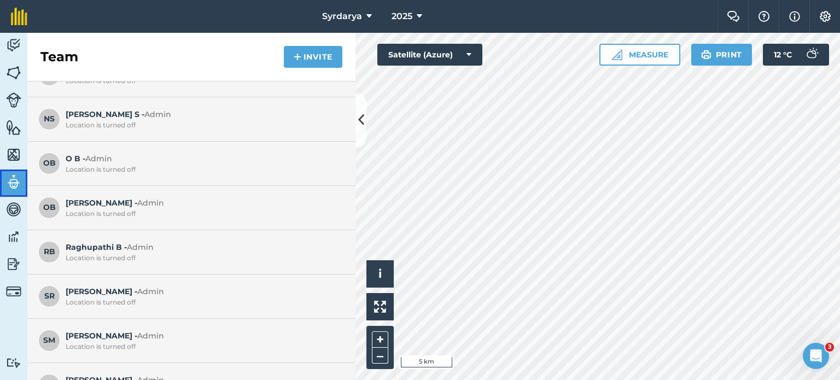
scroll to position [186, 0]
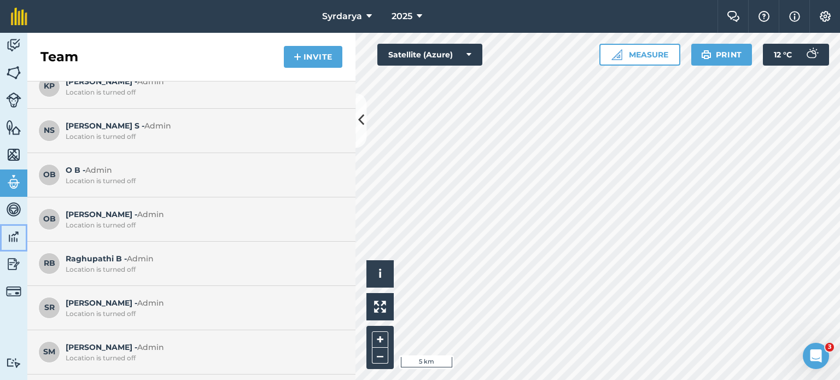
click at [15, 235] on img at bounding box center [13, 236] width 15 height 16
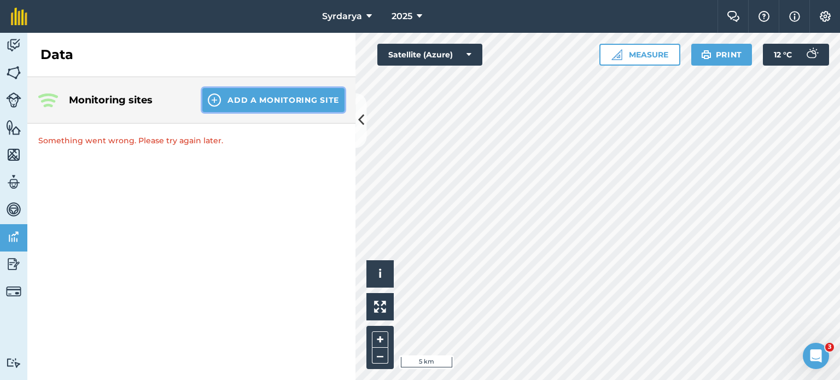
click at [245, 97] on button "Add a Monitoring Site" at bounding box center [273, 100] width 142 height 24
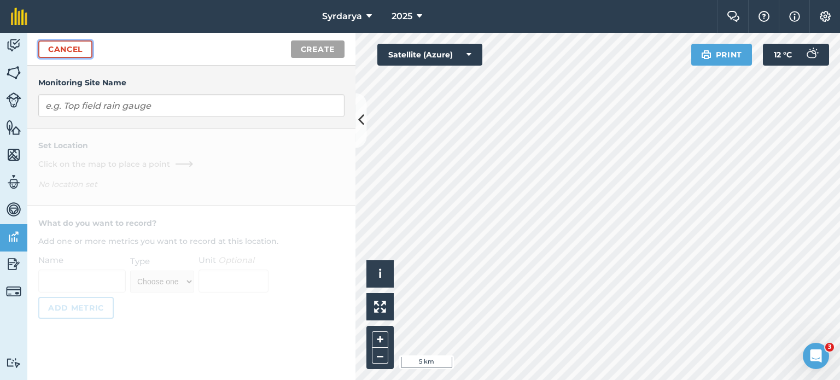
click at [66, 46] on link "Cancel" at bounding box center [65, 48] width 54 height 17
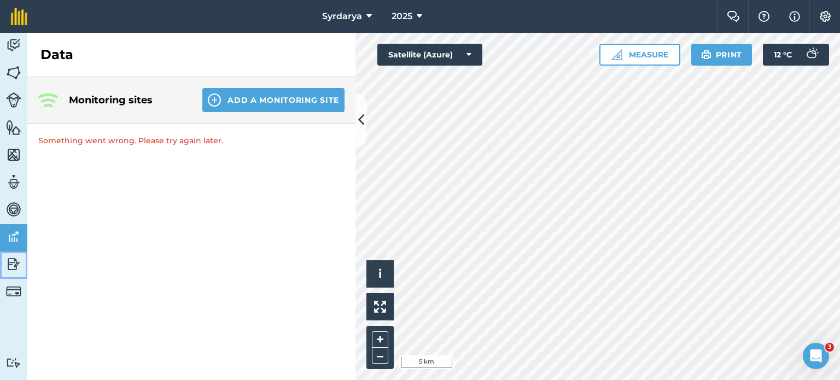
click at [11, 263] on img at bounding box center [13, 264] width 15 height 16
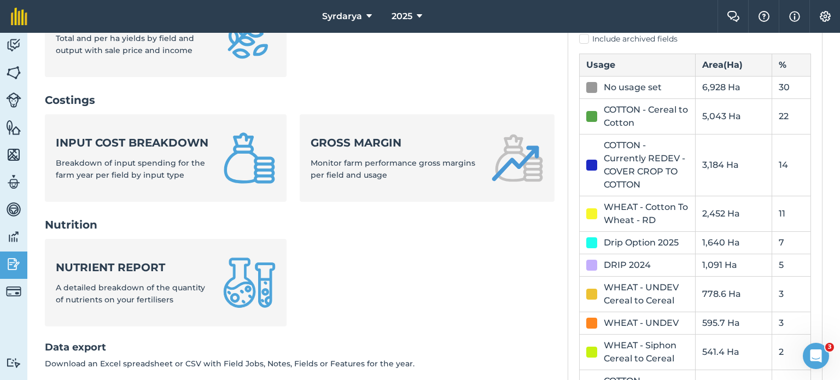
scroll to position [521, 0]
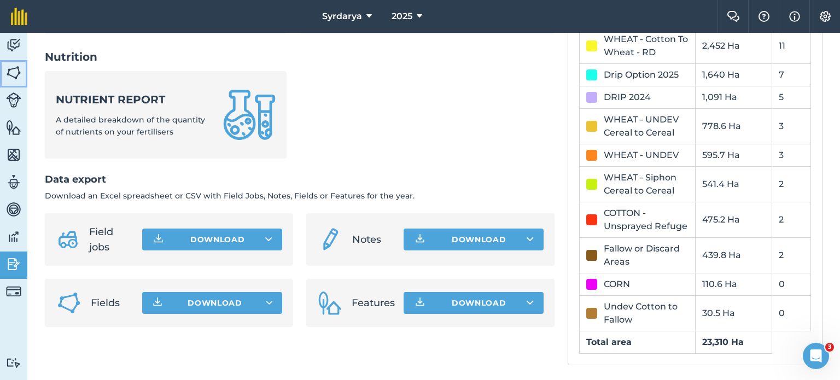
click at [15, 66] on img at bounding box center [13, 72] width 15 height 16
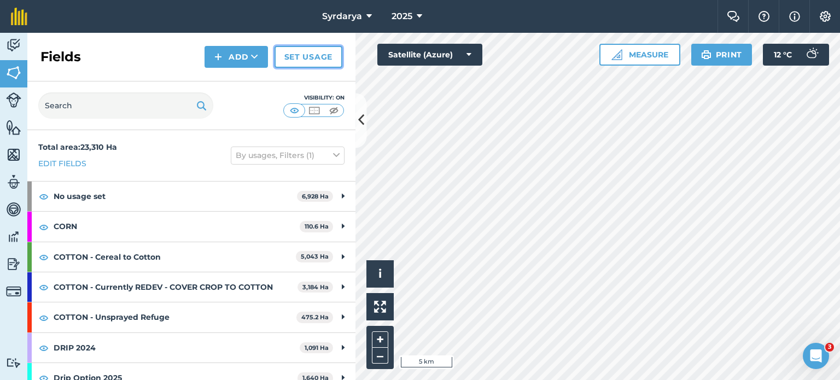
click at [290, 67] on link "Set usage" at bounding box center [308, 57] width 68 height 22
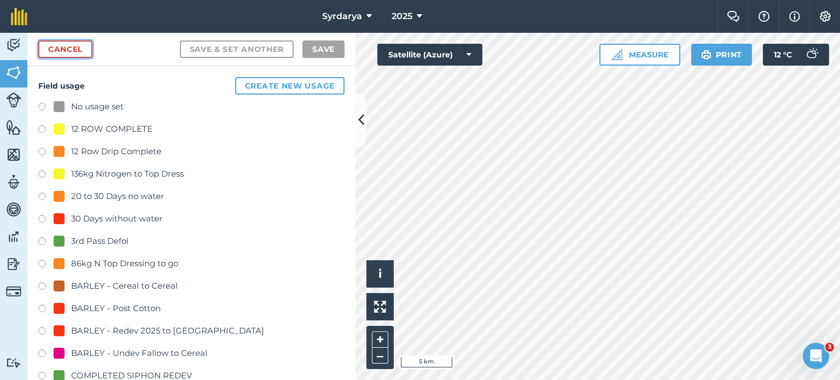
click at [59, 54] on link "Cancel" at bounding box center [65, 48] width 54 height 17
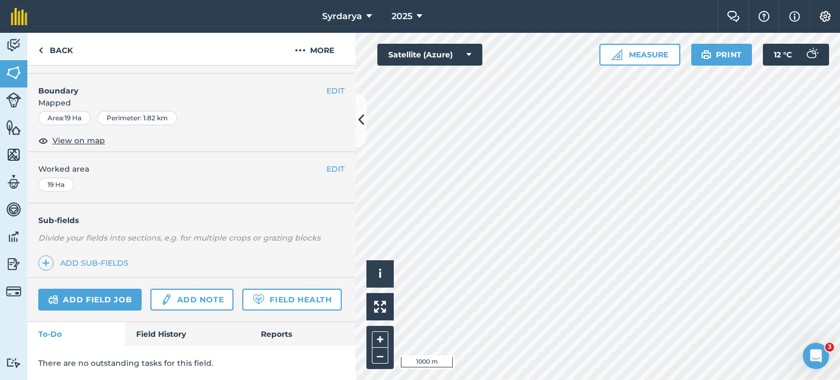
scroll to position [163, 0]
click at [360, 130] on icon at bounding box center [361, 120] width 6 height 19
